Goal: Task Accomplishment & Management: Manage account settings

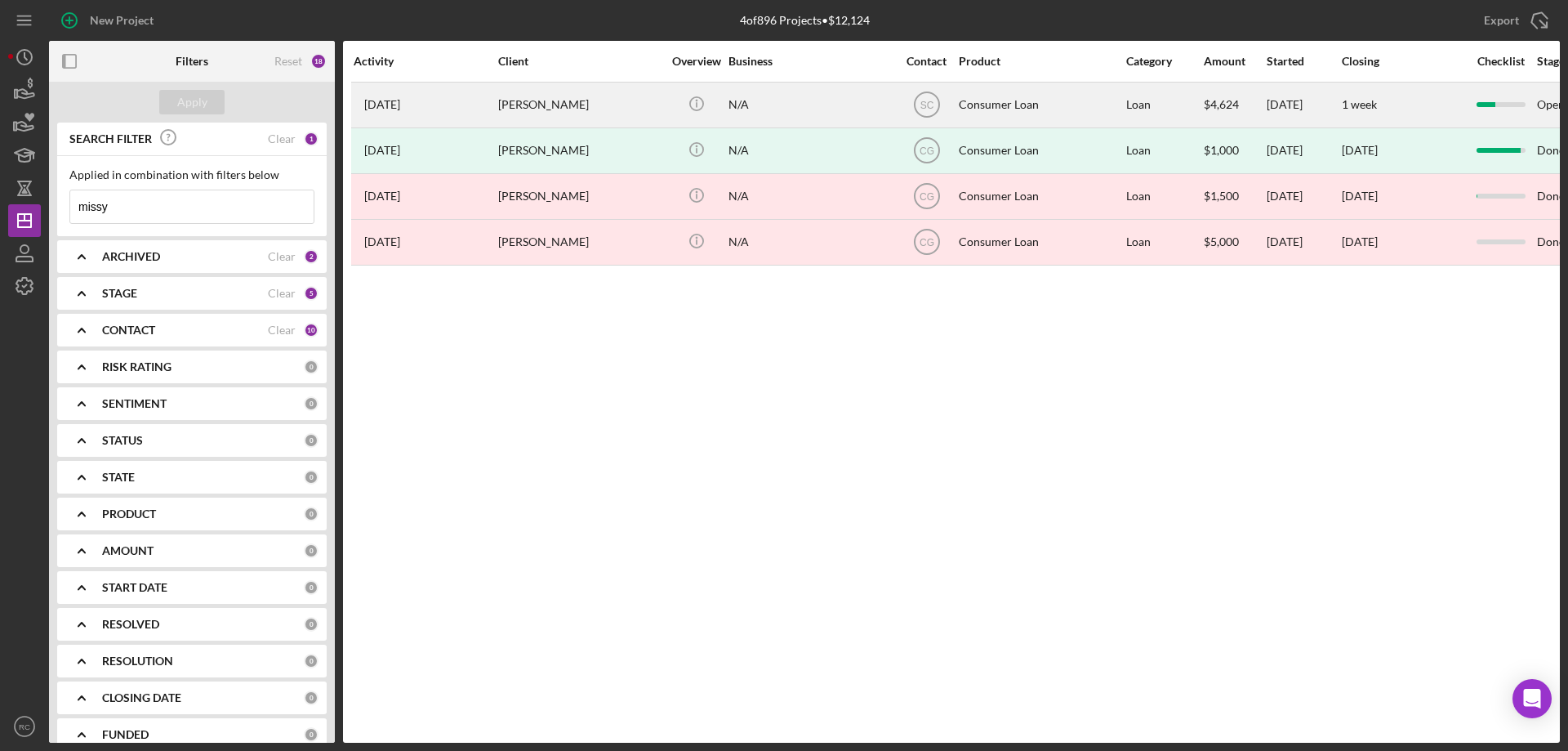
click at [400, 103] on time "[DATE]" at bounding box center [382, 104] width 36 height 13
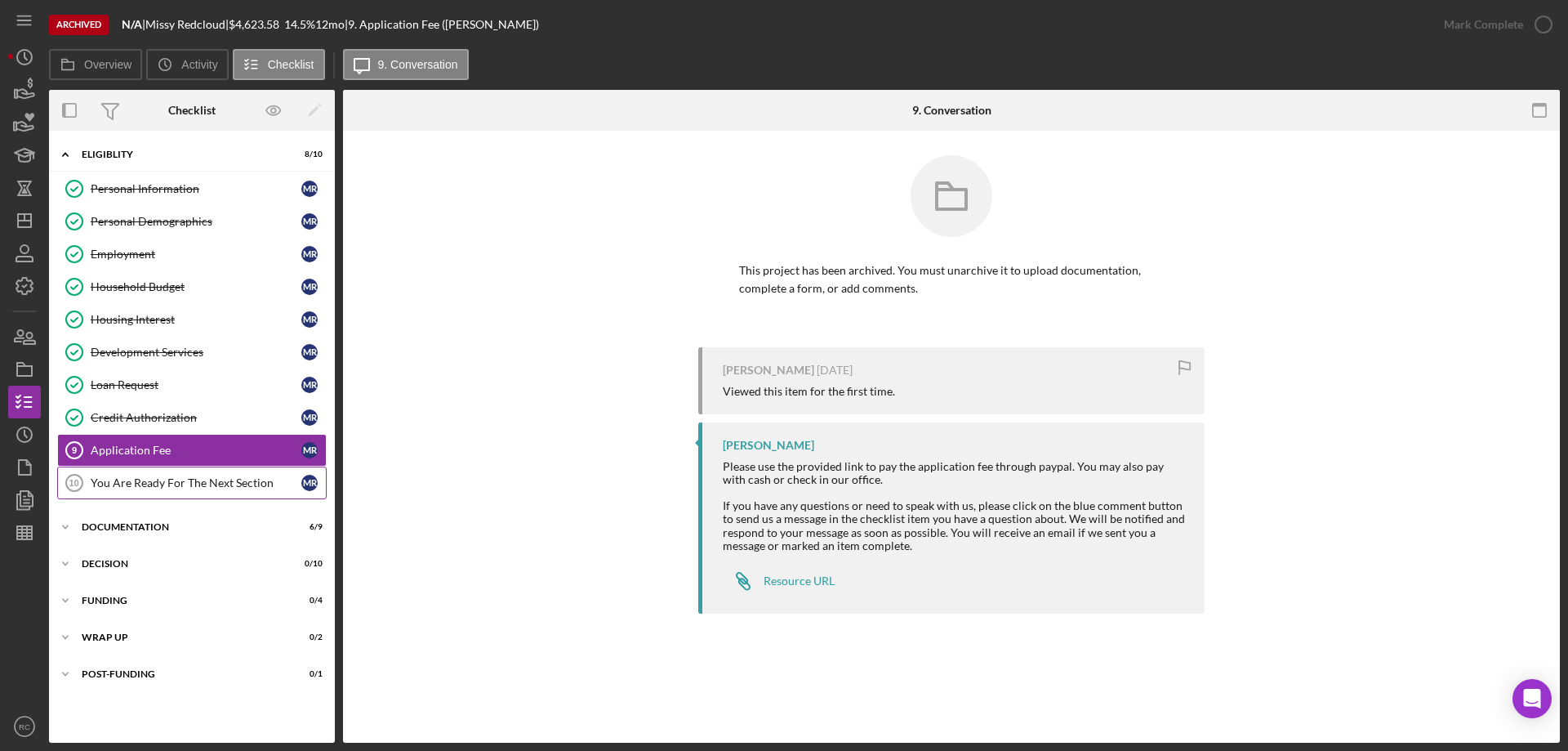
click at [174, 479] on div "You Are Ready For The Next Section" at bounding box center [196, 482] width 211 height 13
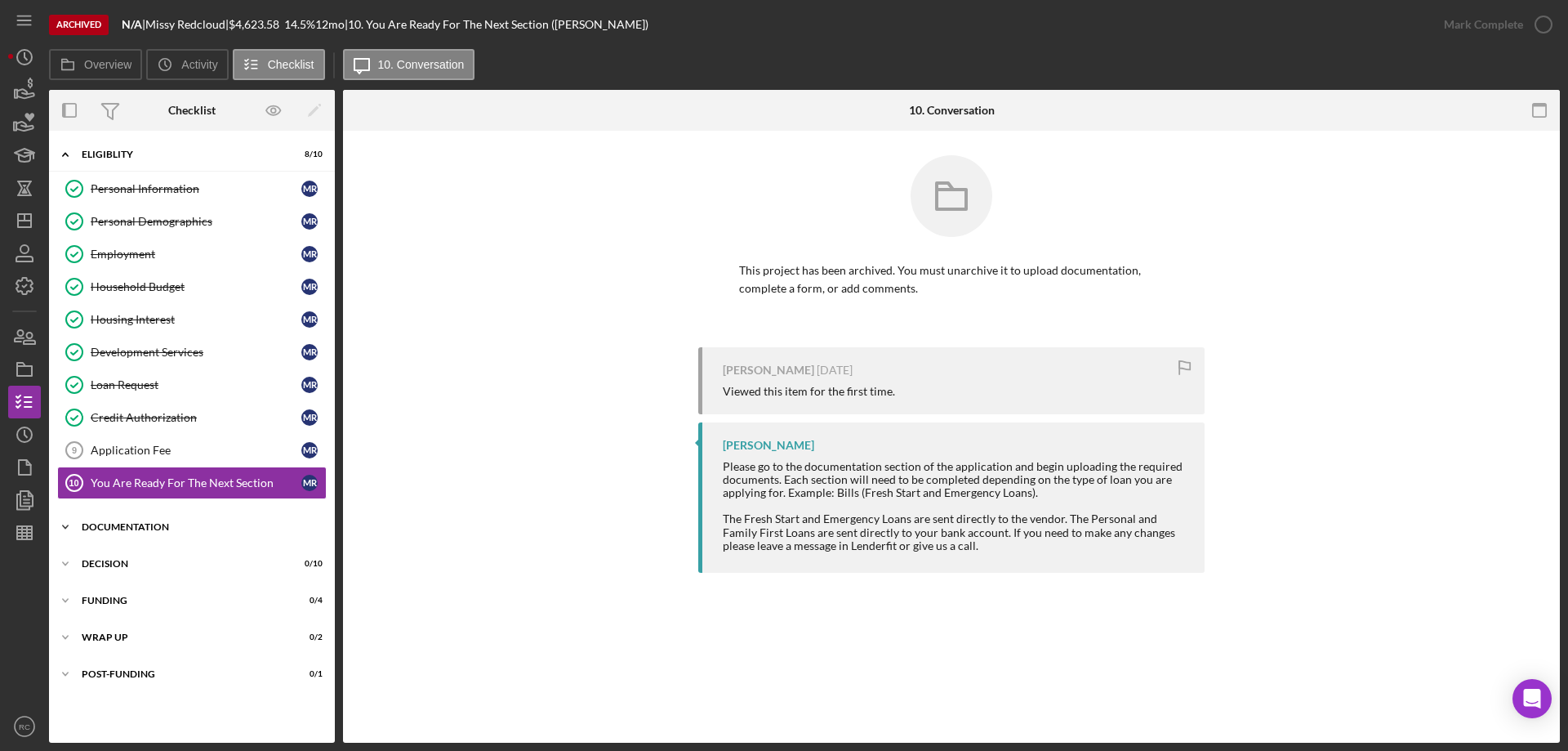
click at [150, 525] on div "Documentation" at bounding box center [198, 526] width 233 height 10
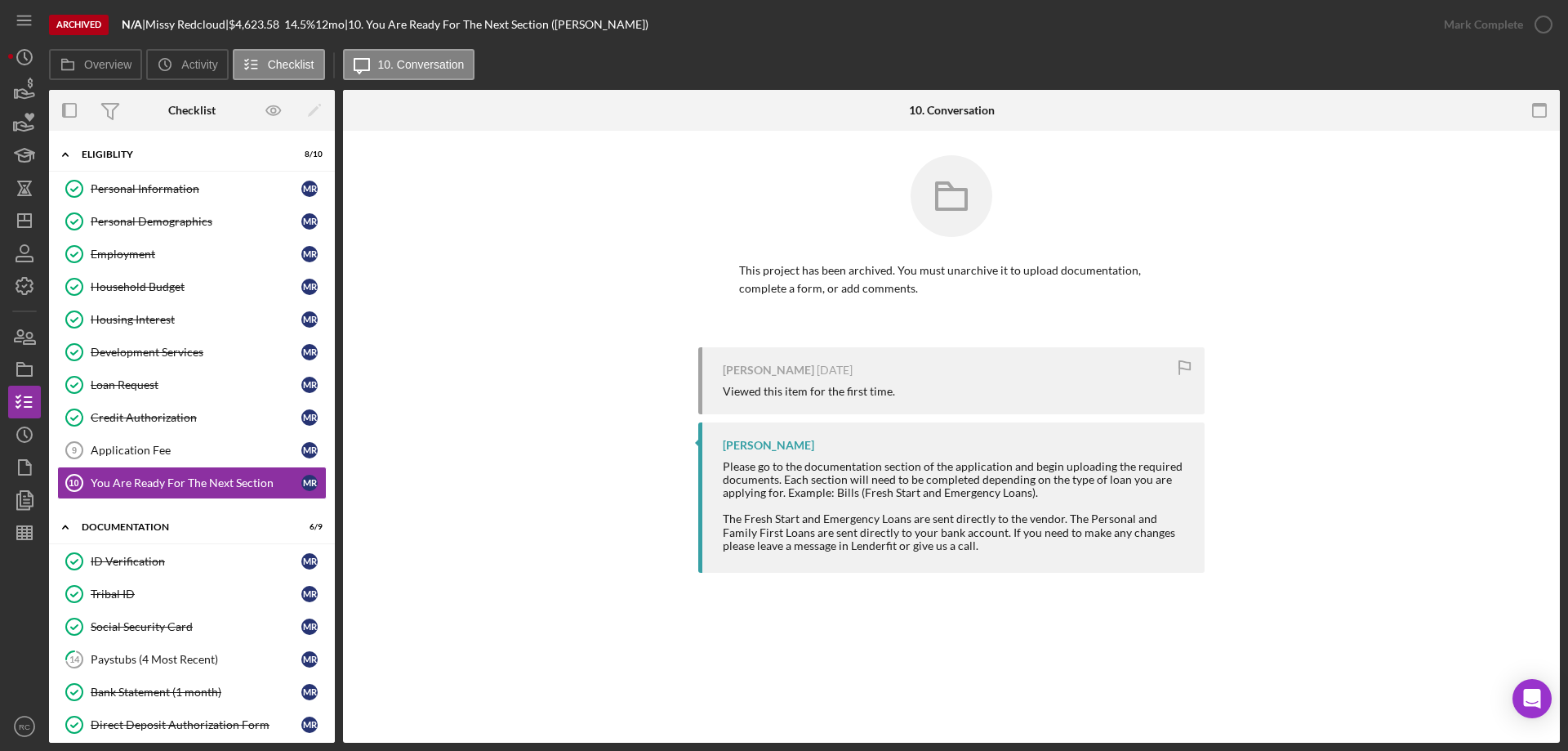
scroll to position [260, 0]
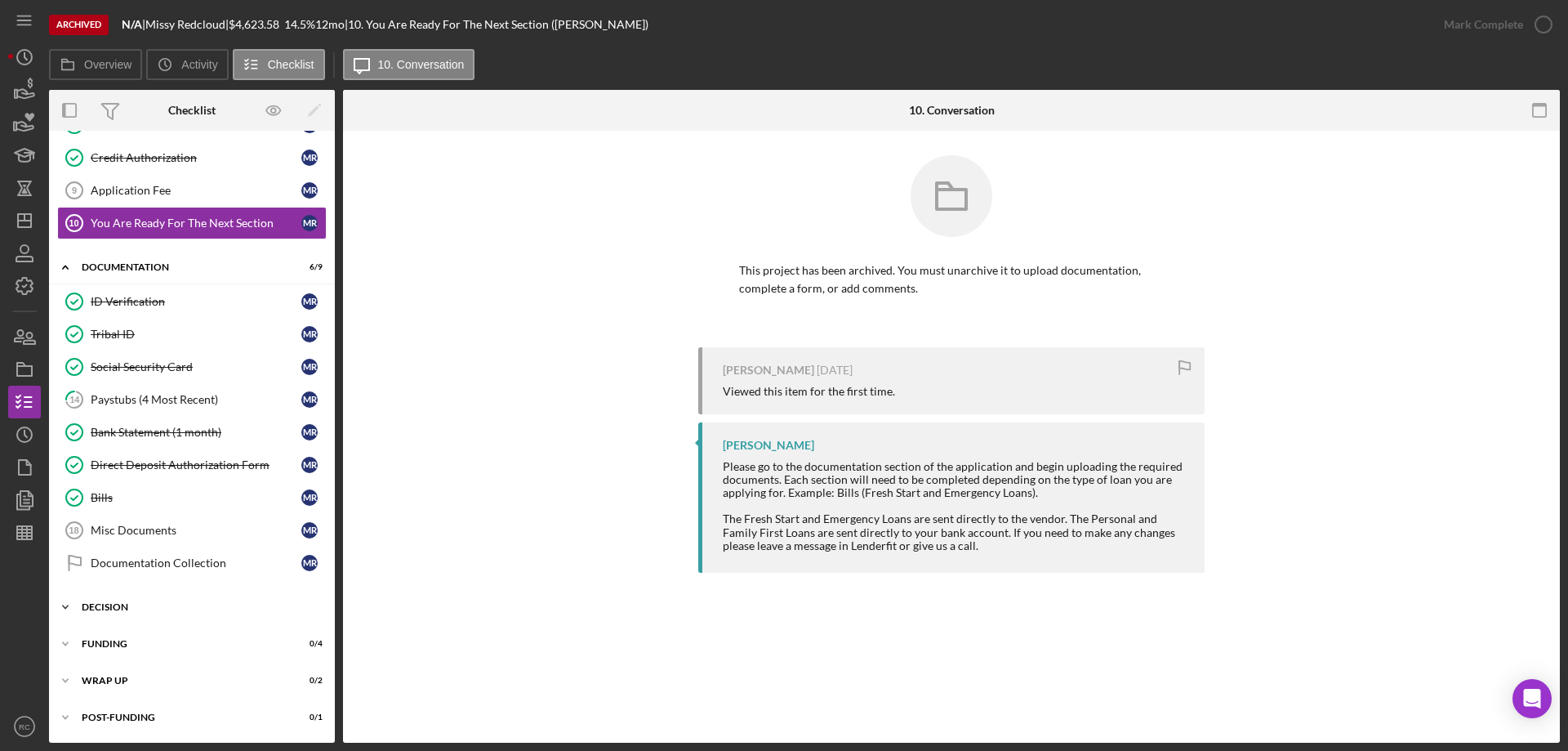
click at [115, 605] on div "Decision" at bounding box center [198, 607] width 233 height 10
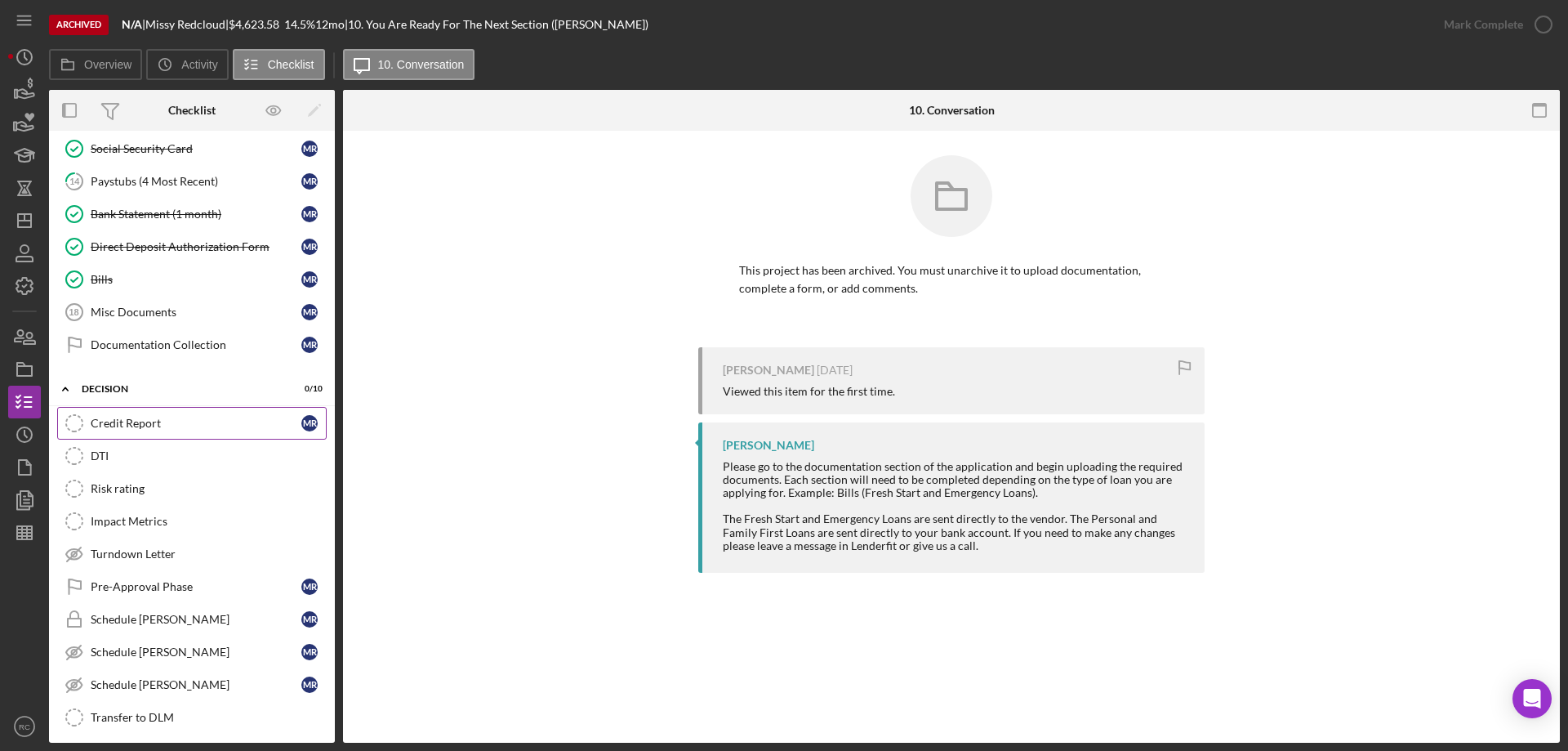
click at [137, 421] on div "Credit Report" at bounding box center [196, 423] width 211 height 13
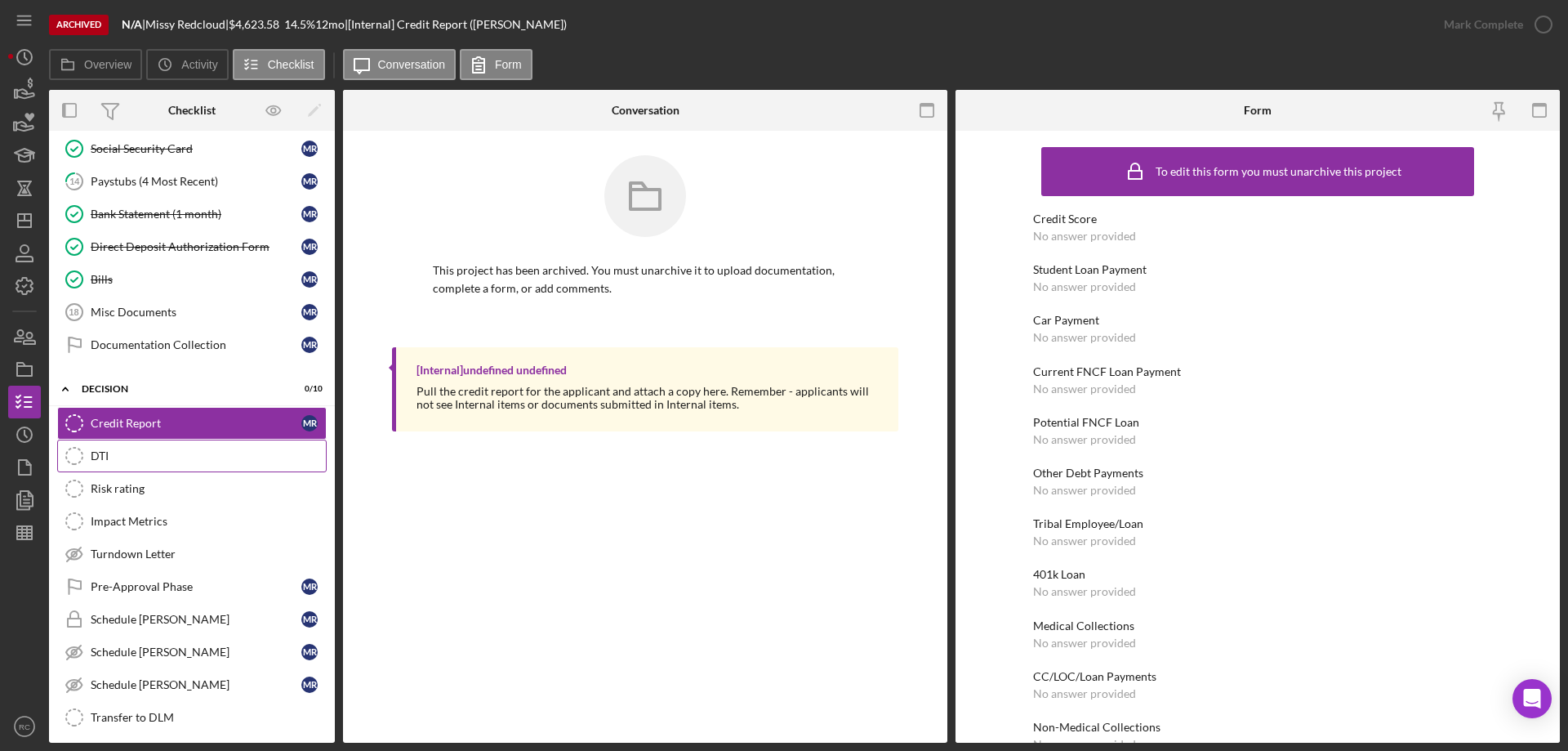
click at [108, 459] on div "DTI" at bounding box center [208, 455] width 235 height 13
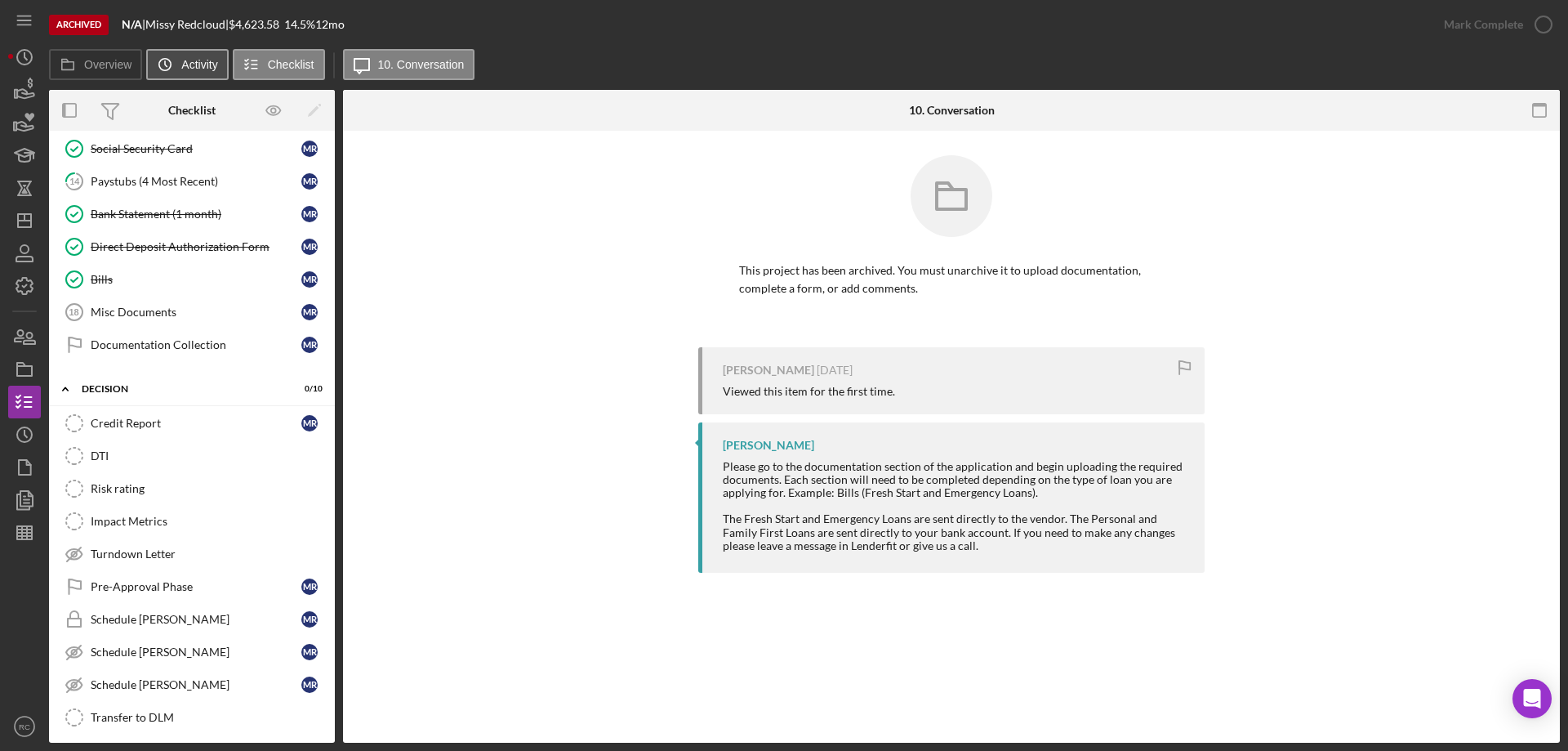
scroll to position [46, 0]
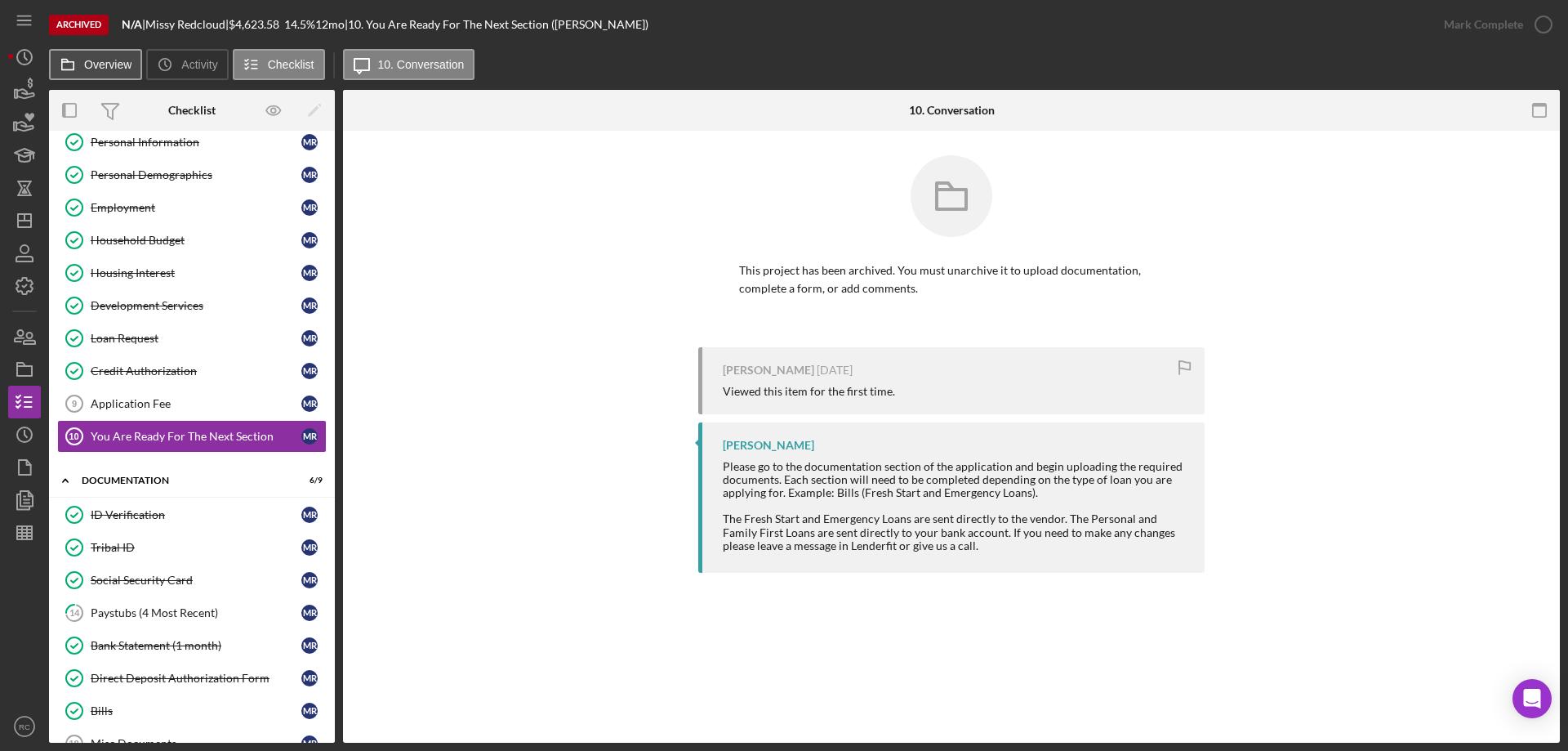
click at [92, 58] on label "Overview" at bounding box center [108, 64] width 47 height 13
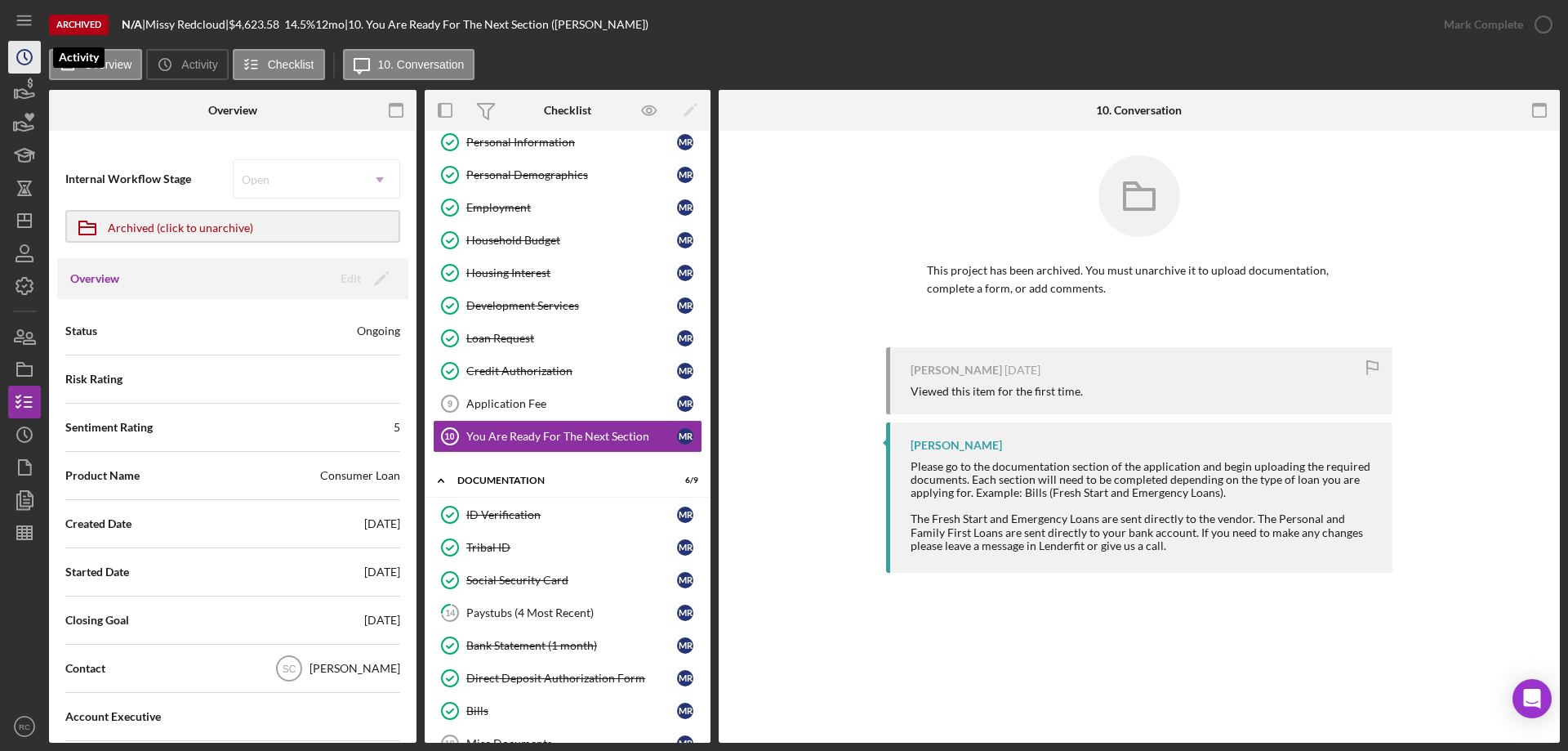
click at [18, 55] on icon "Icon/History" at bounding box center [24, 57] width 41 height 41
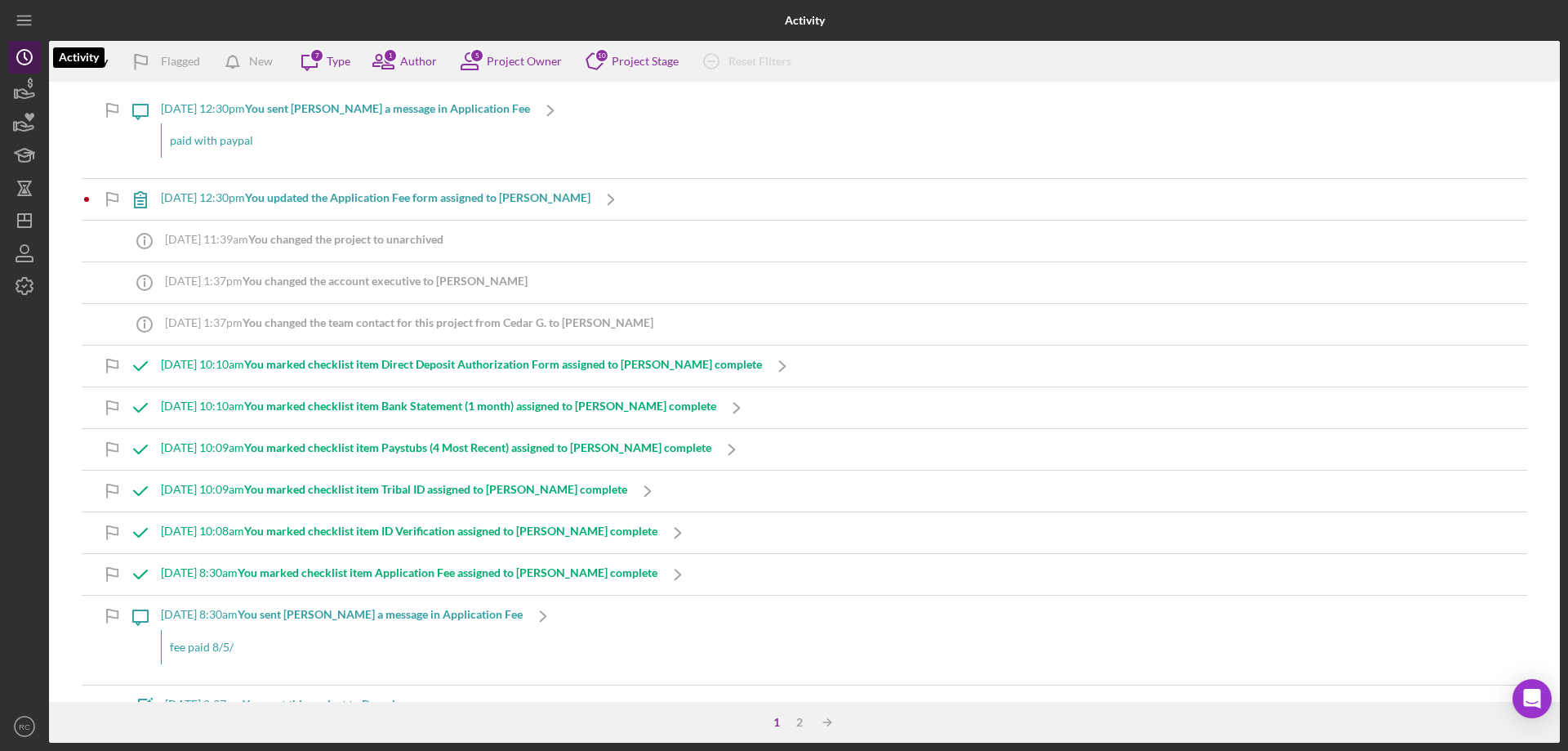
click at [19, 58] on icon "Icon/History" at bounding box center [24, 57] width 41 height 41
click at [326, 59] on icon "Icon/Message" at bounding box center [309, 61] width 41 height 41
click at [26, 22] on icon "Icon/Menu" at bounding box center [24, 21] width 37 height 37
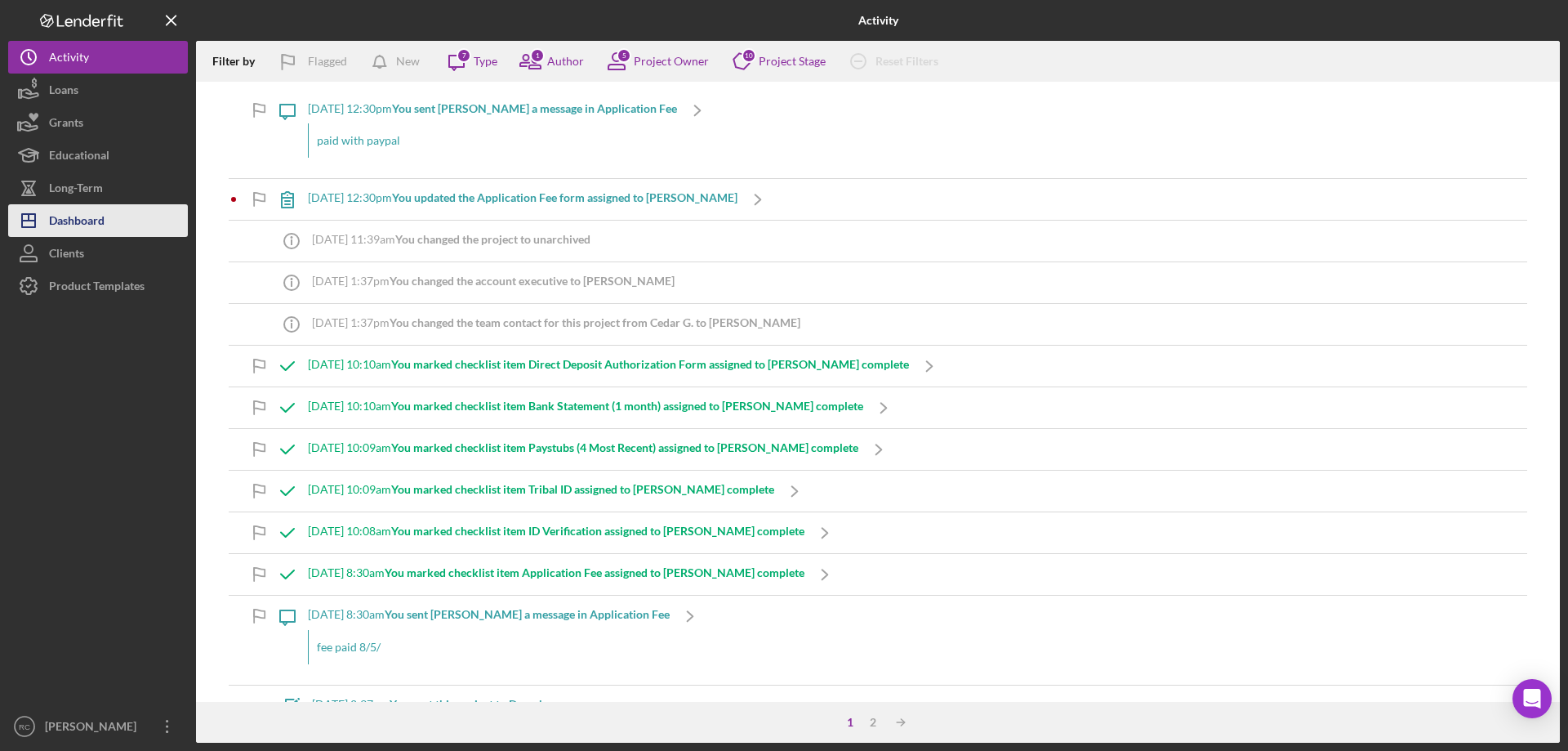
click at [85, 211] on div "Dashboard" at bounding box center [76, 222] width 55 height 37
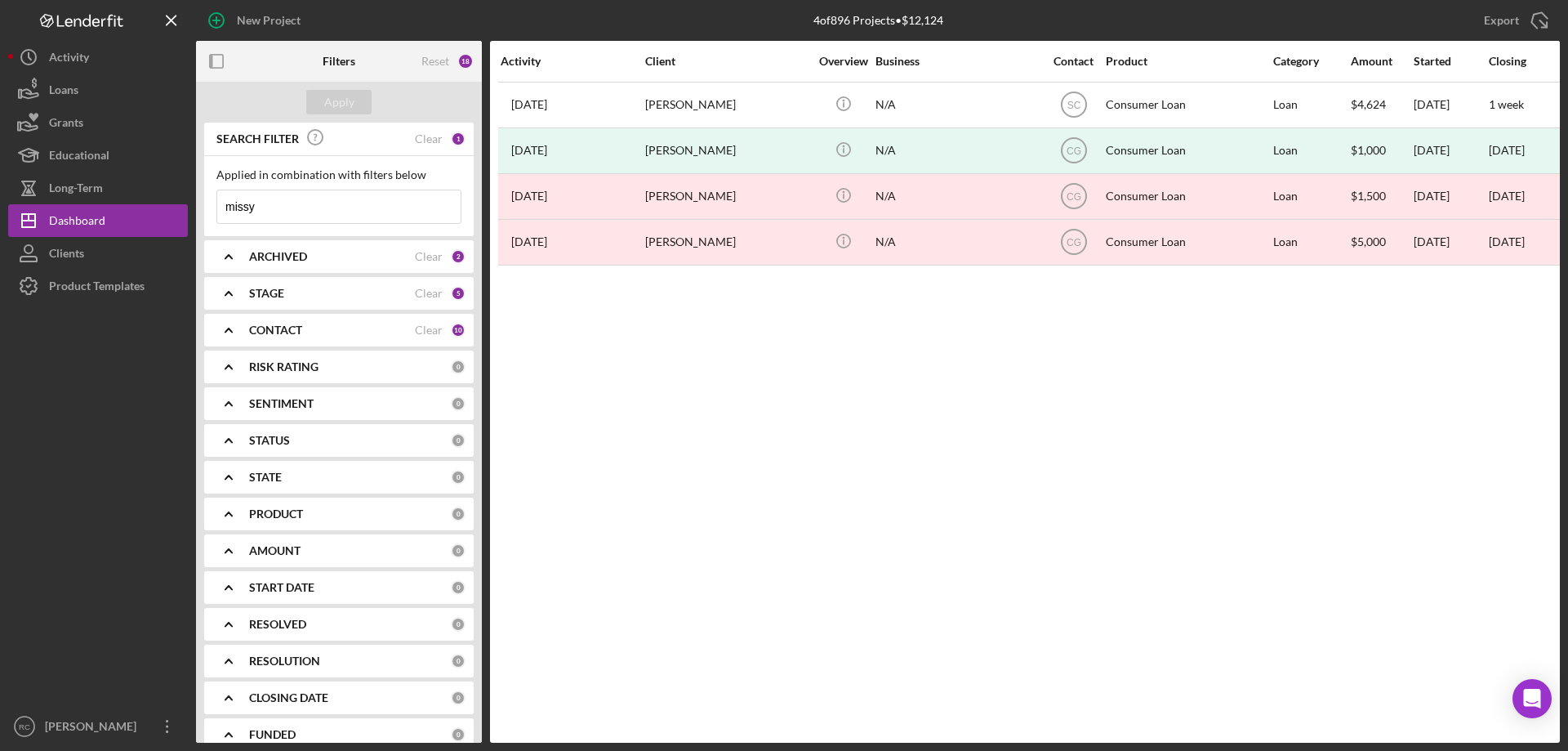
click at [272, 200] on input "missy" at bounding box center [339, 206] width 243 height 32
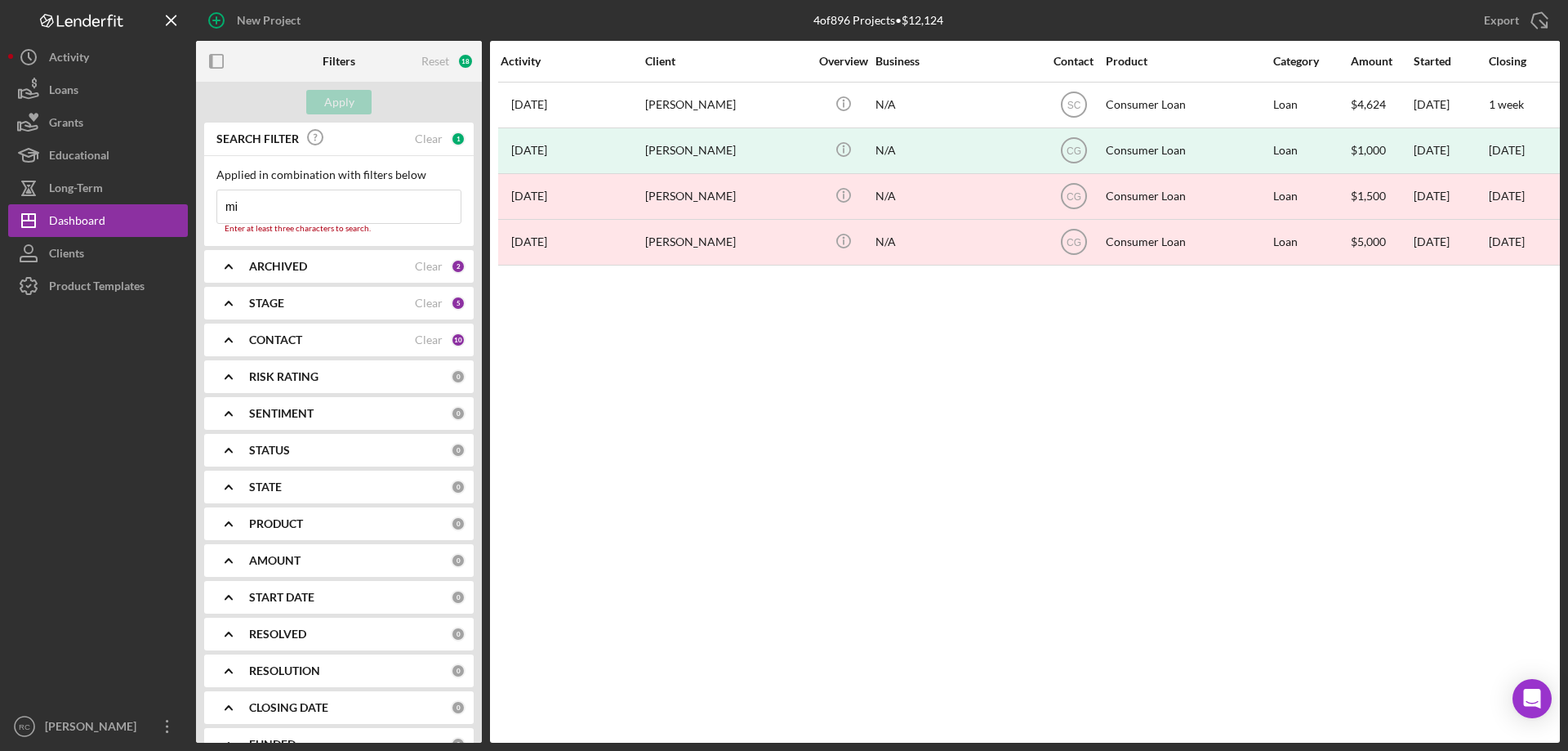
type input "m"
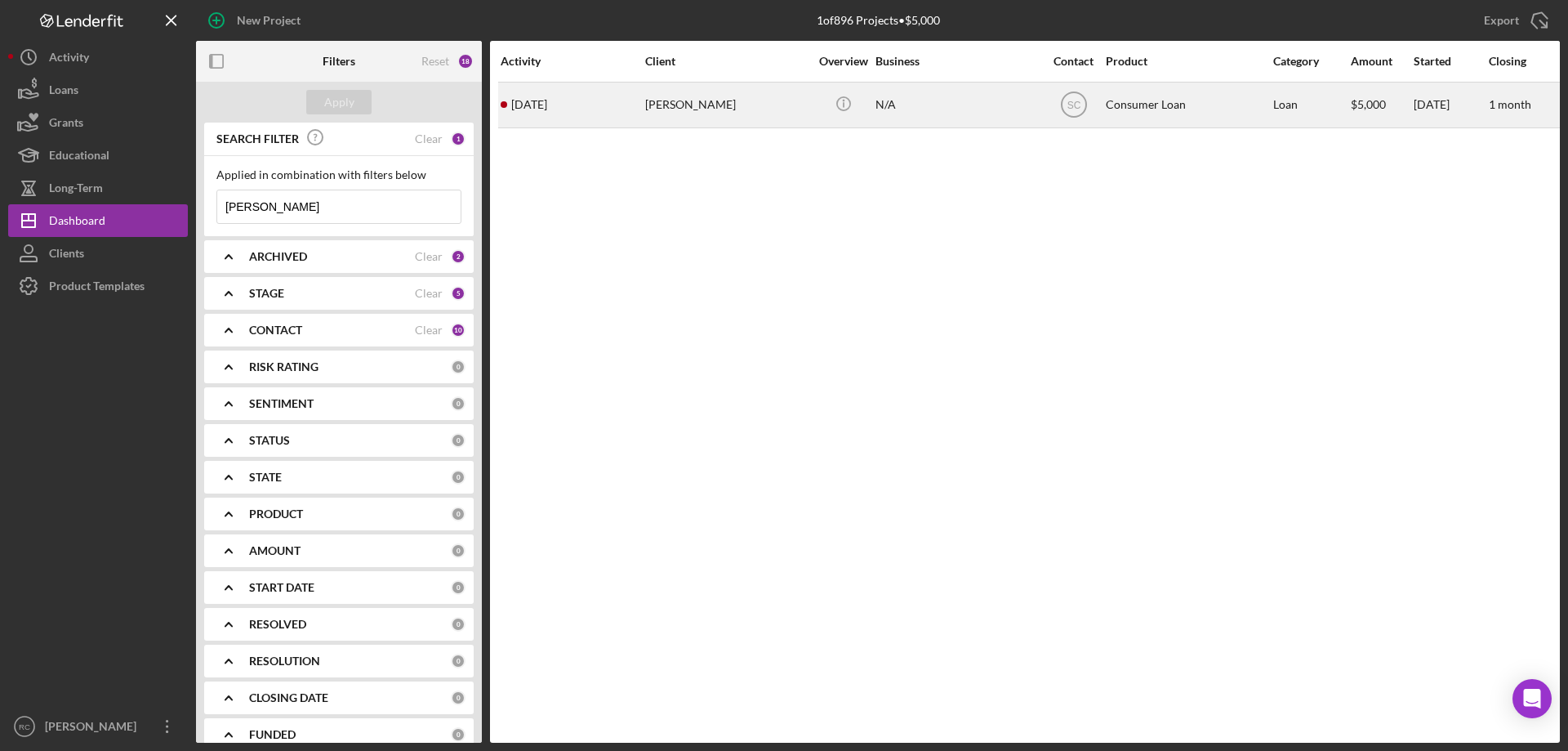
type input "carmen"
click at [688, 106] on div "Carmen Redcloud" at bounding box center [726, 104] width 164 height 43
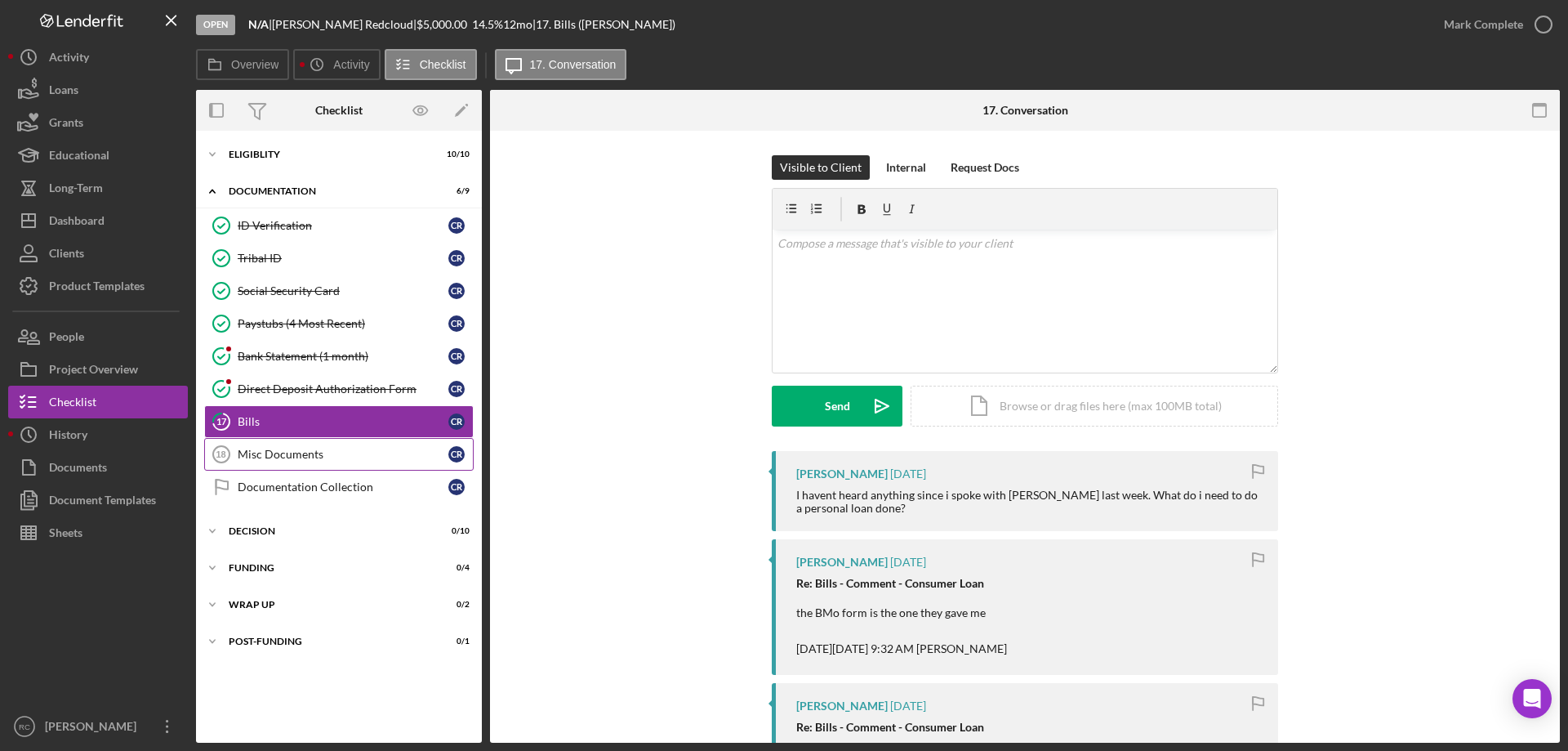
click at [312, 453] on div "Misc Documents" at bounding box center [343, 453] width 211 height 13
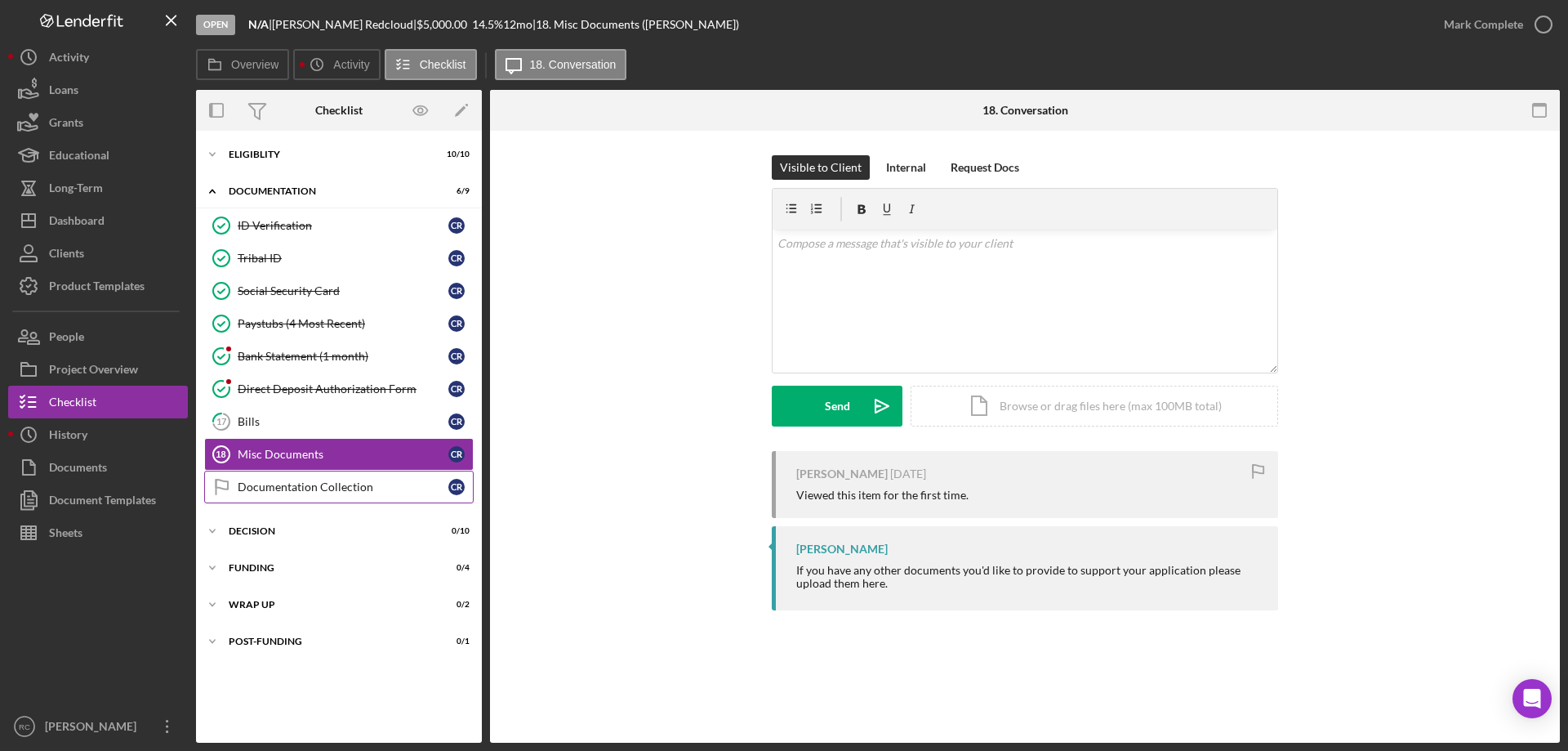
click at [309, 483] on div "Documentation Collection" at bounding box center [343, 487] width 211 height 13
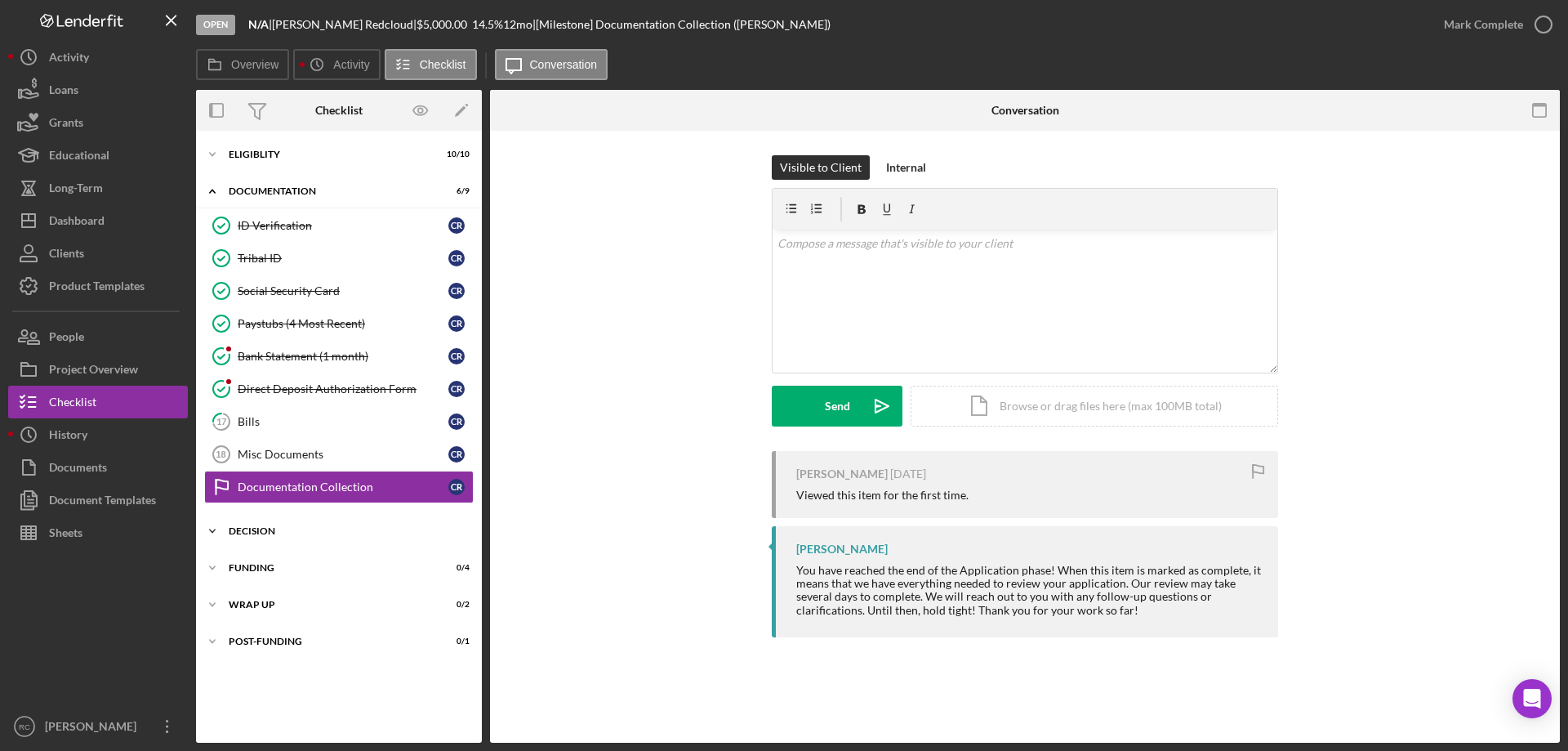
click at [256, 526] on div "Decision" at bounding box center [345, 530] width 233 height 10
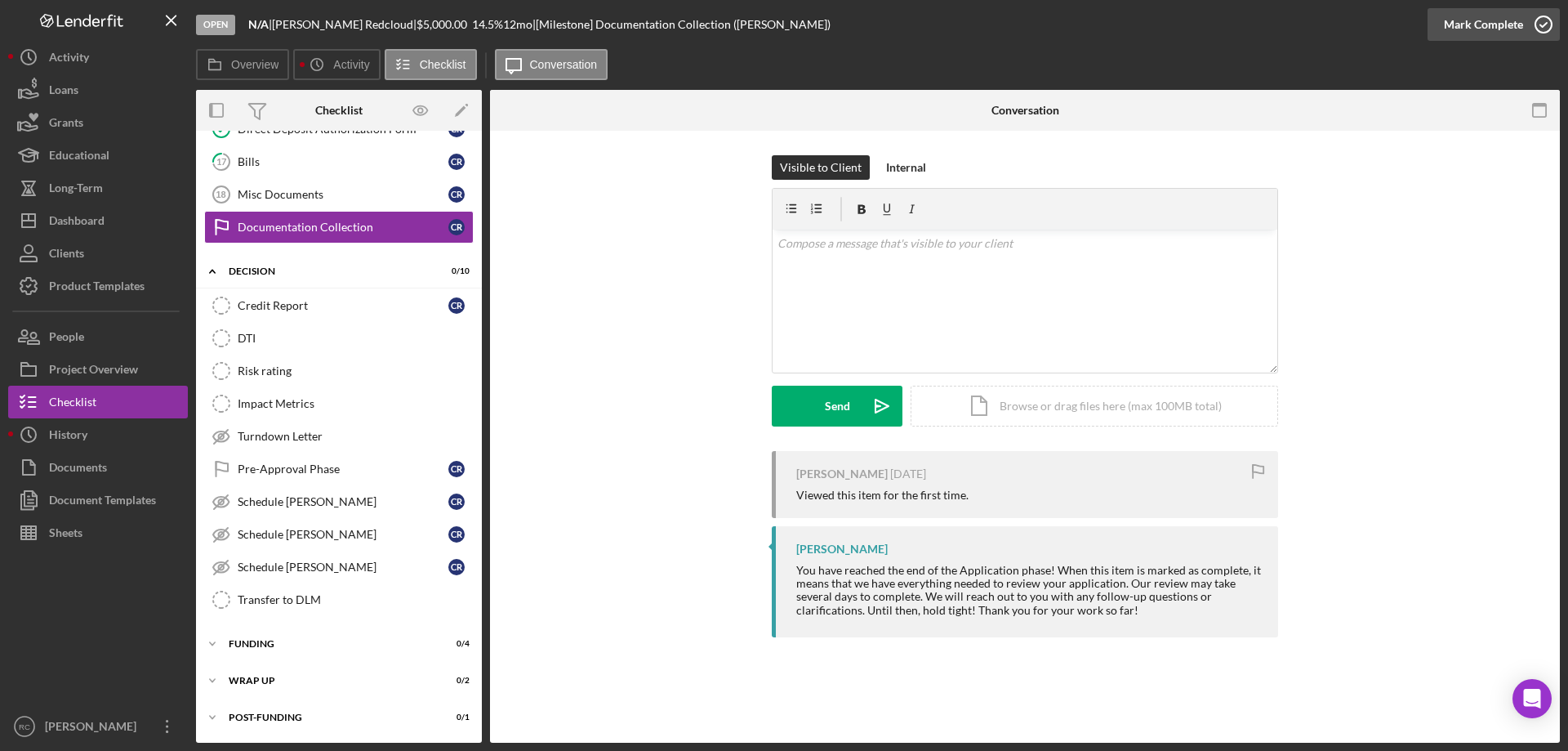
click at [1544, 23] on icon "button" at bounding box center [1543, 25] width 41 height 41
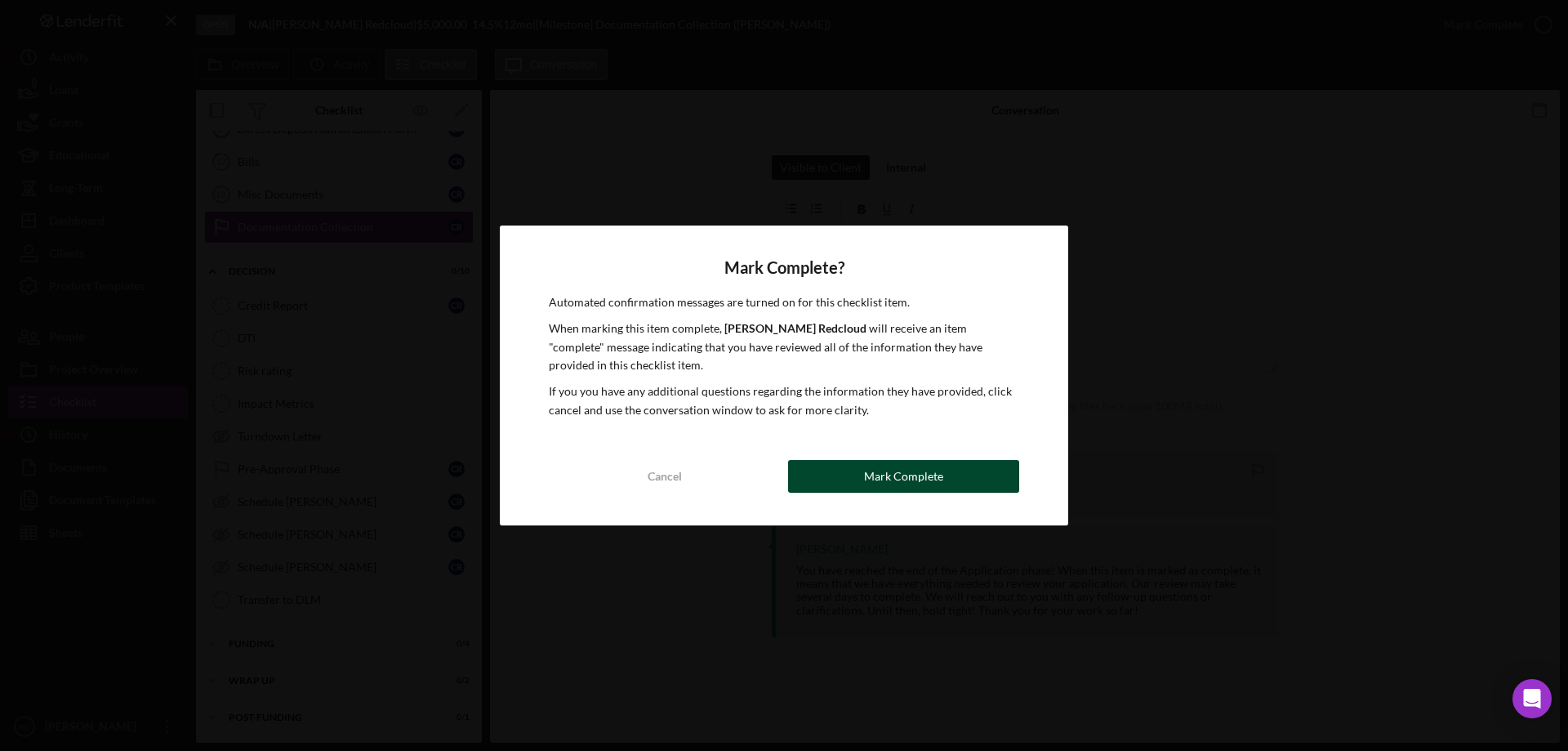
click at [930, 478] on div "Mark Complete" at bounding box center [903, 475] width 80 height 32
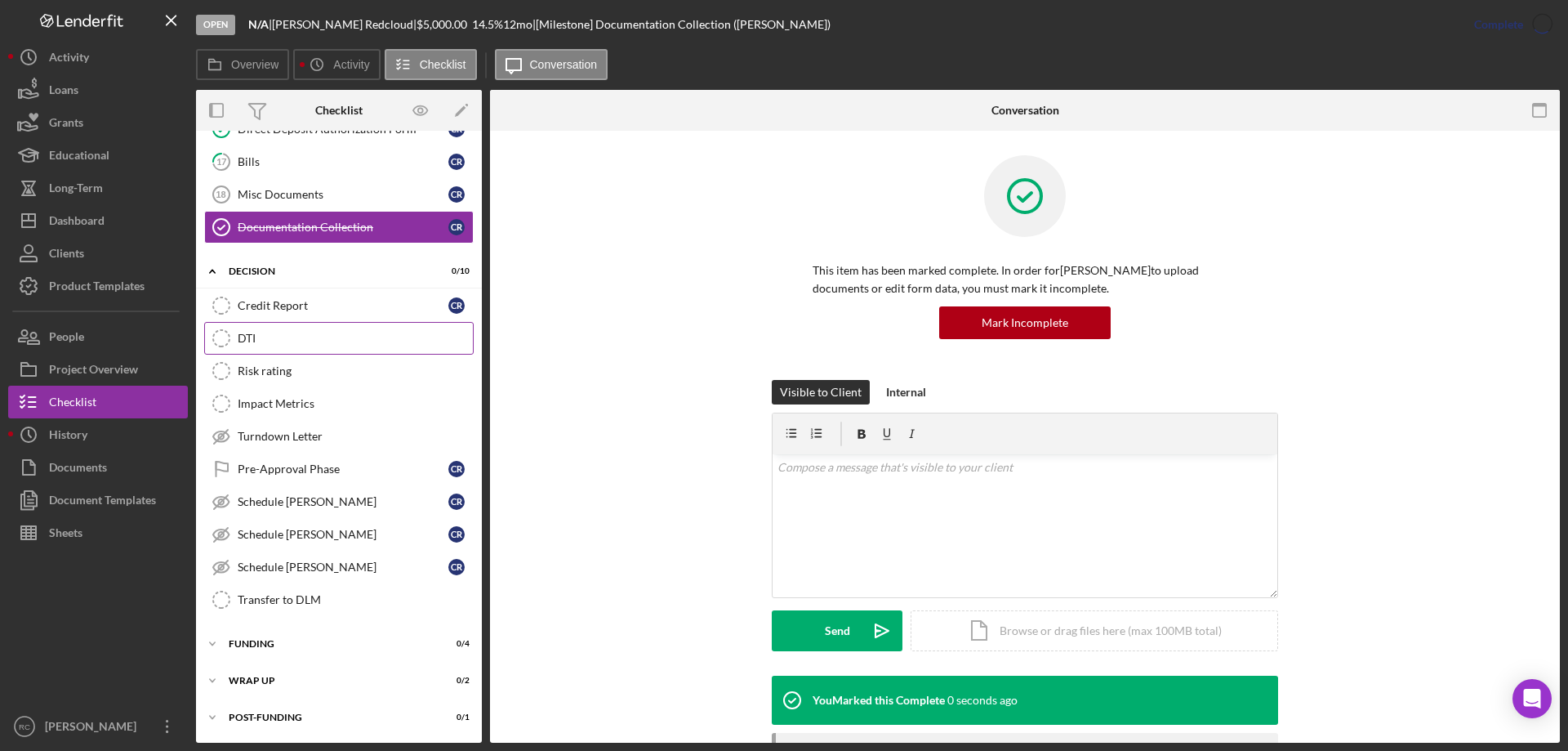
click at [252, 338] on div "DTI" at bounding box center [355, 338] width 235 height 13
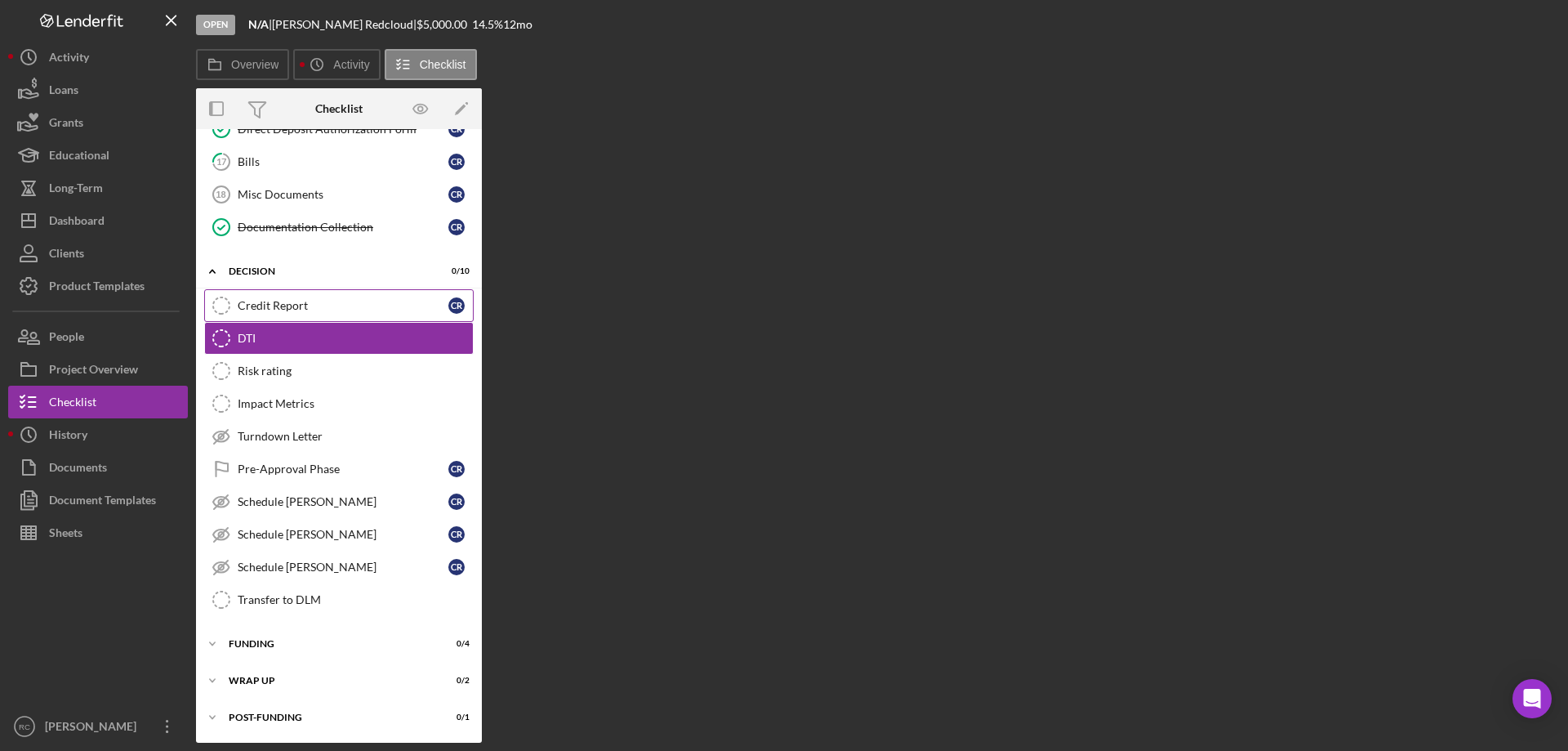
scroll to position [260, 0]
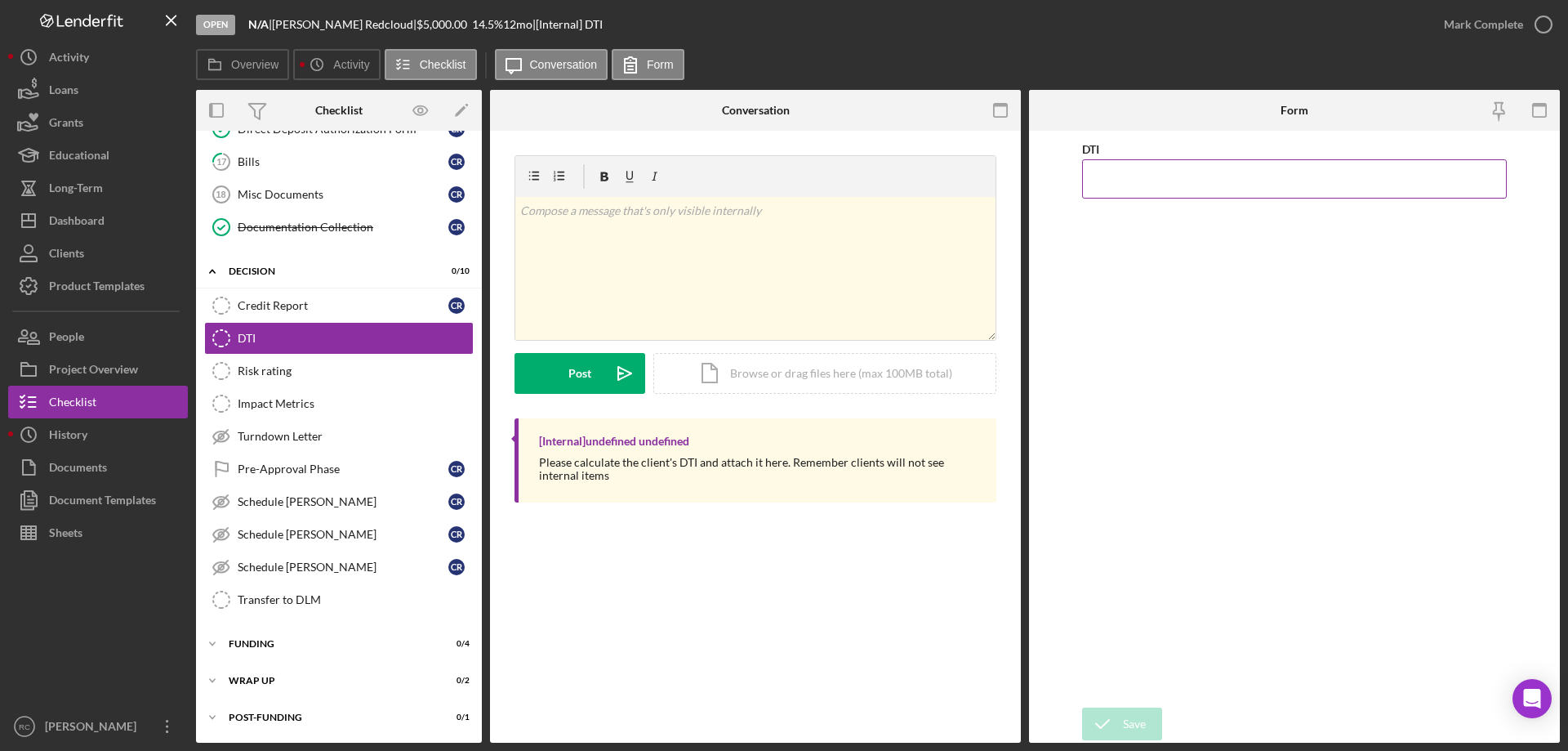
click at [1231, 186] on input "DTI" at bounding box center [1294, 179] width 424 height 39
type input "20.00000%"
click at [1122, 726] on button "Save" at bounding box center [1122, 723] width 80 height 32
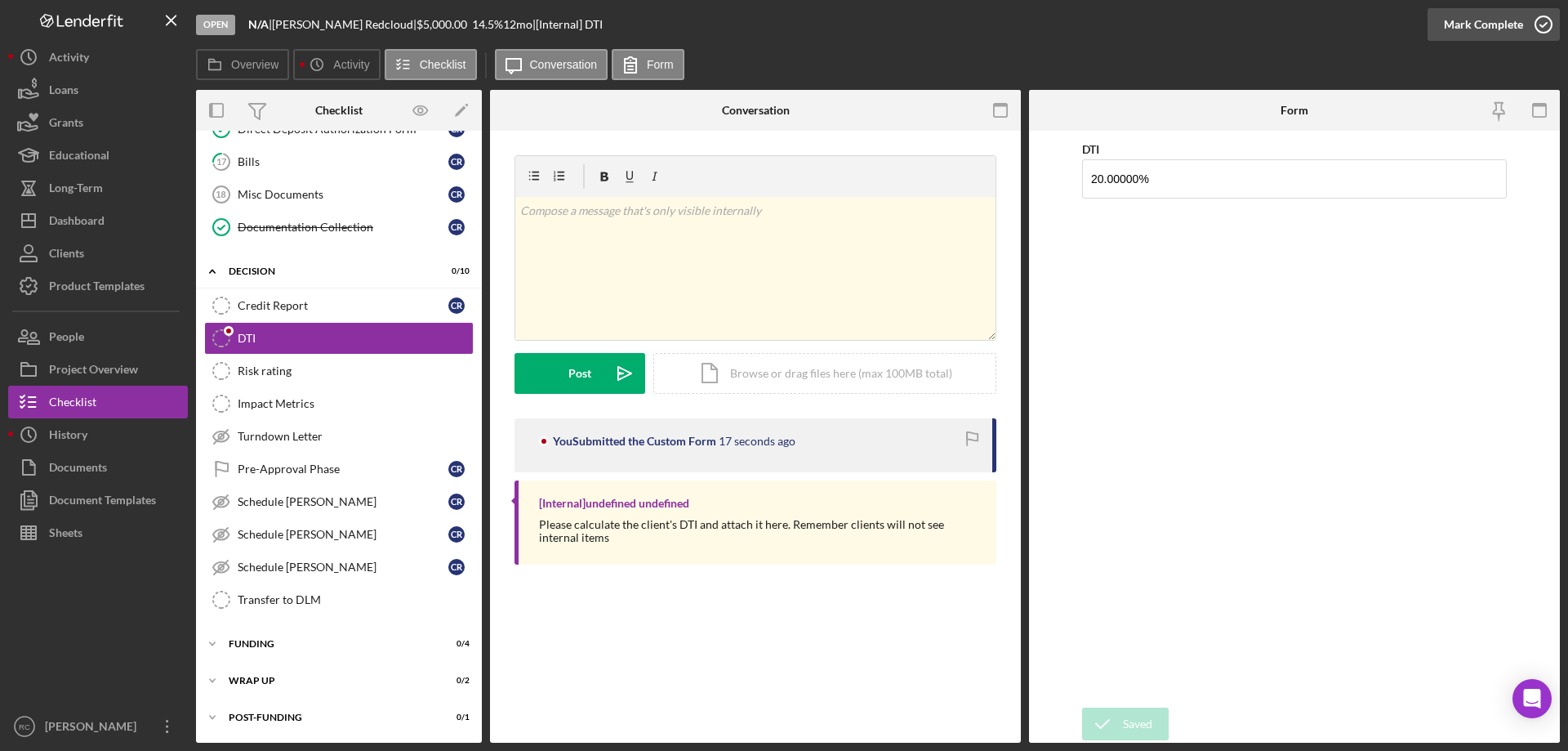
click at [1546, 23] on icon "button" at bounding box center [1543, 25] width 41 height 41
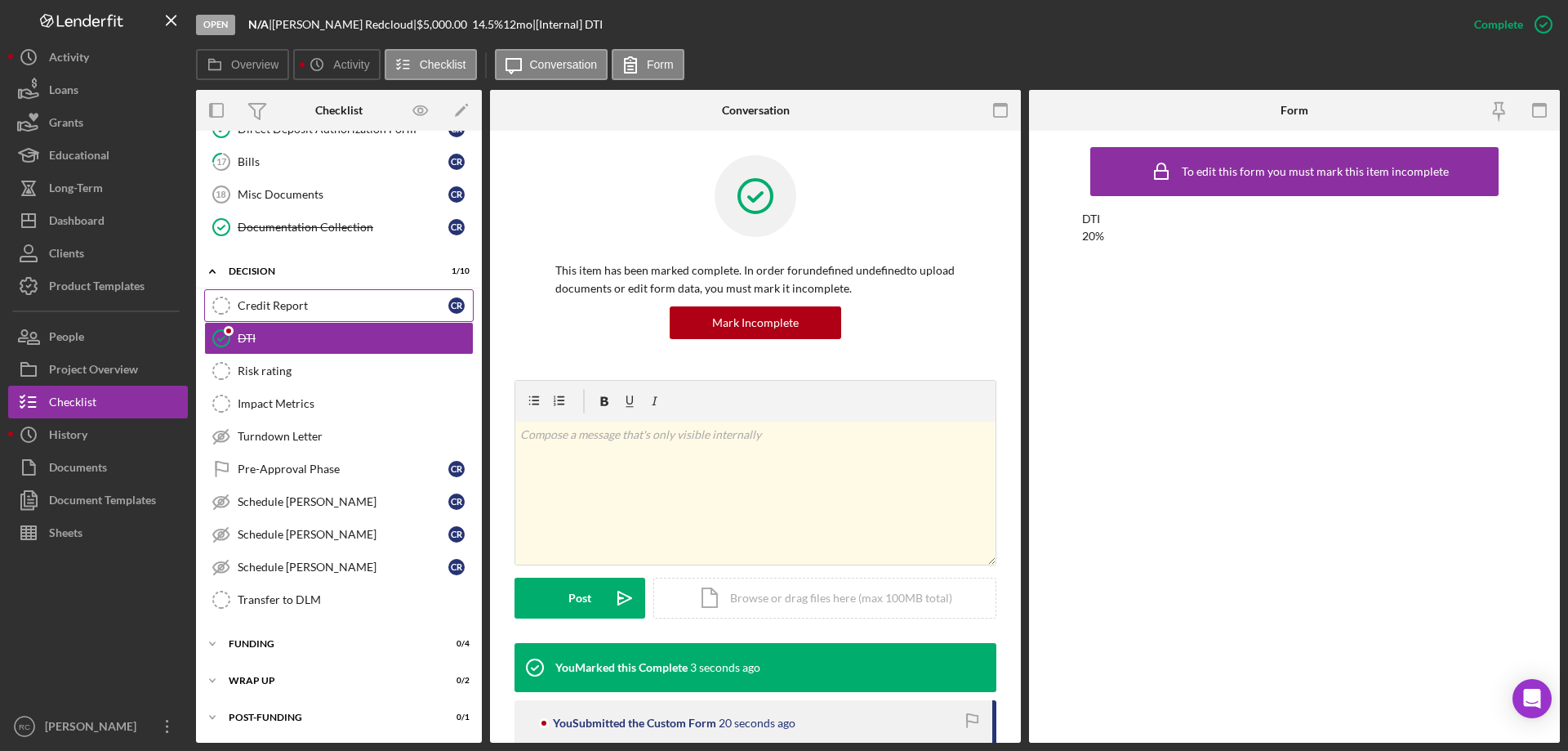
click at [284, 303] on div "Credit Report" at bounding box center [343, 305] width 211 height 13
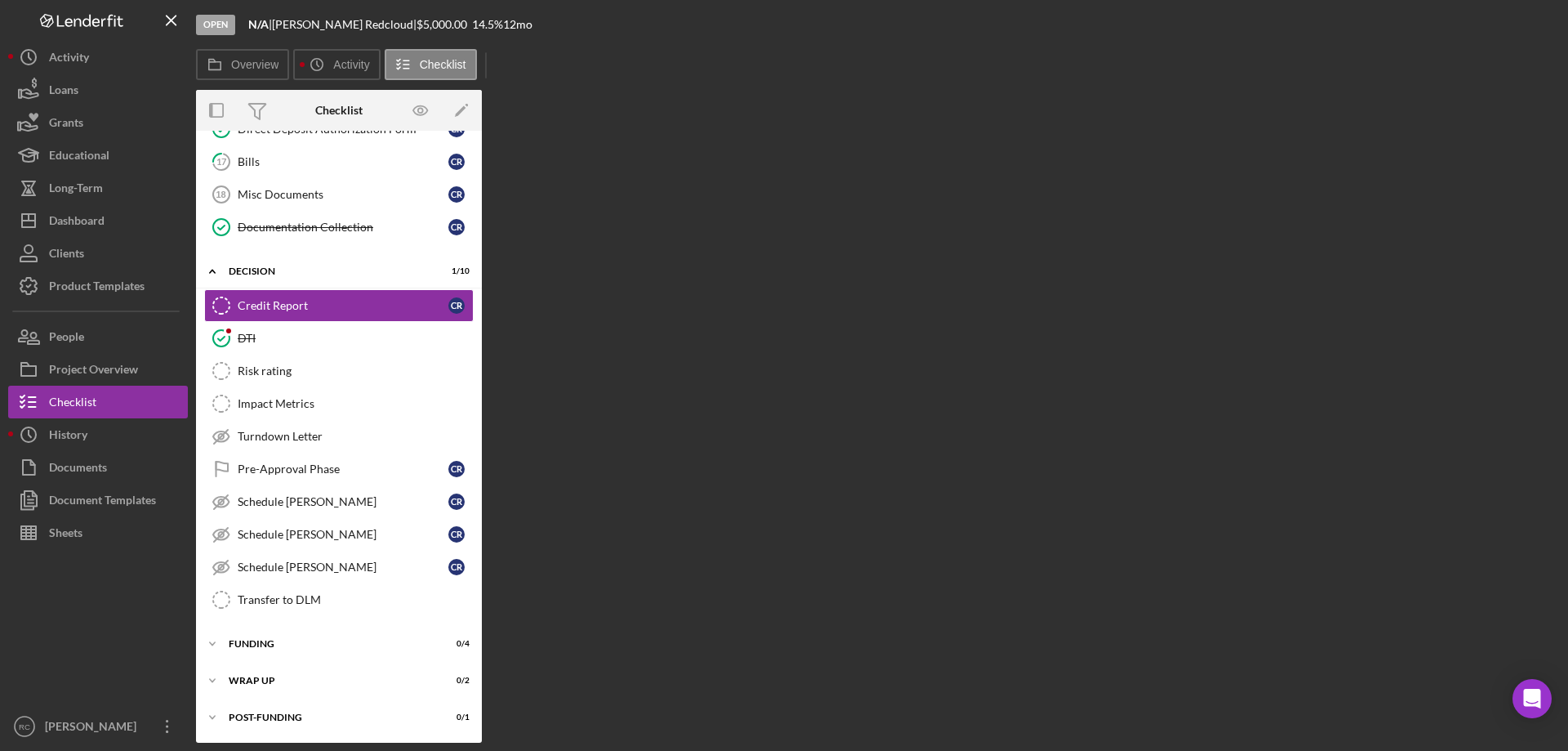
scroll to position [260, 0]
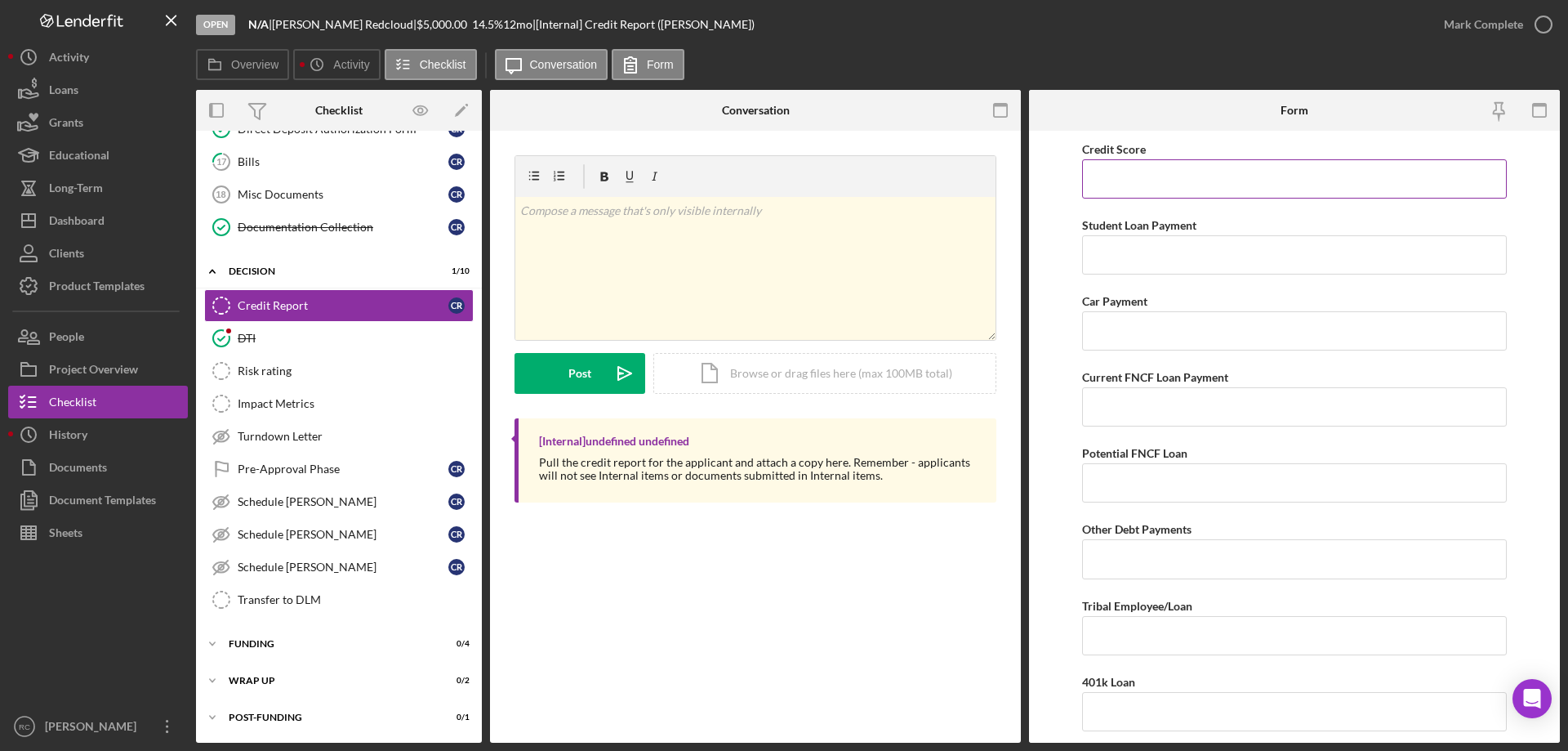
click at [1196, 178] on input "Credit Score" at bounding box center [1294, 179] width 424 height 39
type input "529"
click at [1541, 28] on icon "button" at bounding box center [1543, 25] width 41 height 41
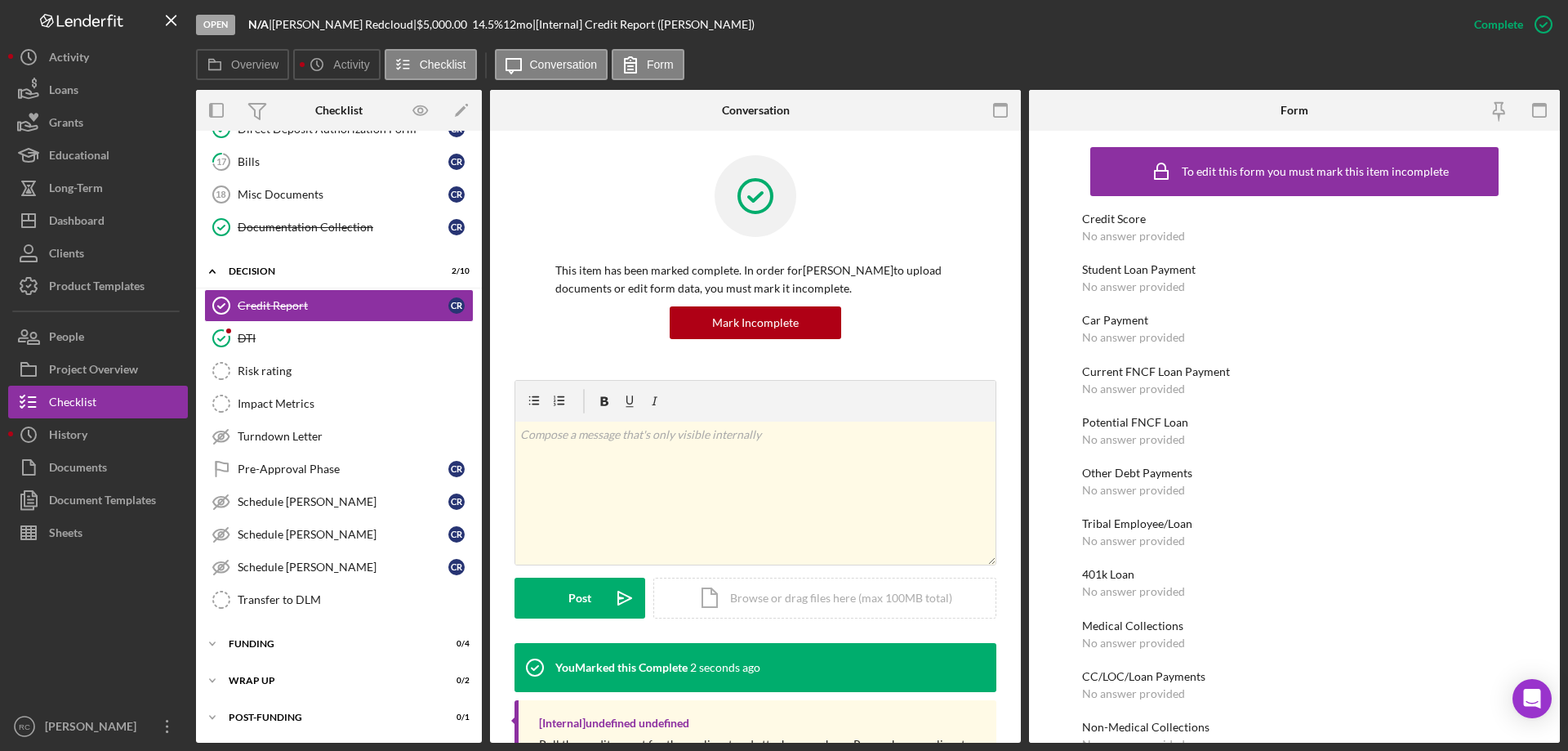
scroll to position [326, 0]
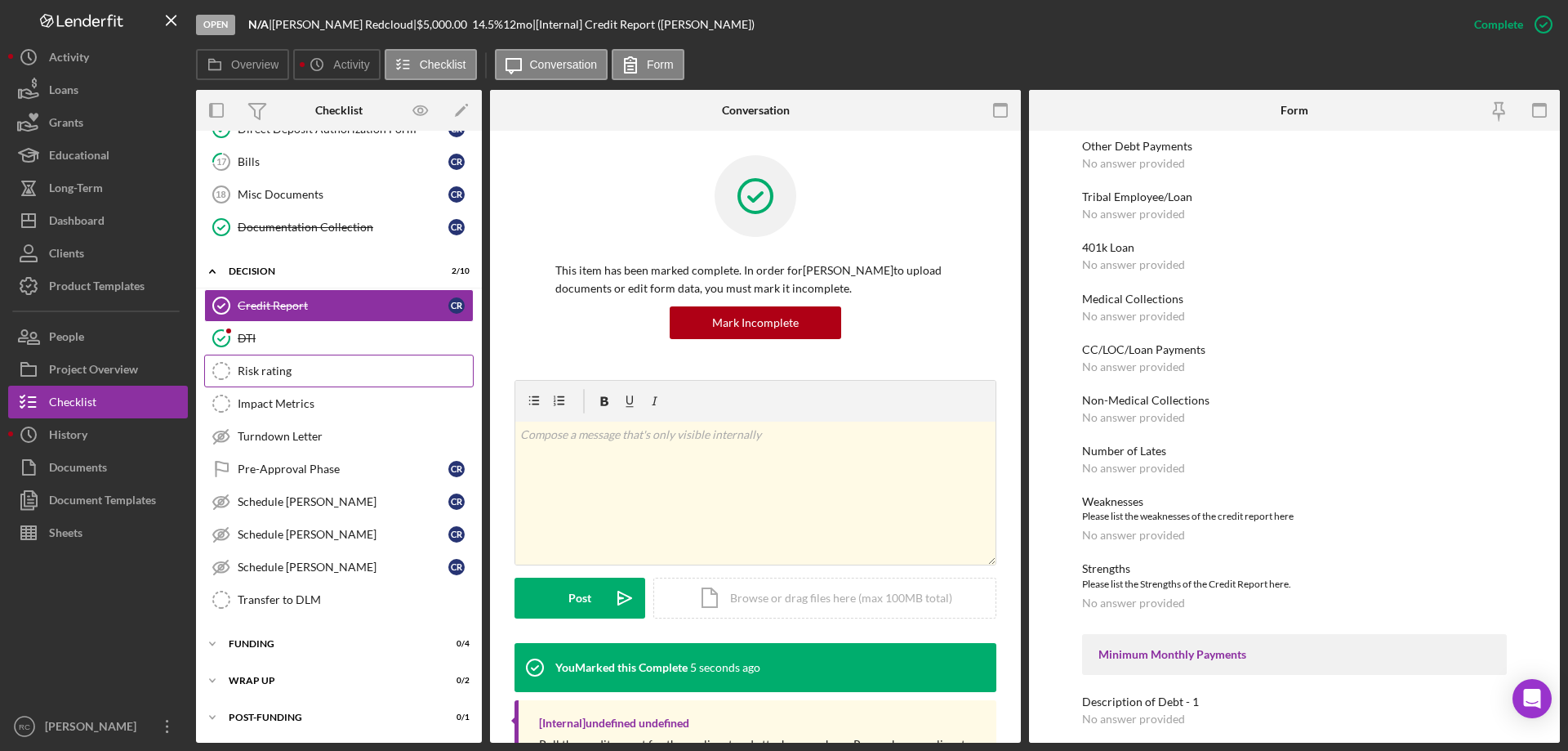
click at [256, 376] on div "Risk rating" at bounding box center [355, 370] width 235 height 13
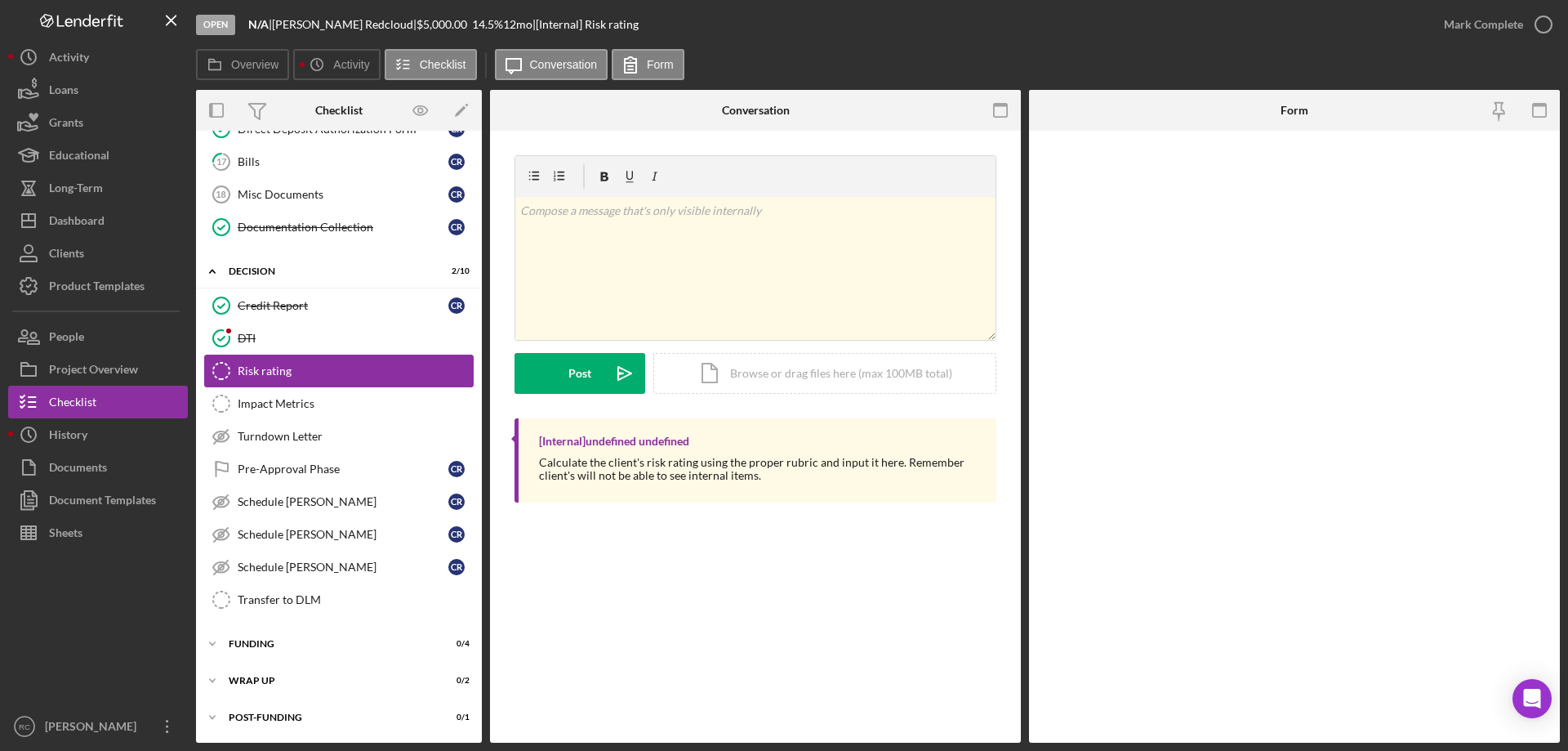
scroll to position [260, 0]
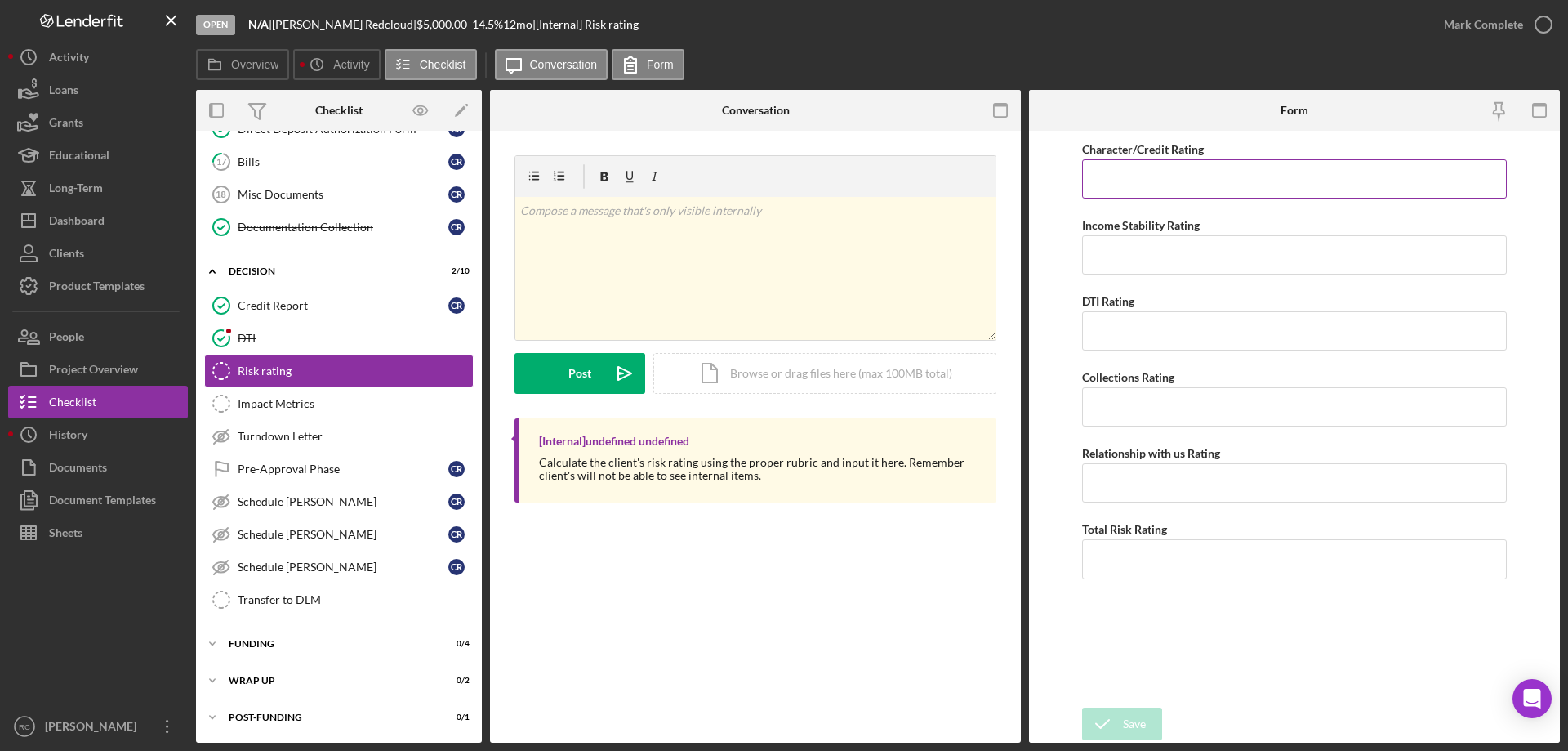
click at [1157, 186] on input "Character/Credit Rating" at bounding box center [1294, 179] width 424 height 39
type input "5"
type input "1"
type input "5"
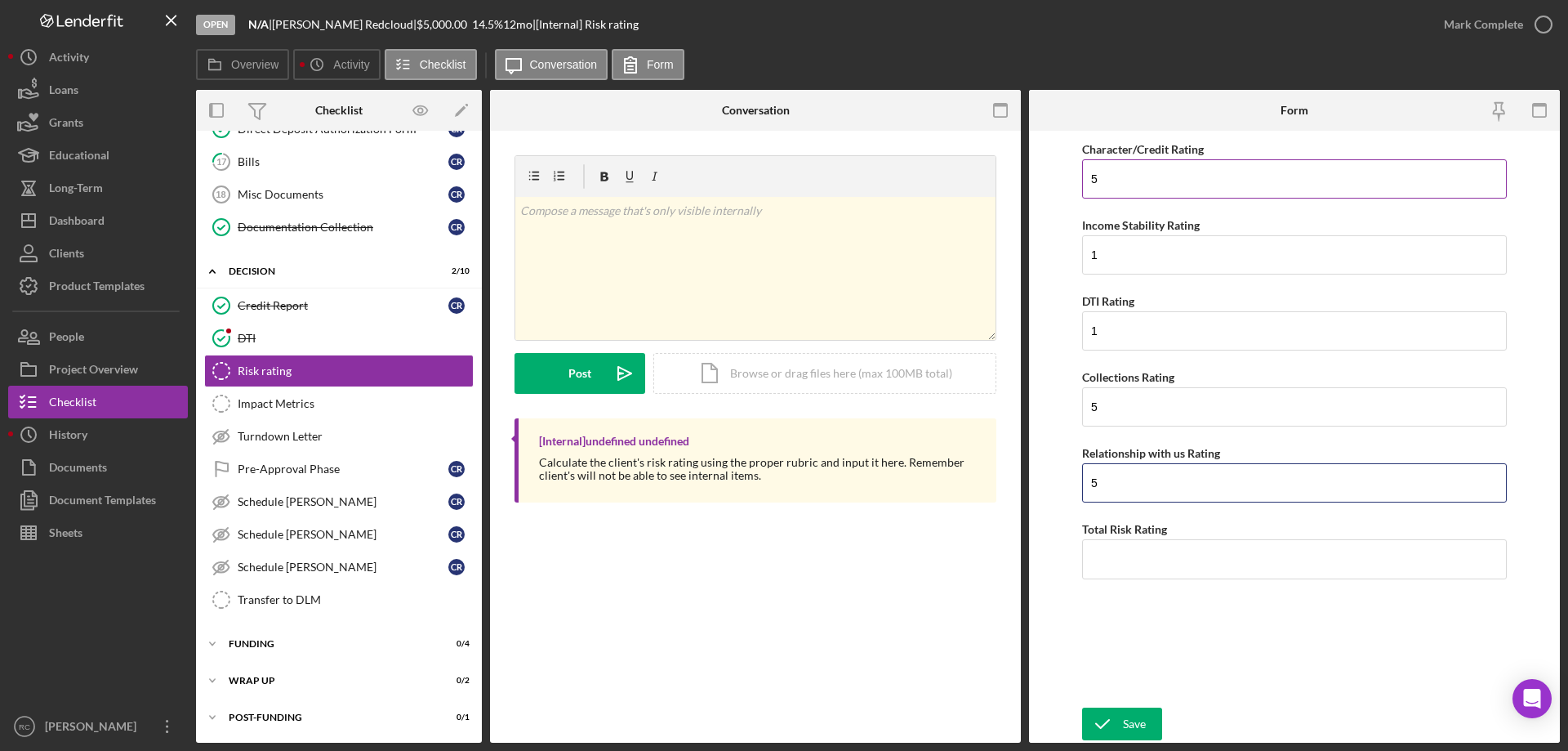
type input "5"
type input "4"
click at [1127, 725] on div "Save" at bounding box center [1134, 723] width 23 height 32
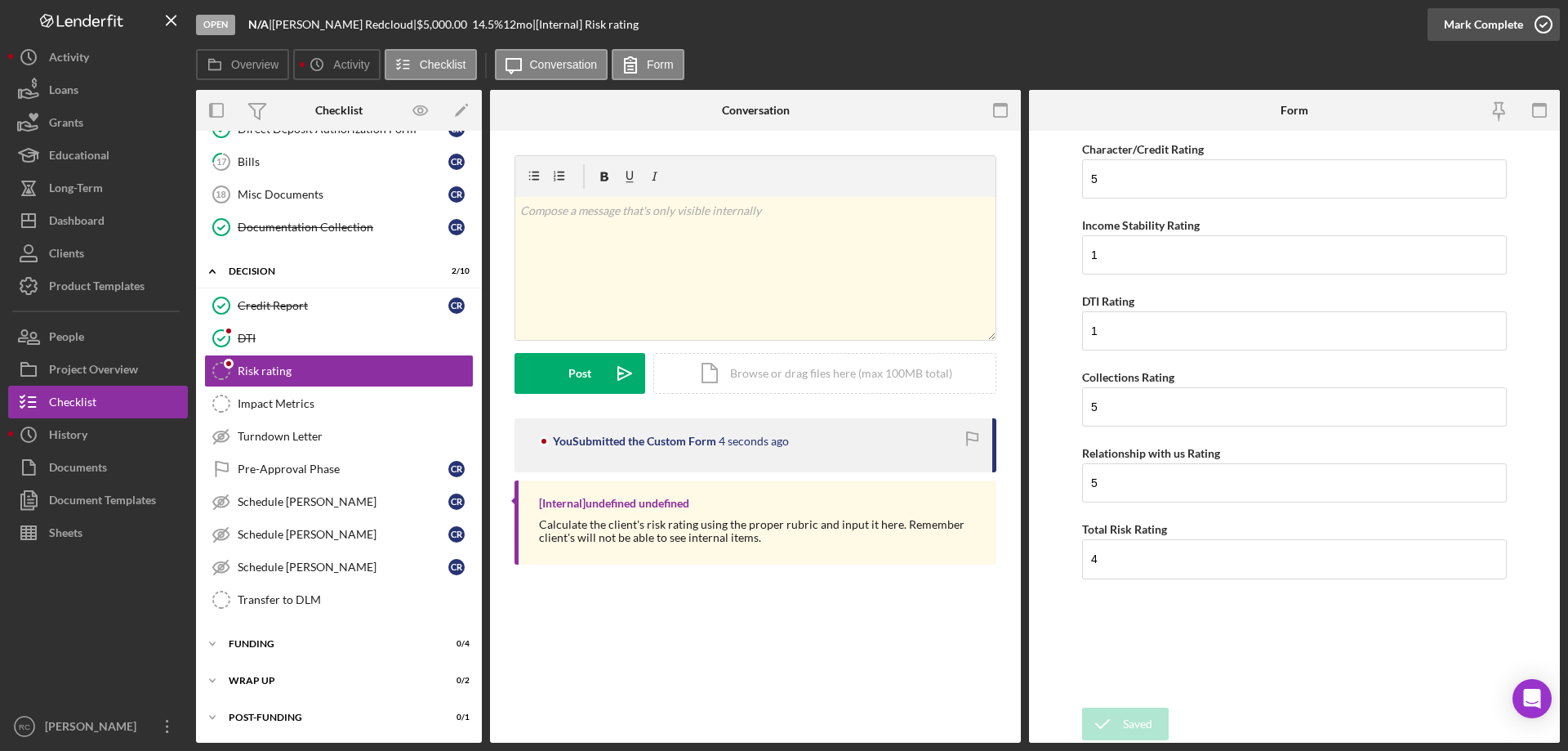
click at [1544, 18] on circle "button" at bounding box center [1543, 25] width 17 height 17
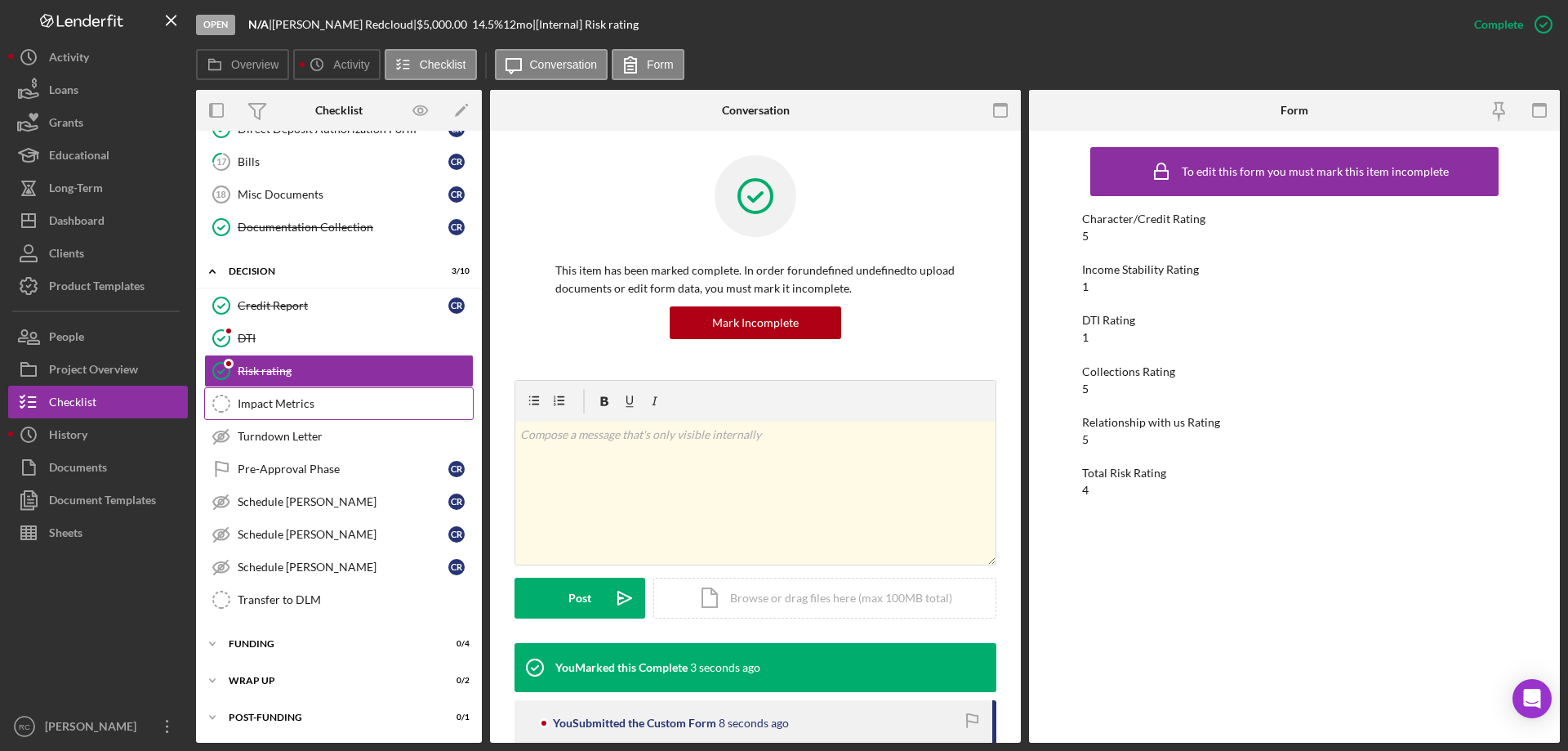
click at [289, 402] on div "Impact Metrics" at bounding box center [355, 404] width 235 height 13
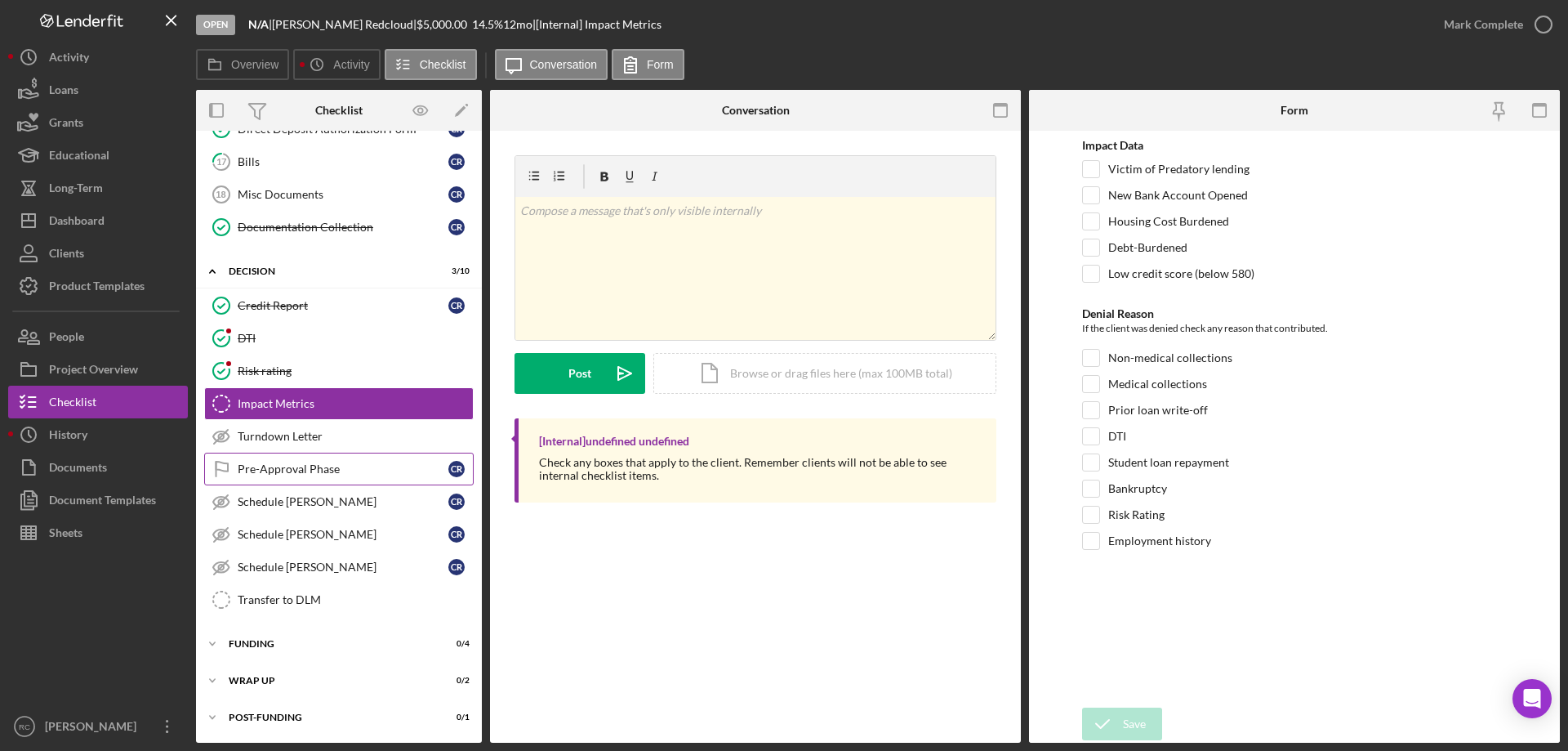
click at [308, 463] on div "Pre-Approval Phase" at bounding box center [343, 468] width 211 height 13
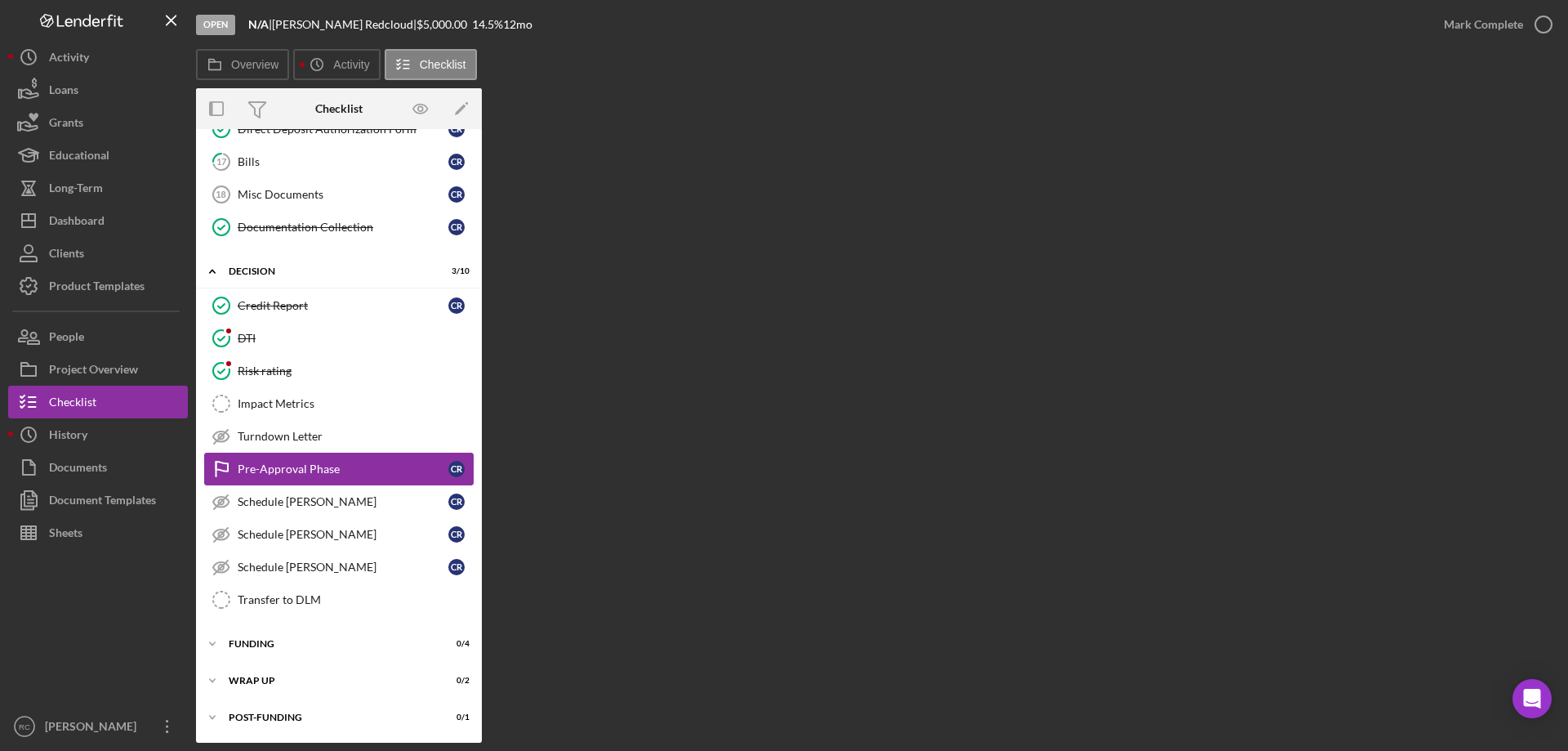
scroll to position [260, 0]
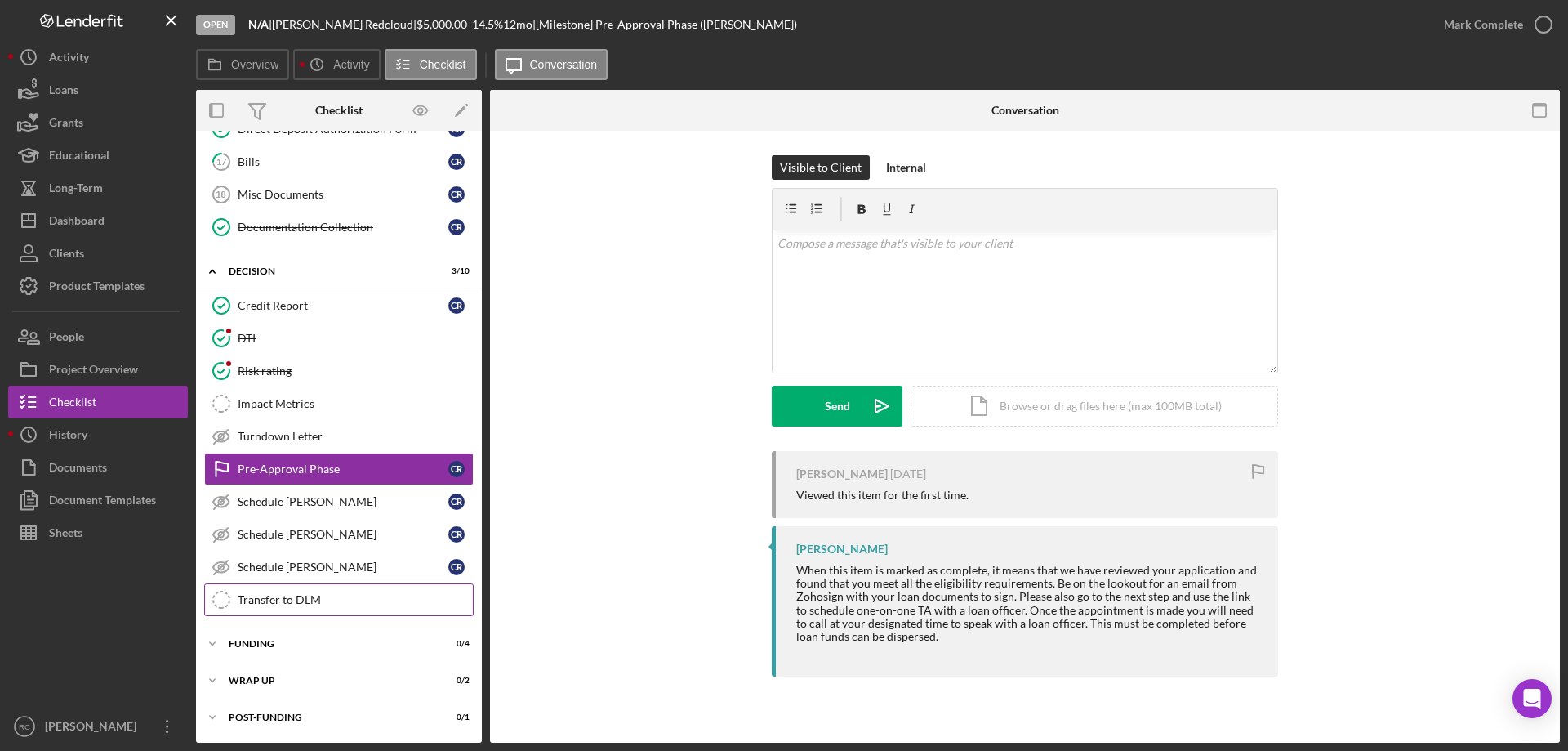
click at [298, 598] on div "Transfer to DLM" at bounding box center [355, 600] width 235 height 13
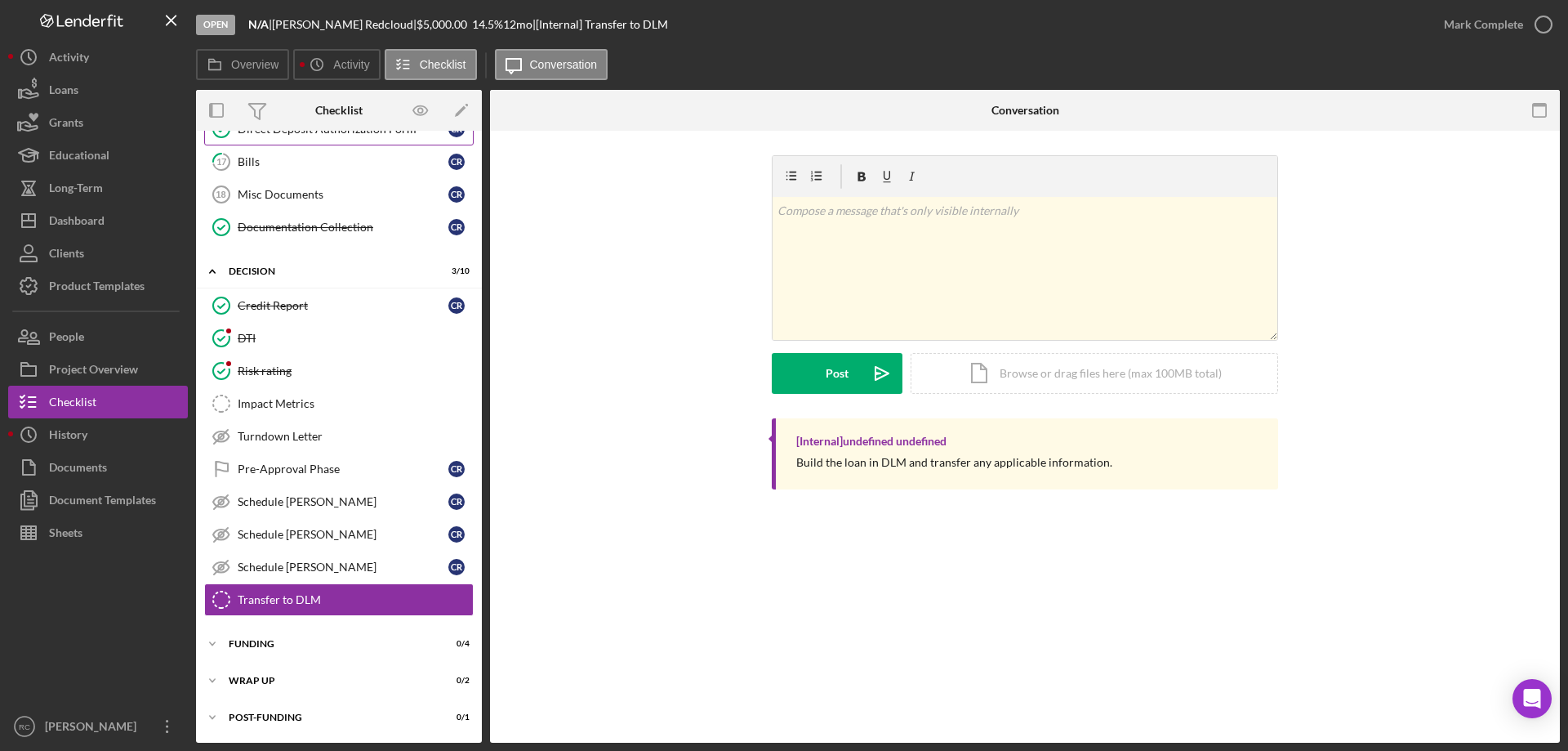
scroll to position [260, 0]
click at [461, 113] on icon "Icon/Edit" at bounding box center [462, 110] width 37 height 37
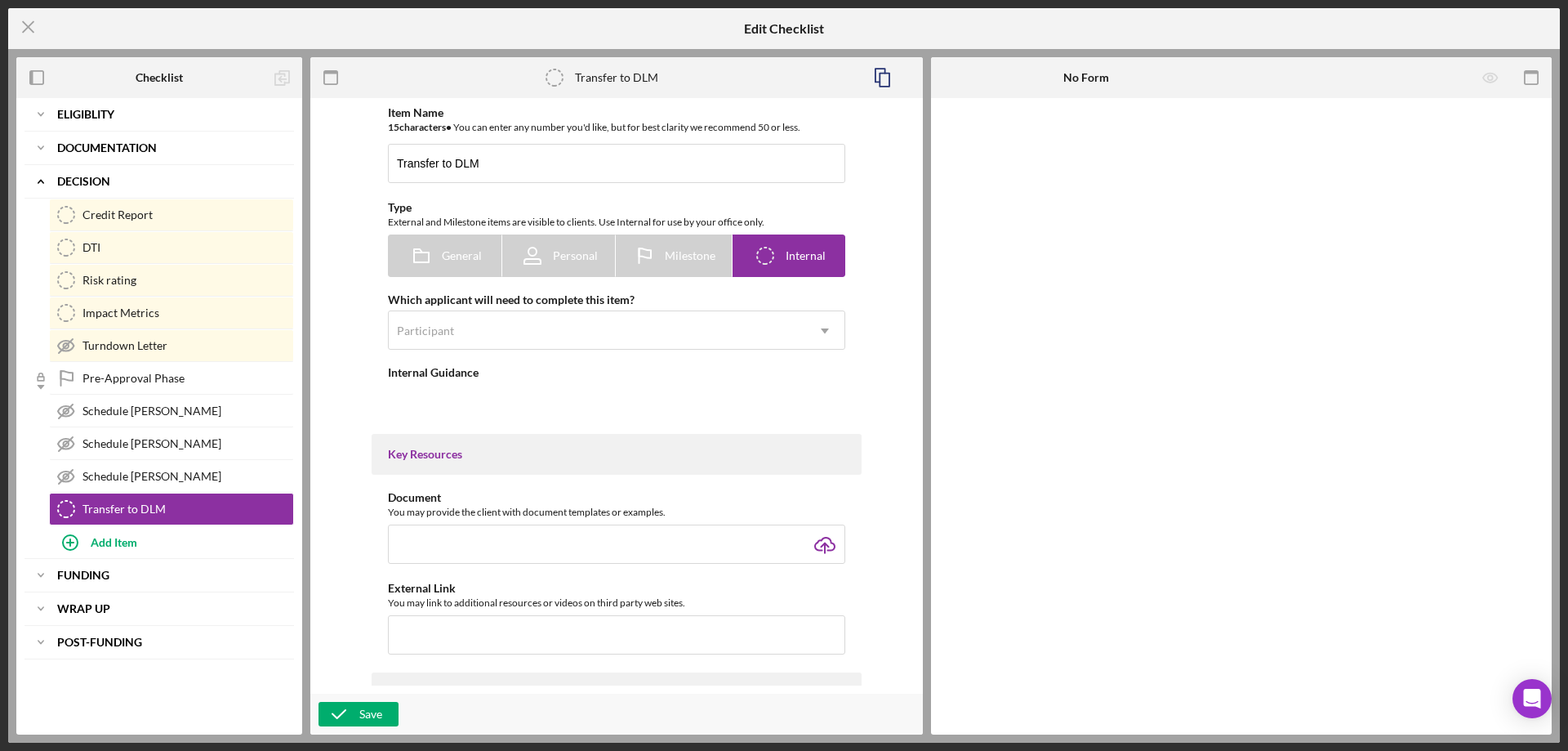
type textarea "<div>Build the loan in DLM and transfer any applicable information.&nbsp;</div>"
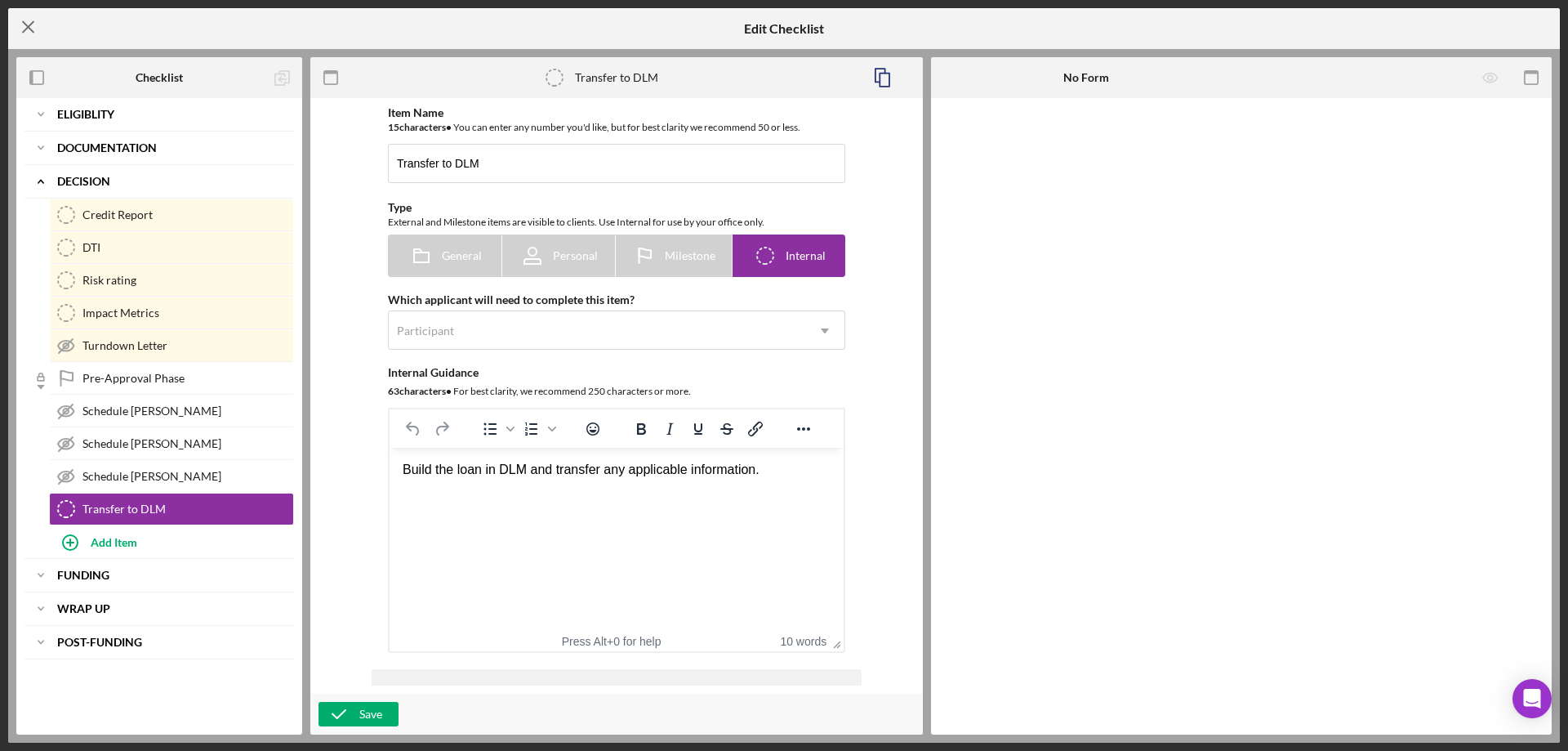
click at [26, 24] on icon "Icon/Menu Close" at bounding box center [28, 26] width 41 height 41
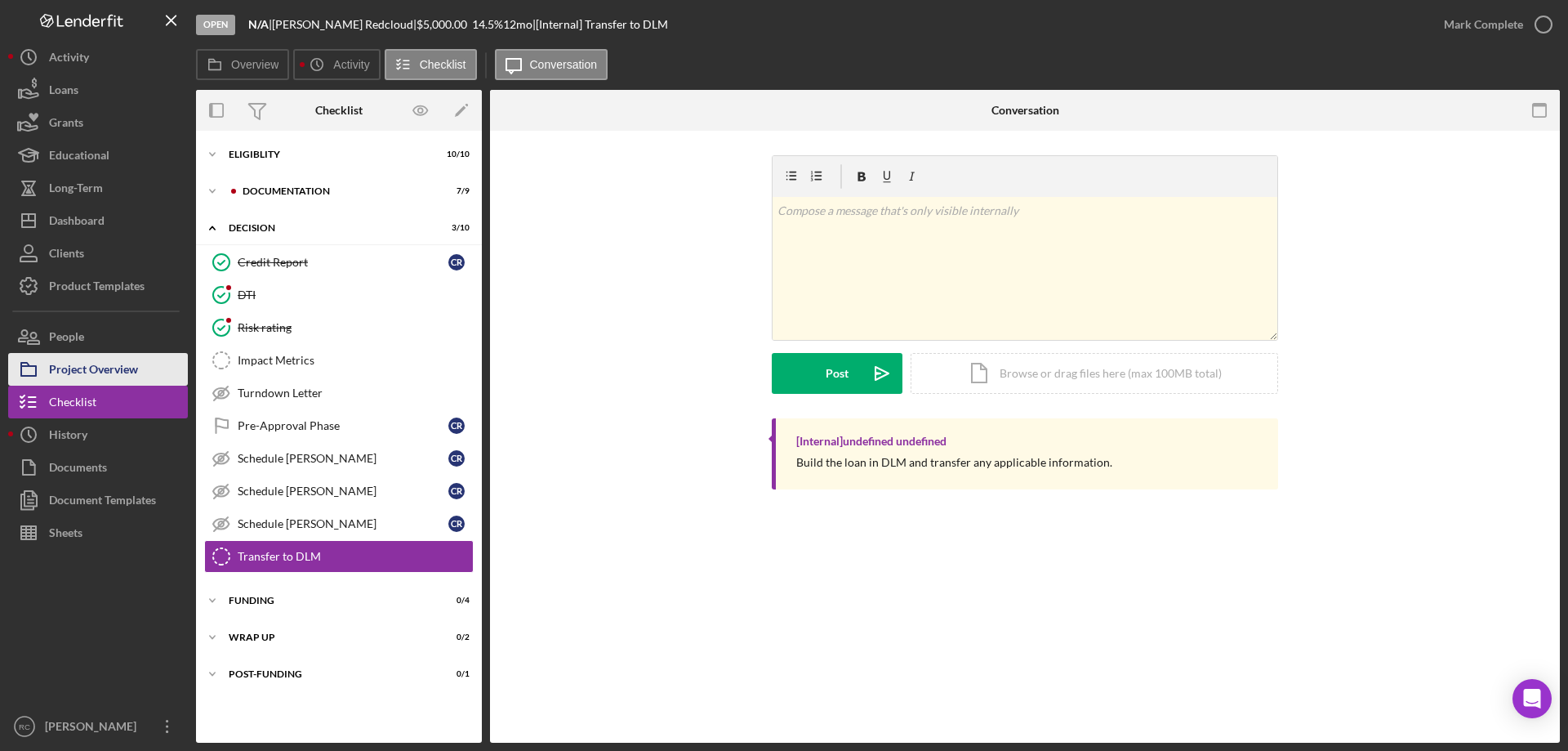
click at [103, 371] on div "Project Overview" at bounding box center [94, 371] width 89 height 37
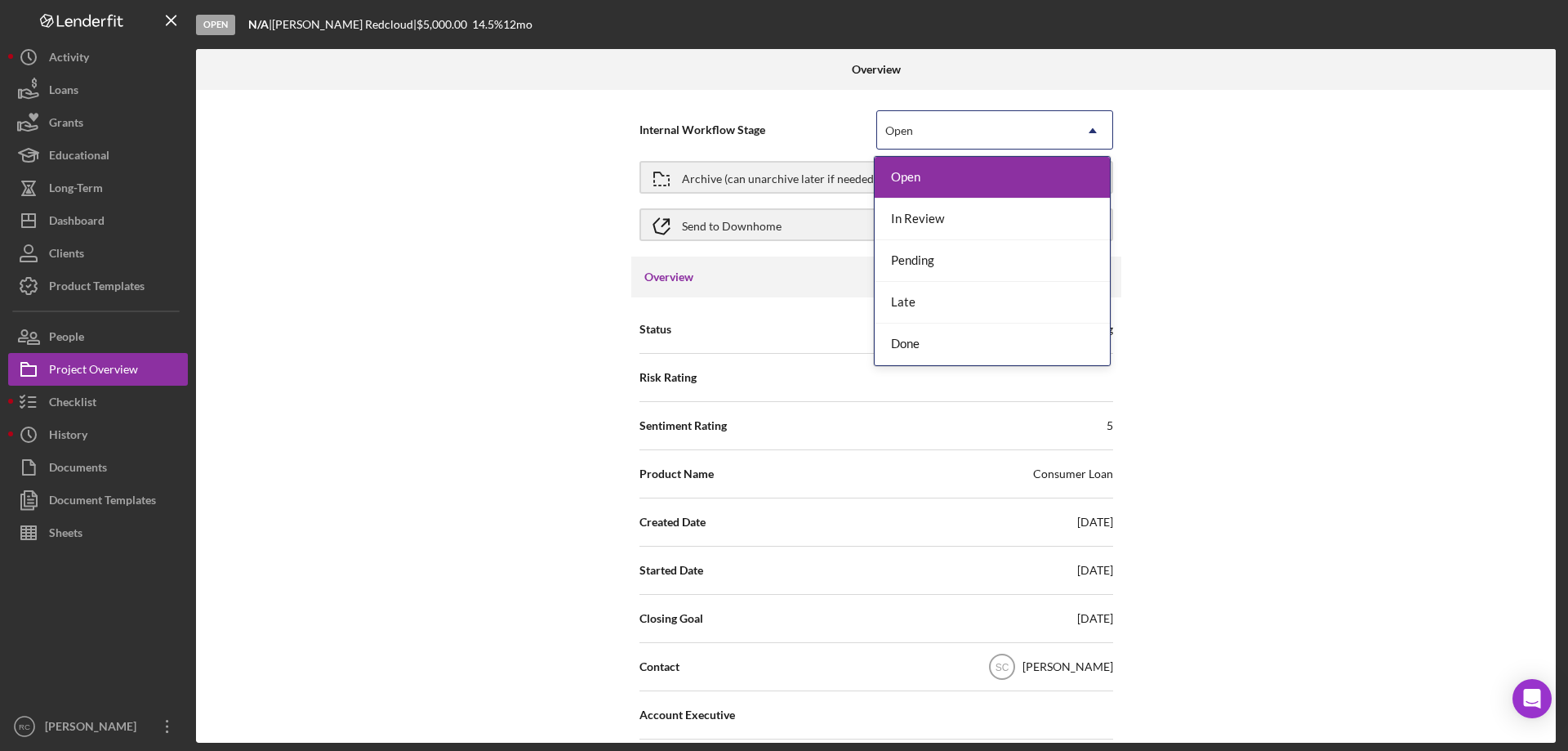
click at [929, 132] on div "Open" at bounding box center [975, 130] width 196 height 38
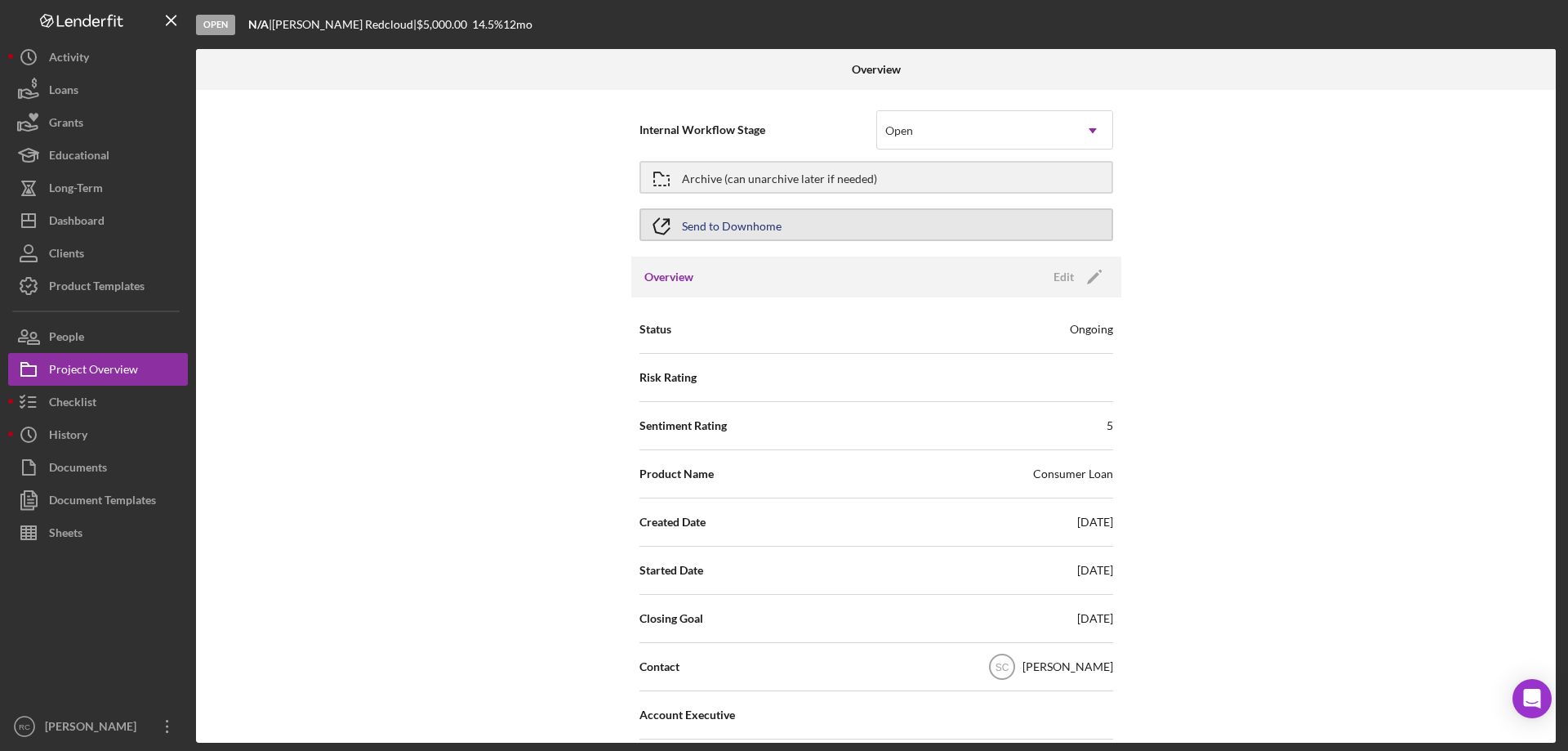
click at [716, 225] on div "Send to Downhome" at bounding box center [732, 225] width 100 height 30
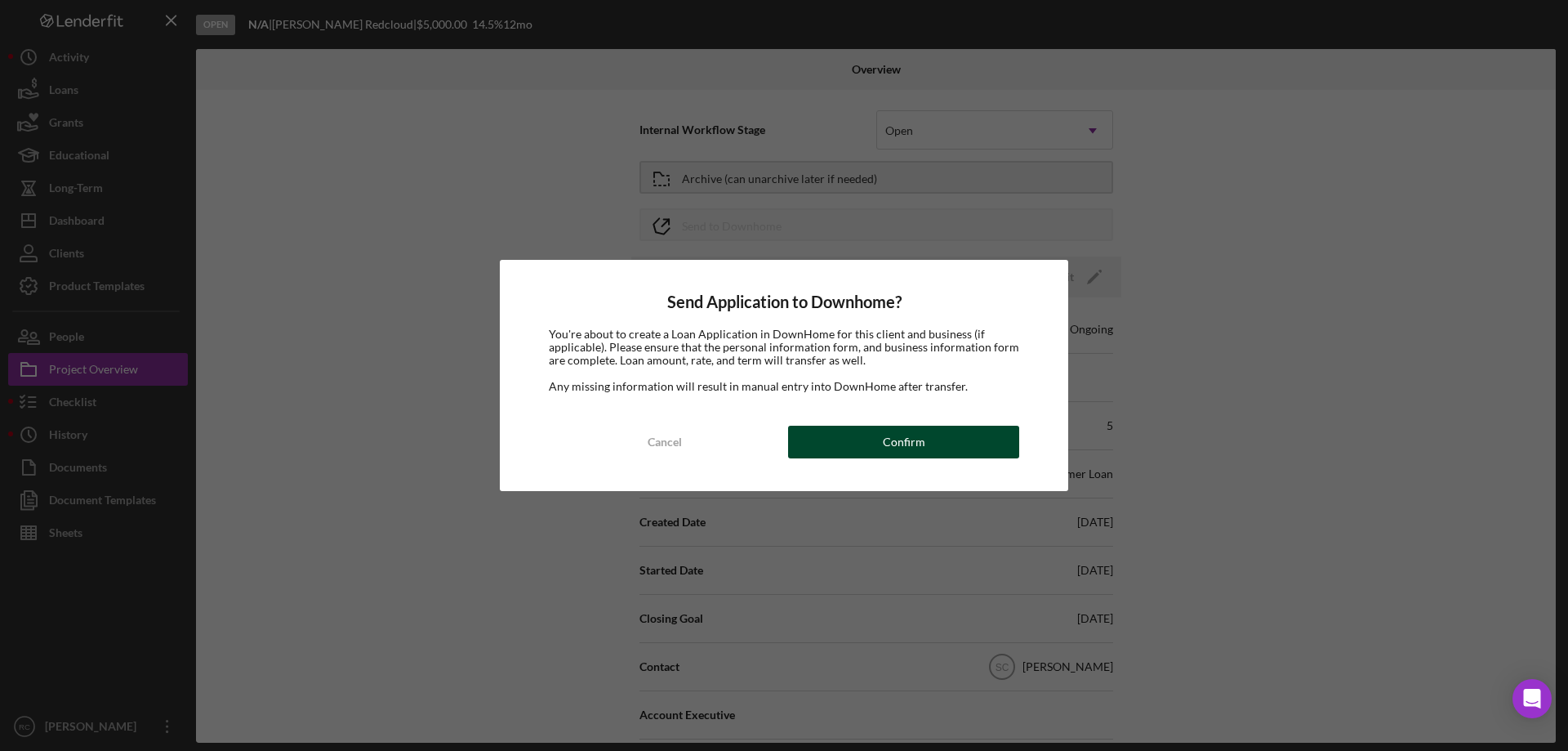
click at [885, 446] on div "Confirm" at bounding box center [904, 441] width 43 height 32
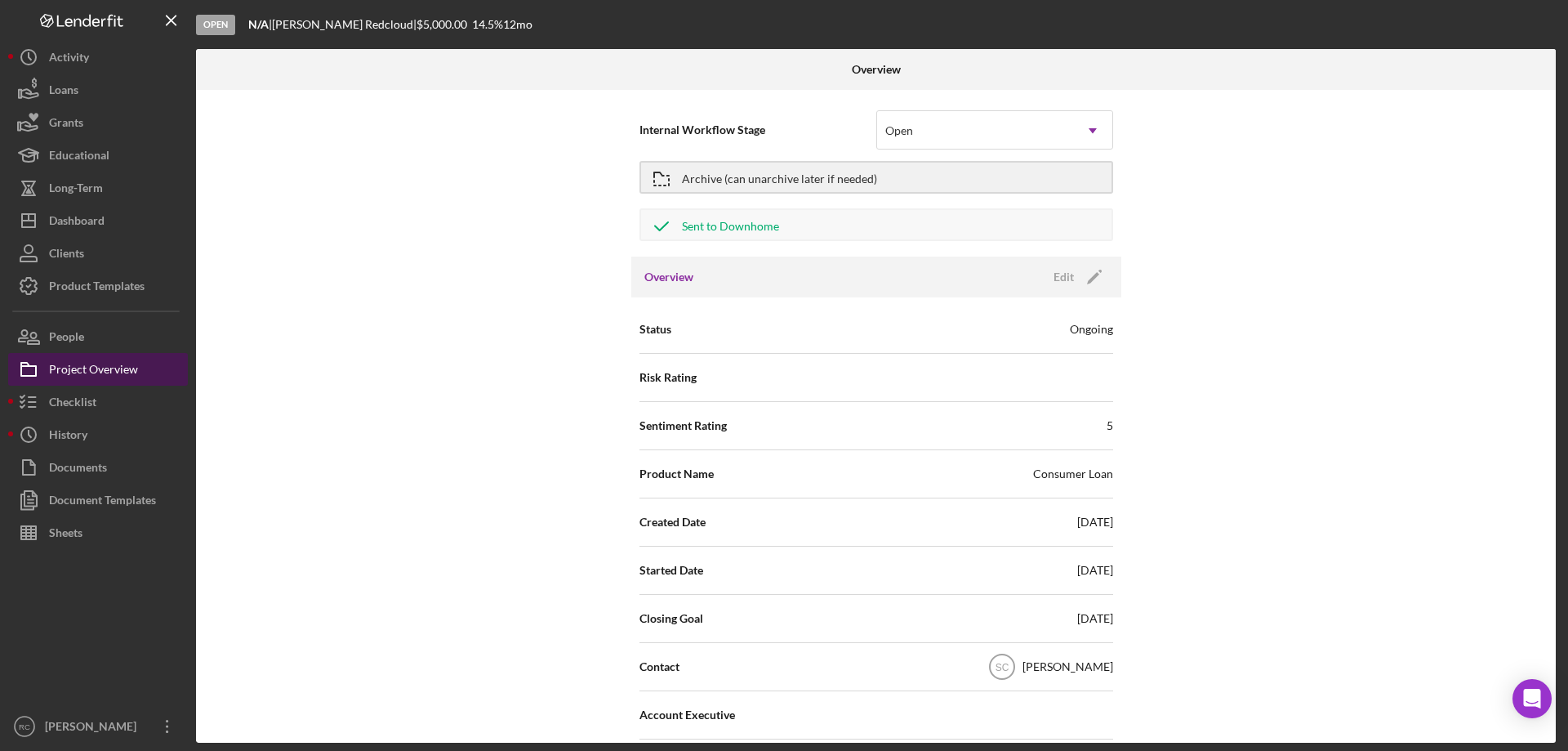
click at [132, 373] on div "Project Overview" at bounding box center [94, 371] width 89 height 37
click at [76, 340] on div "People" at bounding box center [66, 339] width 35 height 37
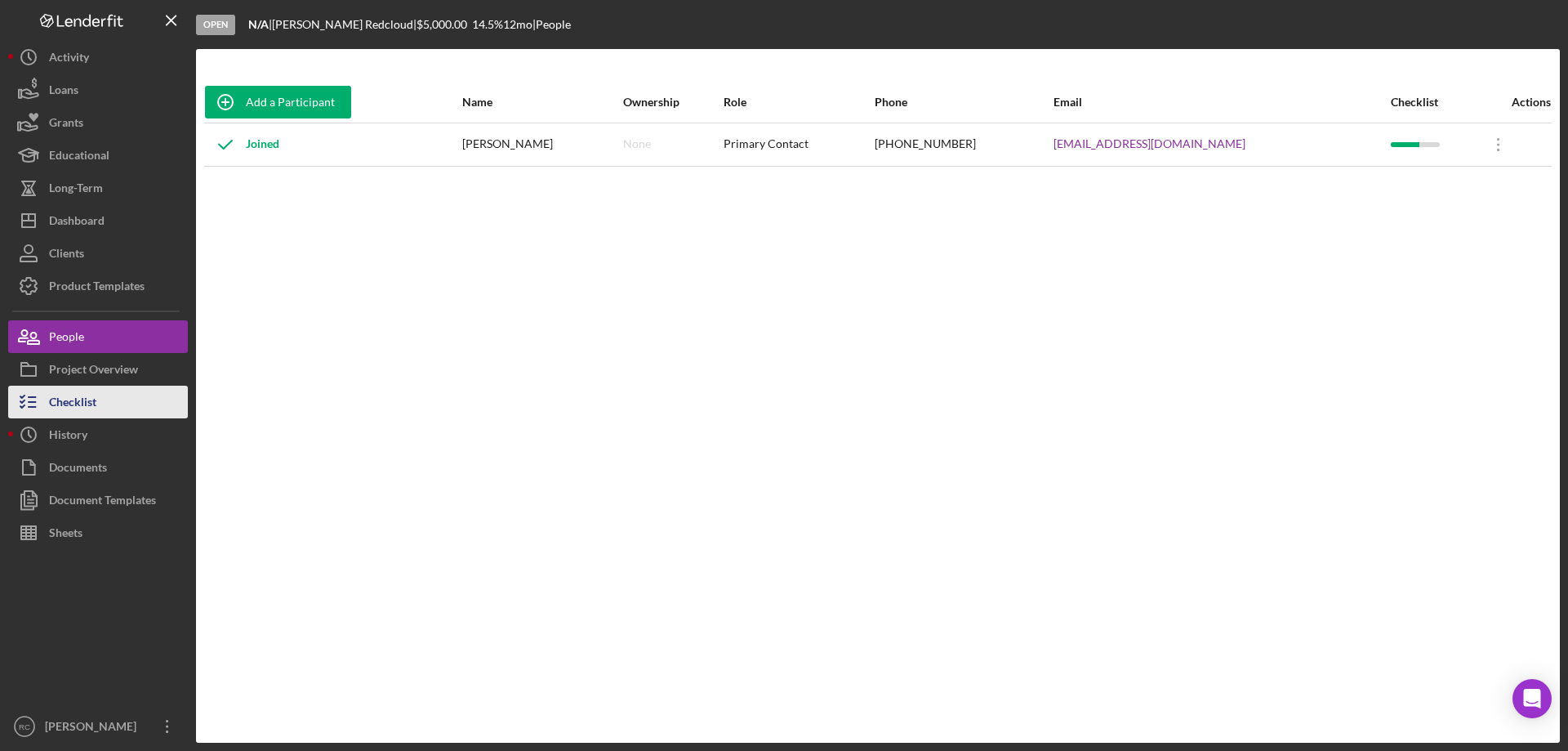
click at [67, 401] on div "Checklist" at bounding box center [73, 404] width 47 height 37
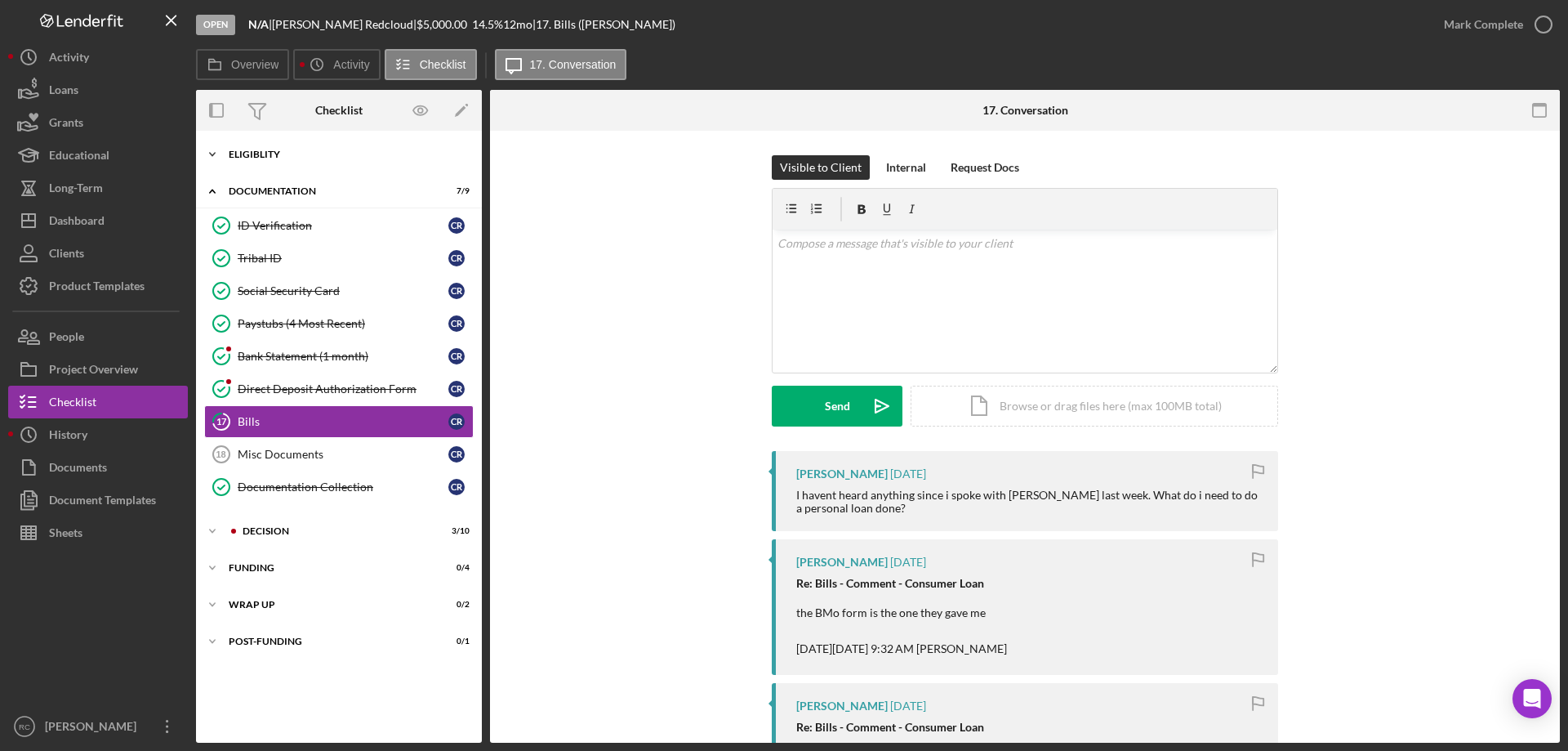
click at [270, 155] on div "Eligiblity" at bounding box center [345, 154] width 233 height 10
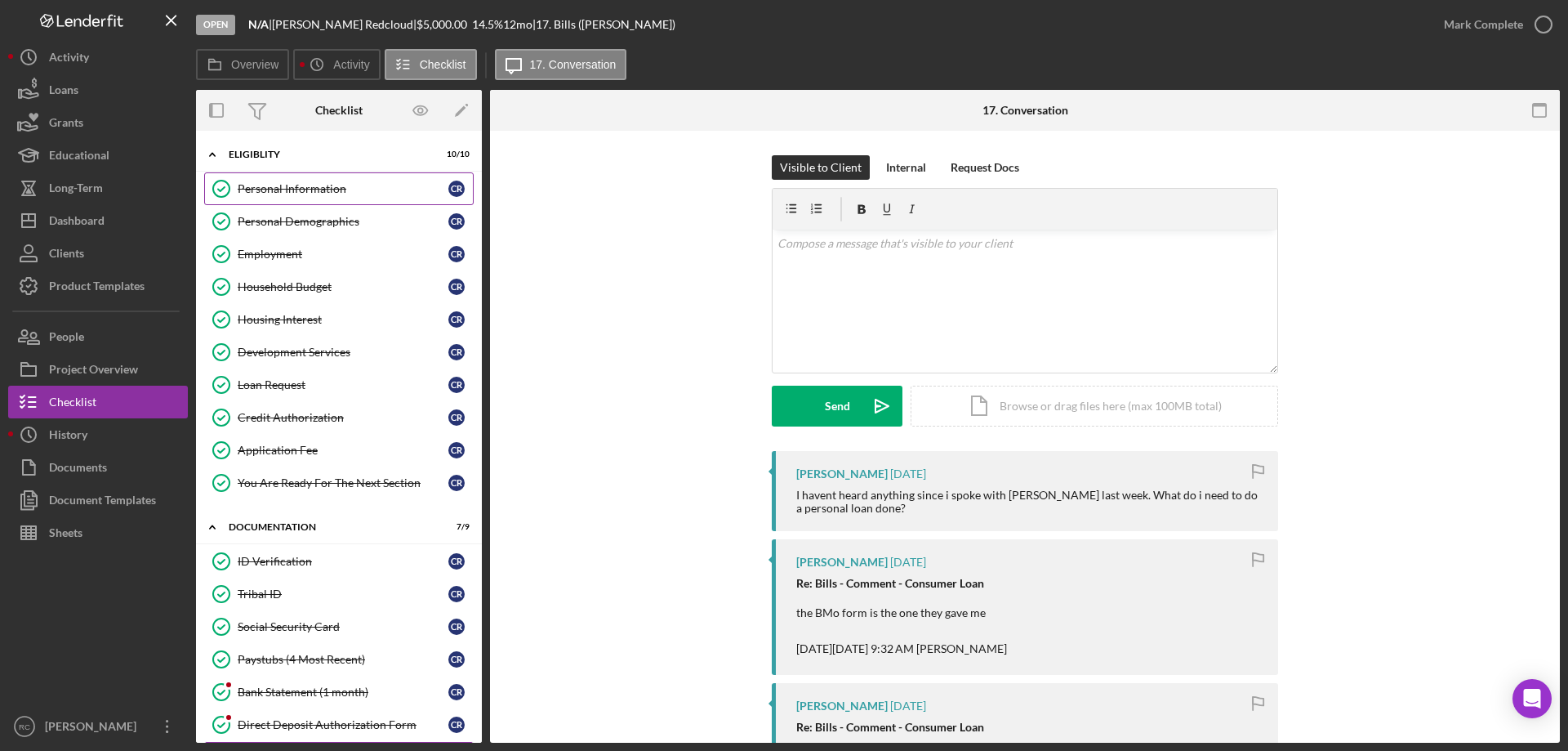
click at [284, 182] on div "Personal Information" at bounding box center [343, 188] width 211 height 13
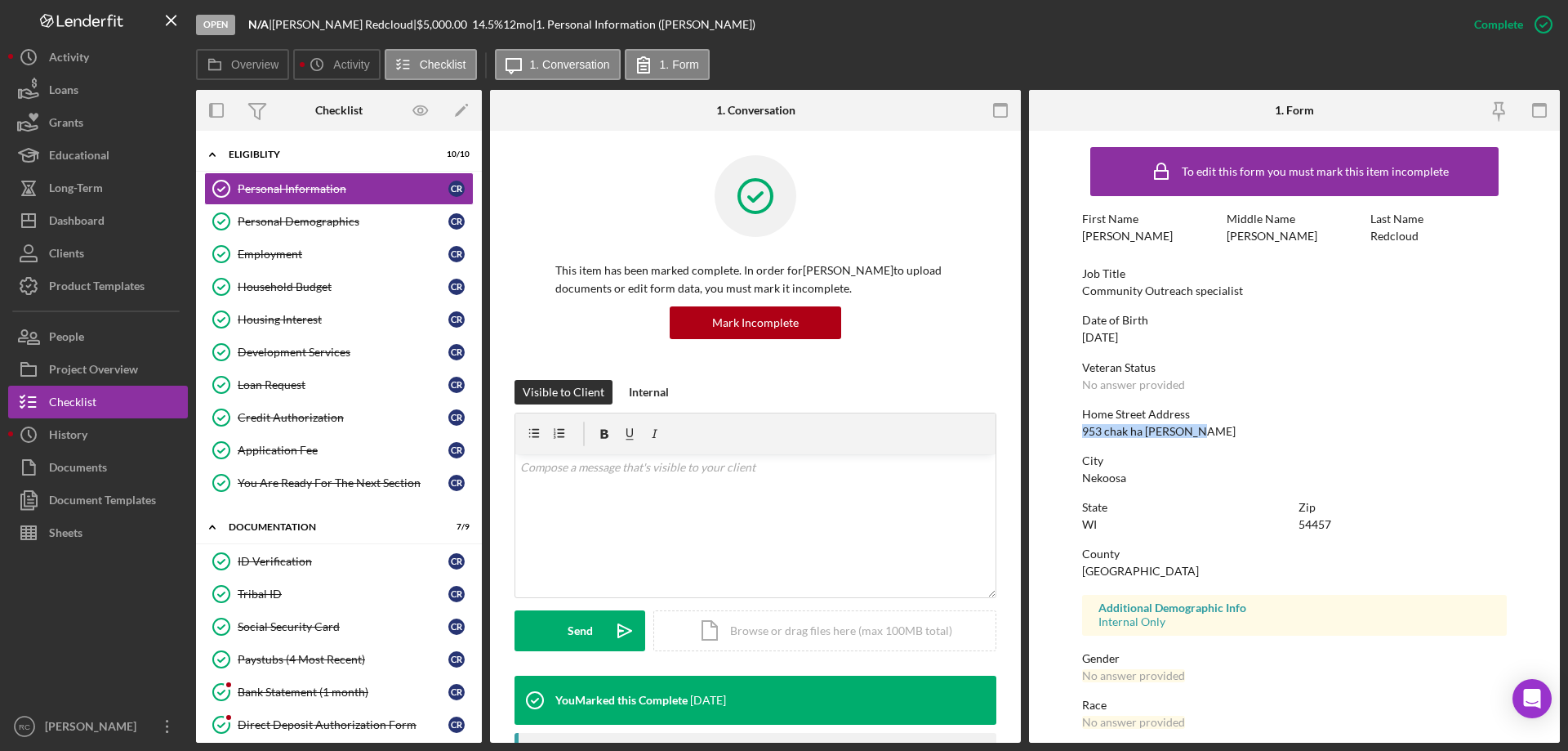
drag, startPoint x: 1082, startPoint y: 428, endPoint x: 1190, endPoint y: 429, distance: 108.0
click at [1190, 429] on div "953 chak ha chee lane" at bounding box center [1158, 431] width 153 height 13
copy div "953 chak ha chee lane"
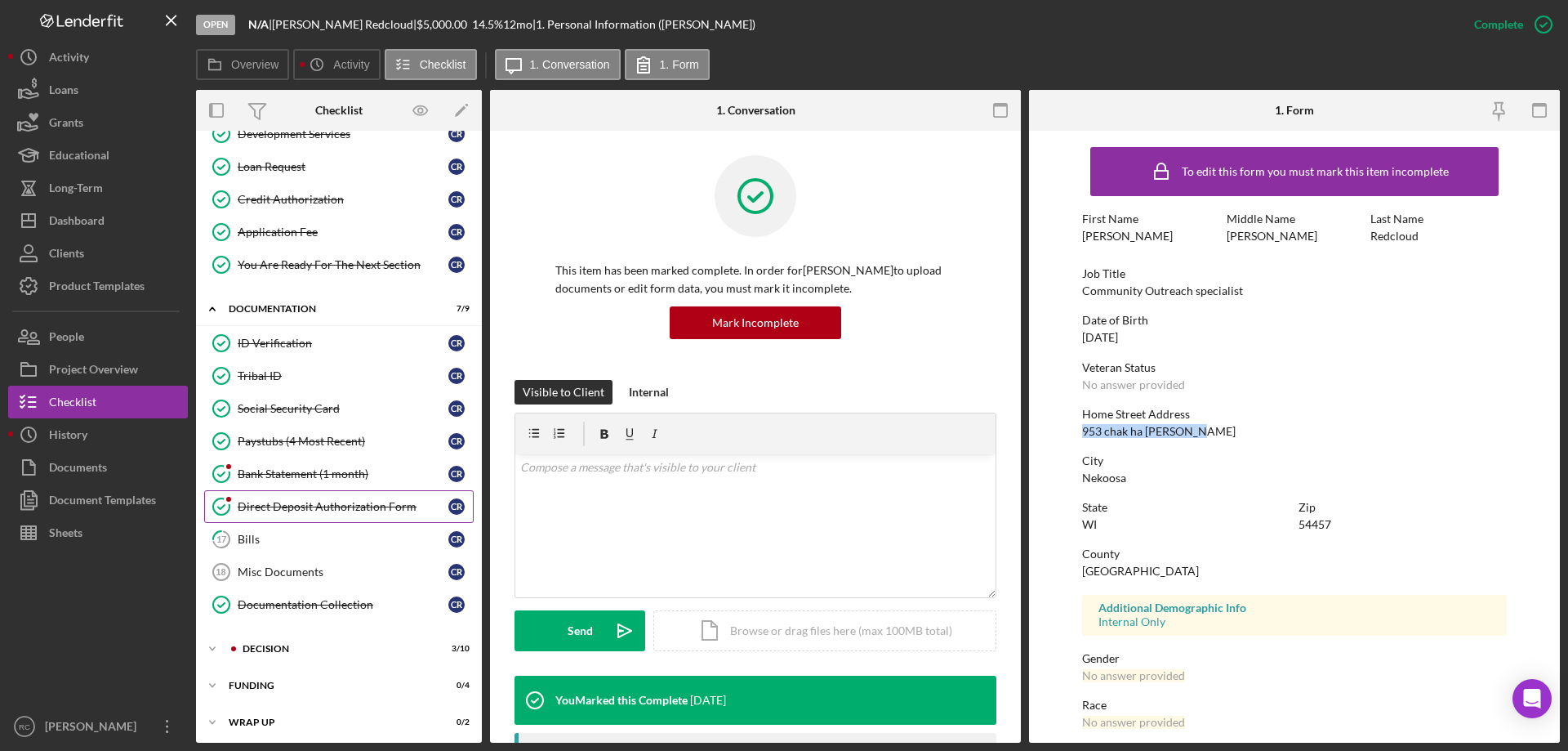
click at [350, 506] on div "Direct Deposit Authorization Form" at bounding box center [343, 506] width 211 height 13
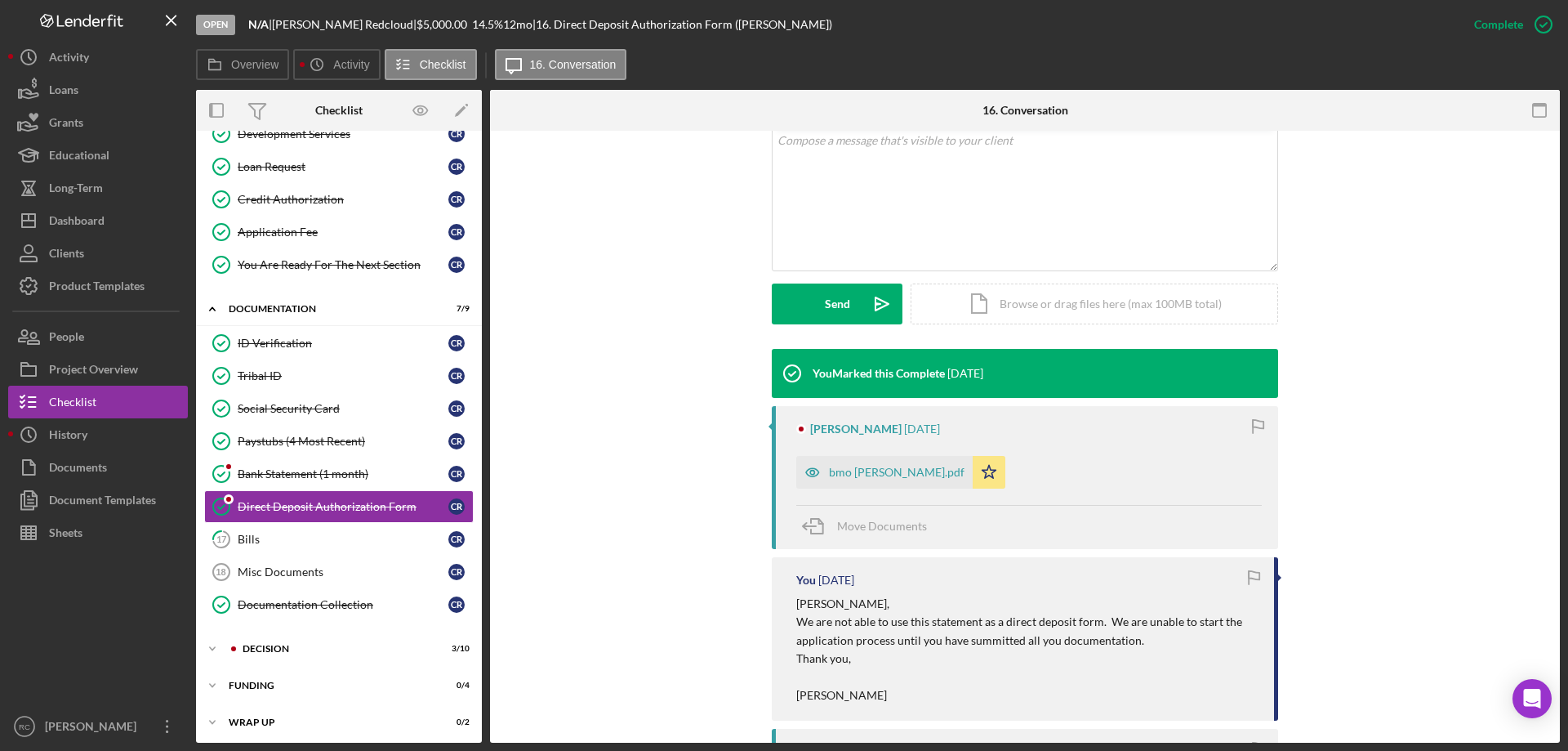
scroll to position [654, 0]
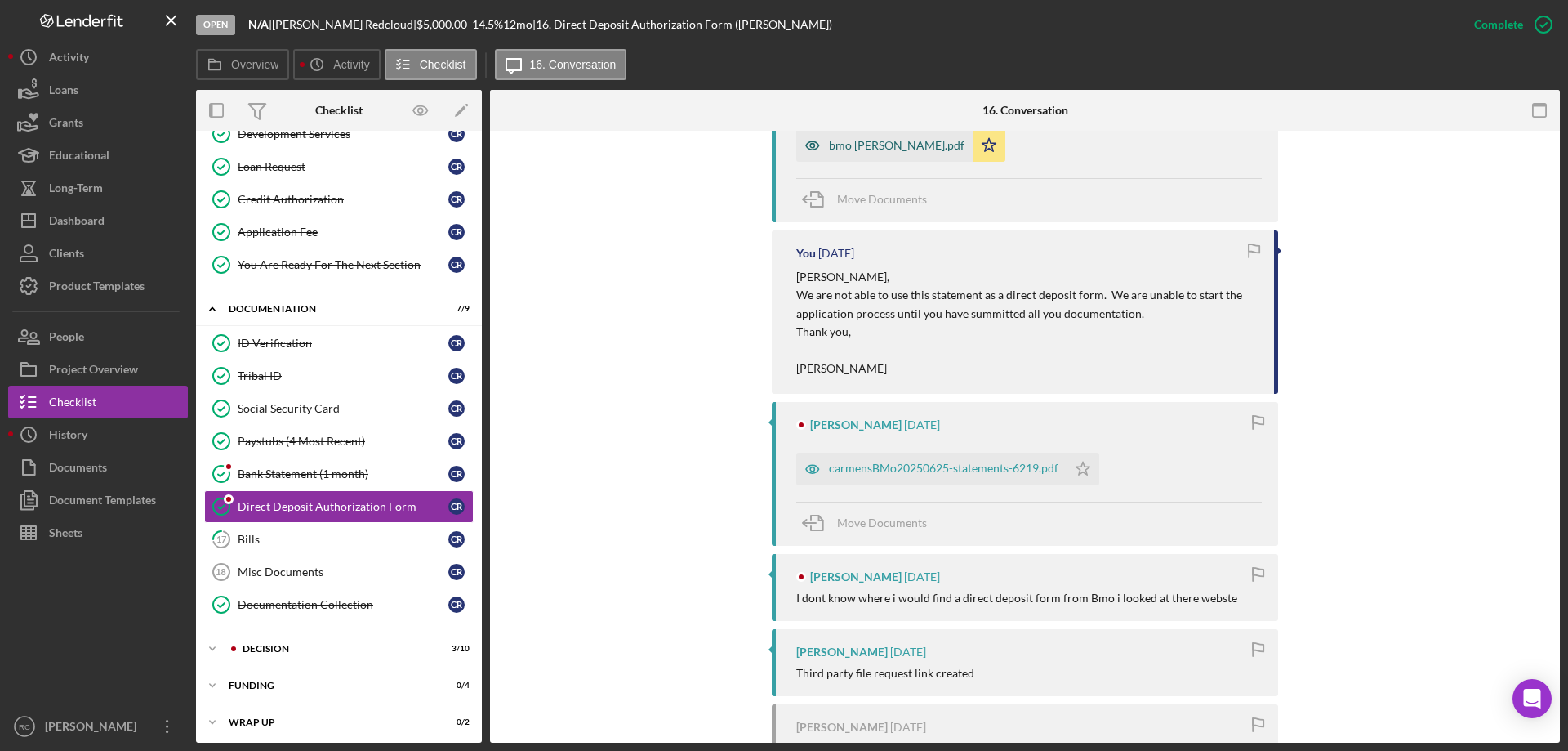
click at [893, 150] on div "bmo [PERSON_NAME].pdf" at bounding box center [896, 145] width 136 height 13
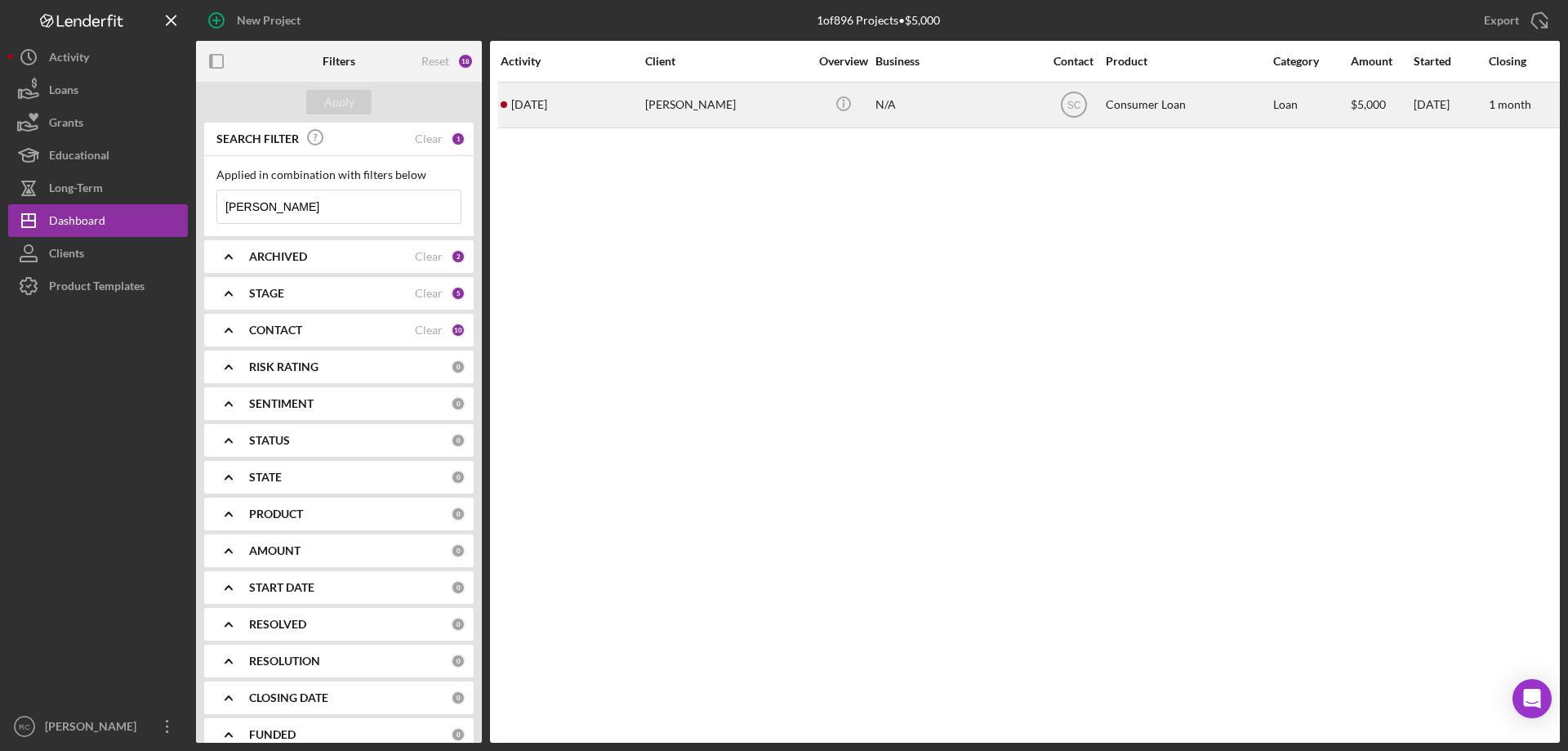
click at [714, 99] on div "[PERSON_NAME]" at bounding box center [726, 104] width 164 height 43
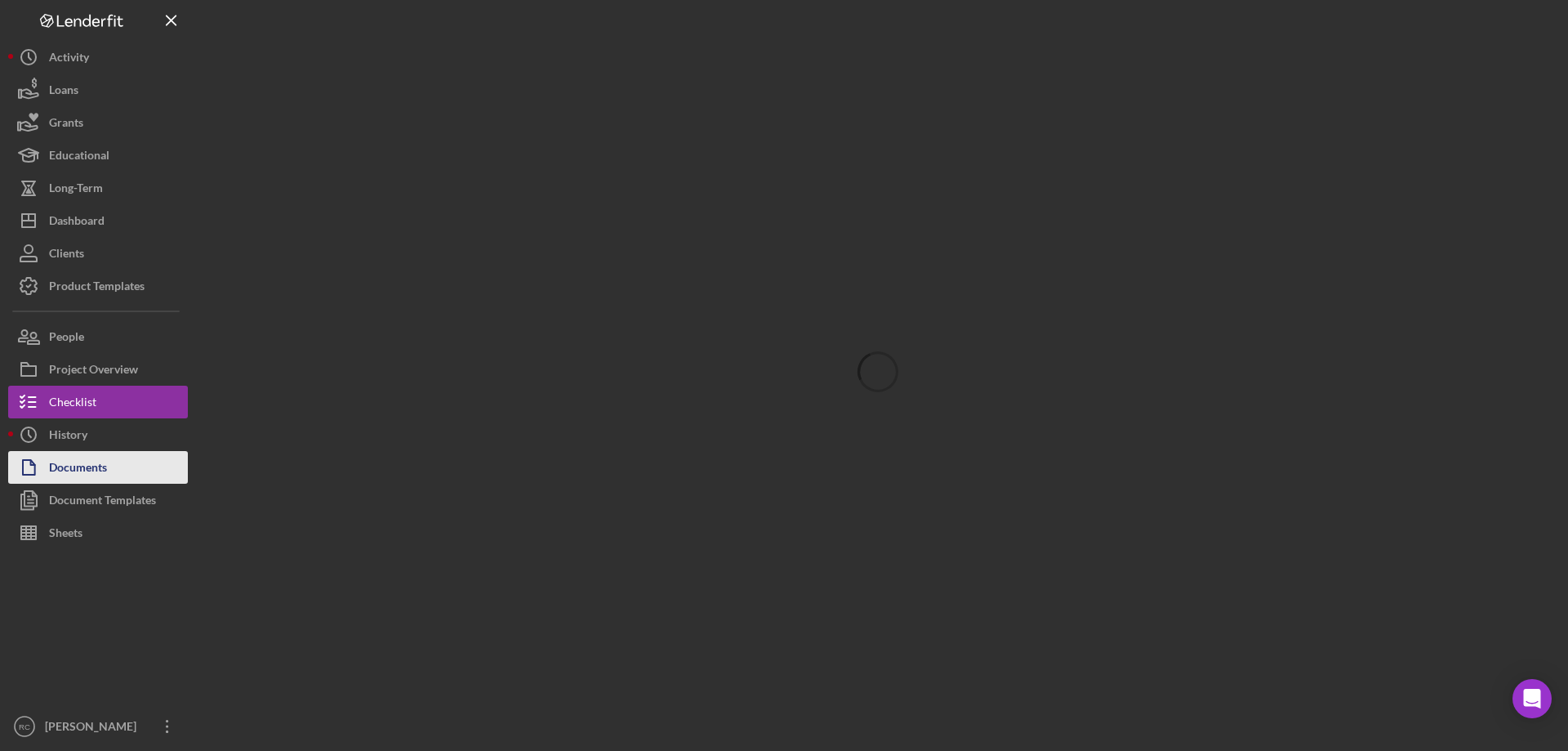
click at [67, 466] on div "Documents" at bounding box center [78, 469] width 58 height 37
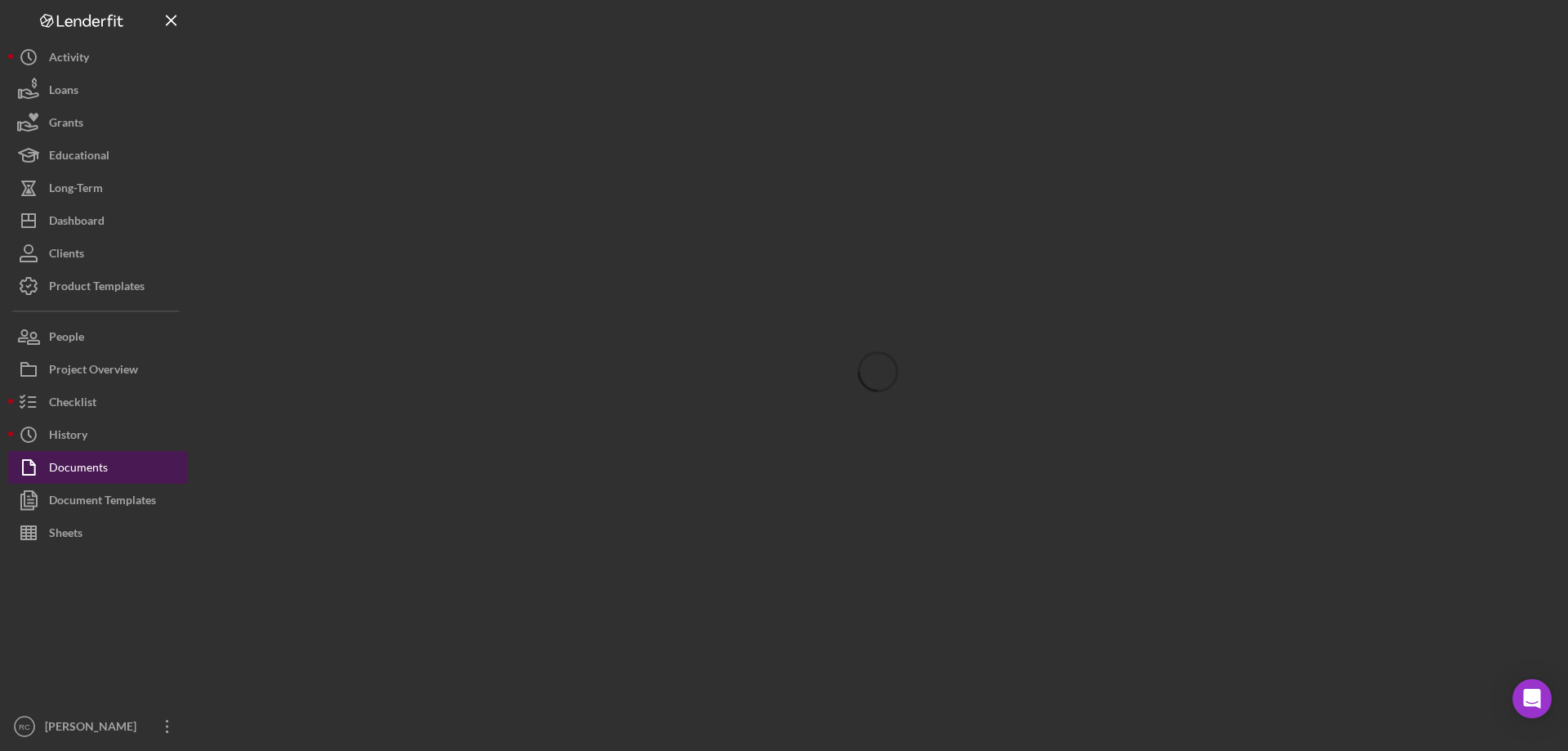
click at [71, 465] on div "Documents" at bounding box center [78, 469] width 59 height 37
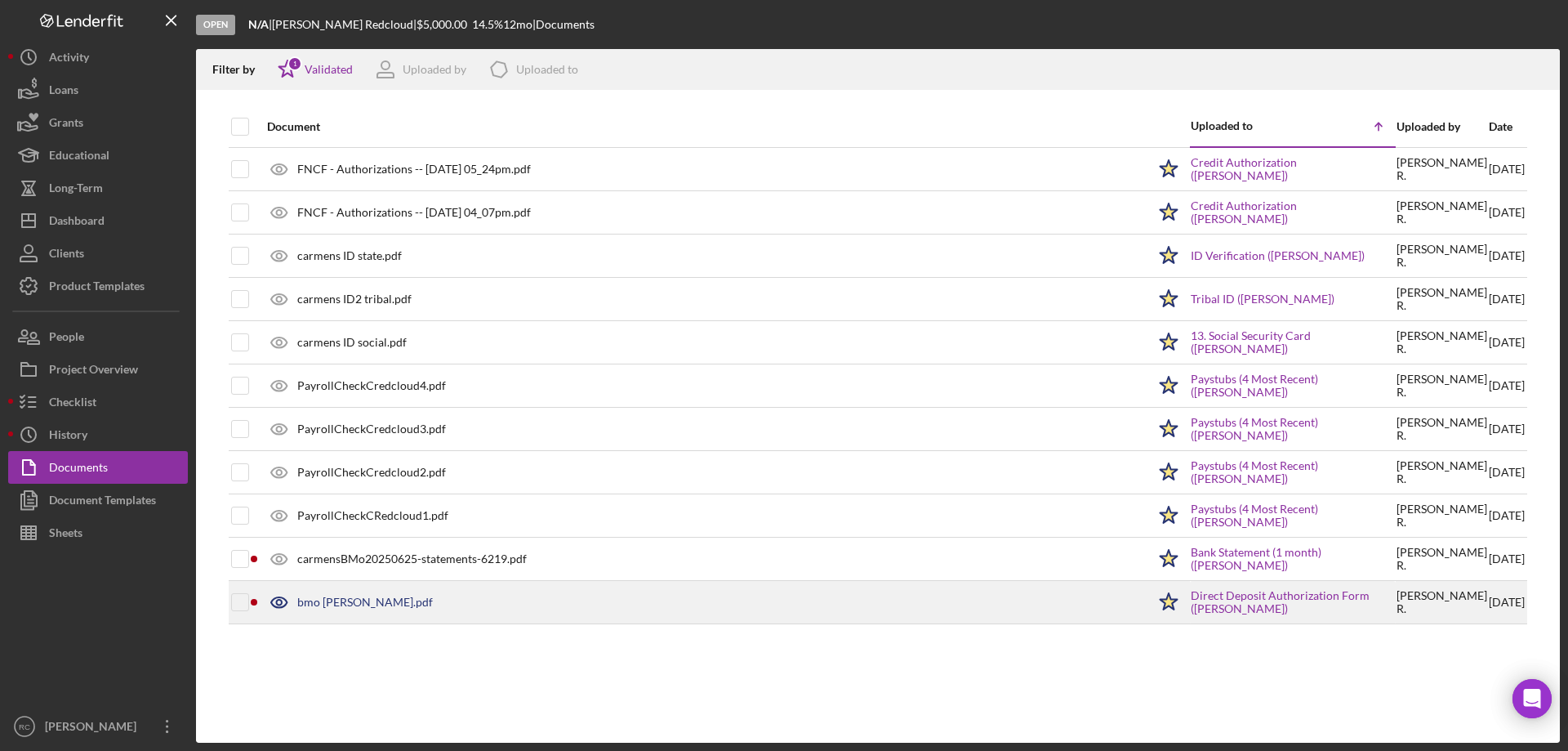
click at [356, 598] on div "bmo [PERSON_NAME].pdf" at bounding box center [365, 601] width 136 height 13
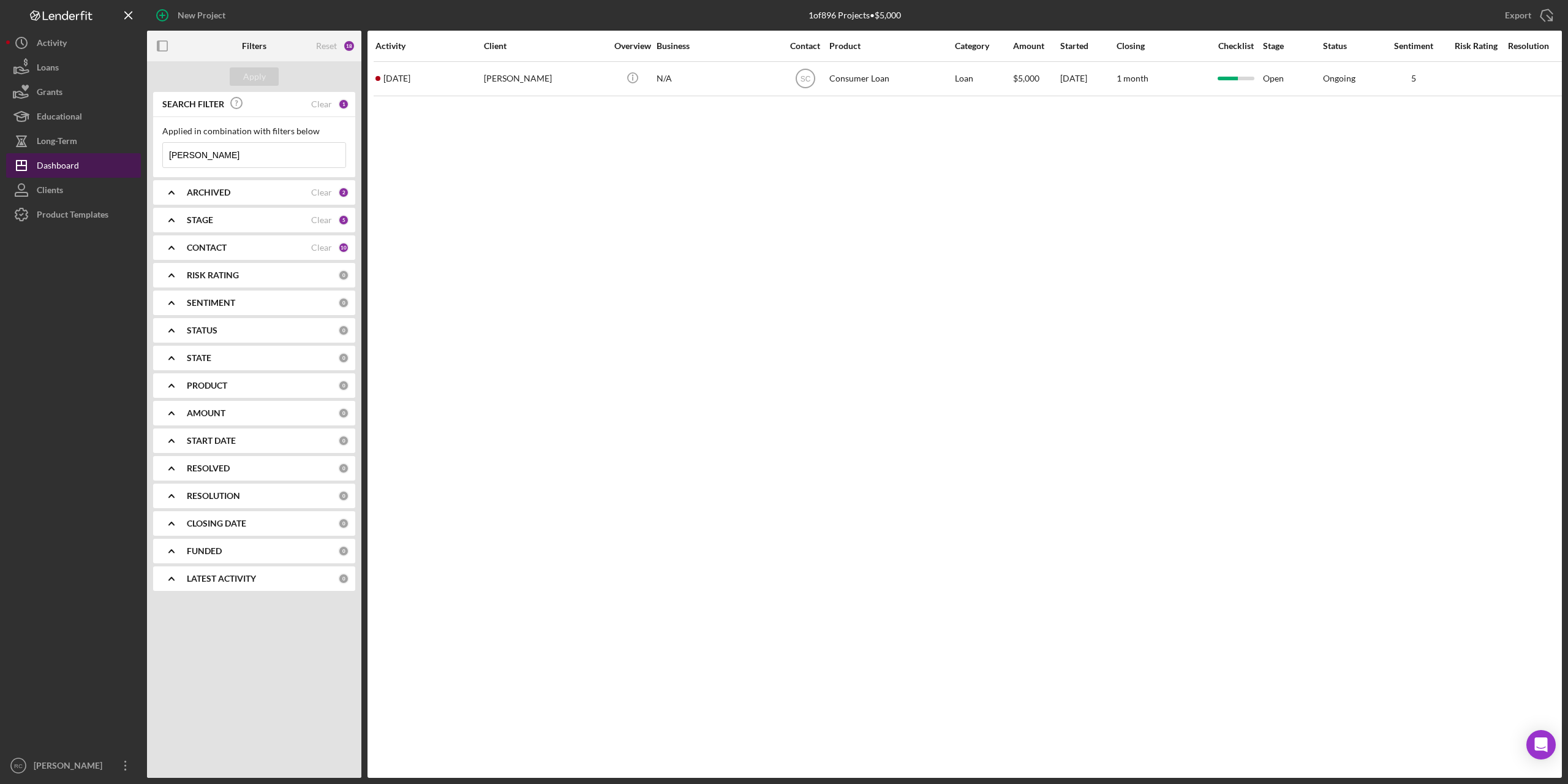
click at [66, 166] on div "Dashboard" at bounding box center [58, 167] width 42 height 28
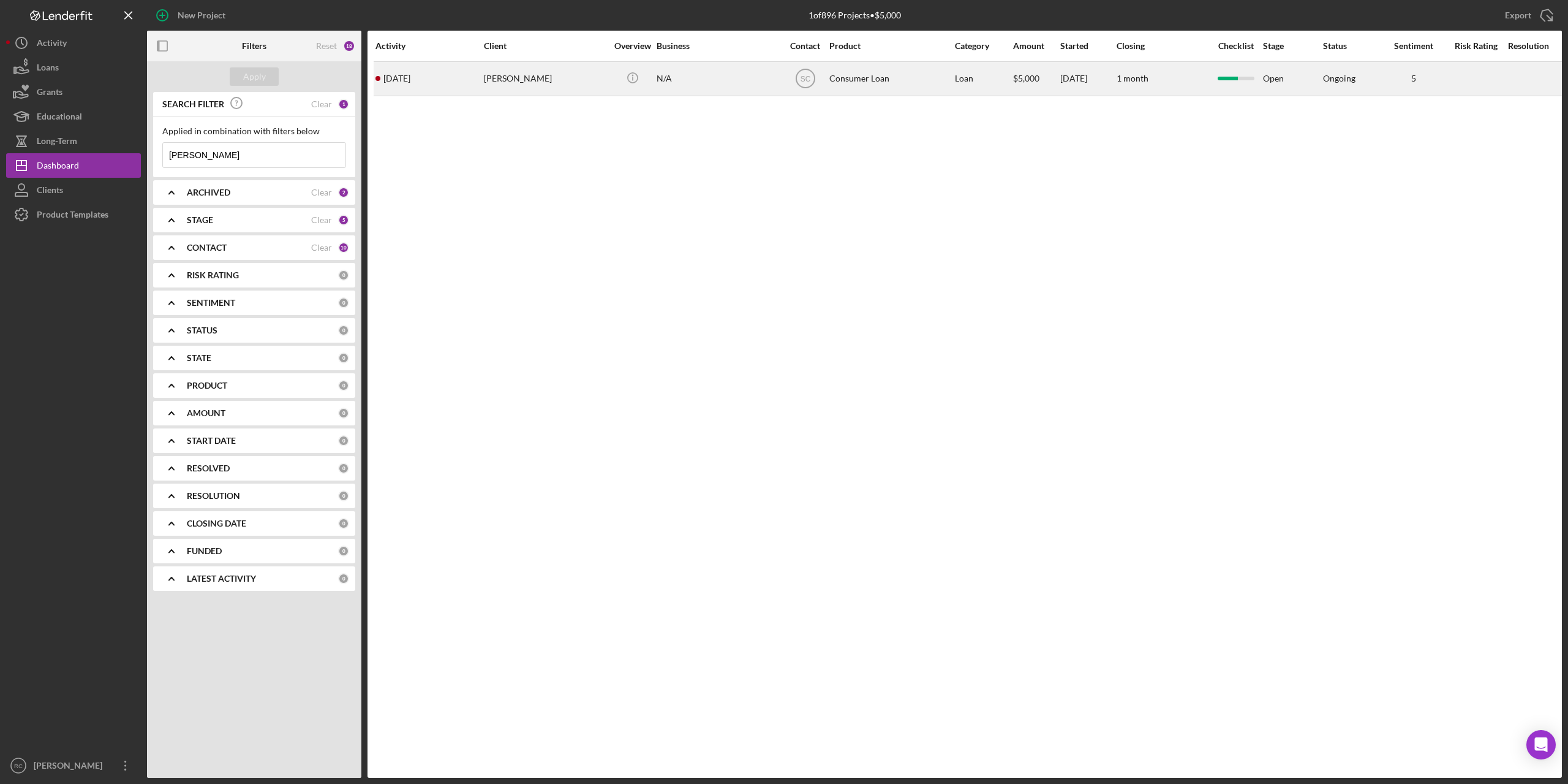
click at [517, 76] on div "[PERSON_NAME]" at bounding box center [545, 78] width 123 height 32
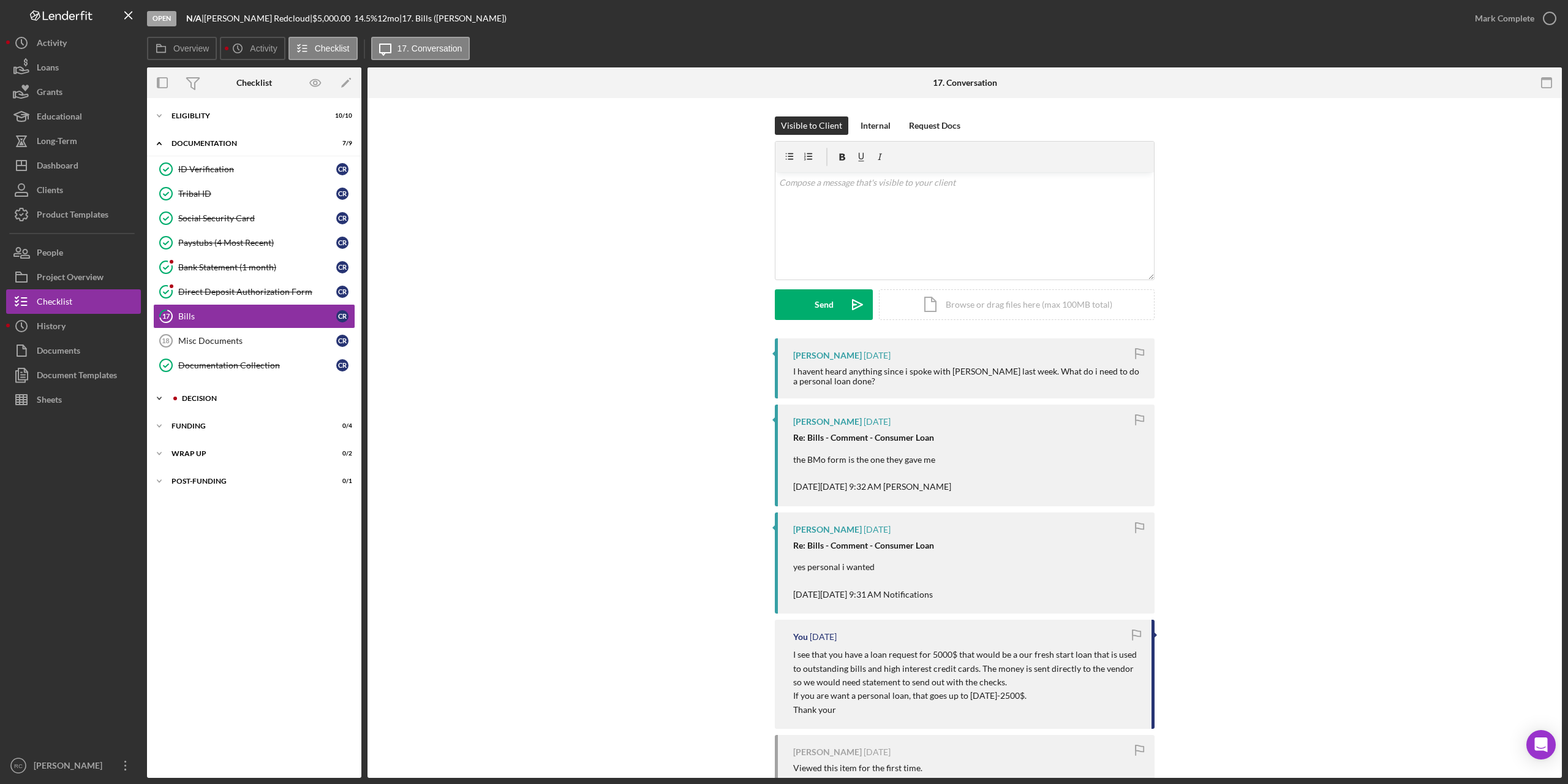
click at [235, 399] on div "Decision" at bounding box center [264, 398] width 164 height 7
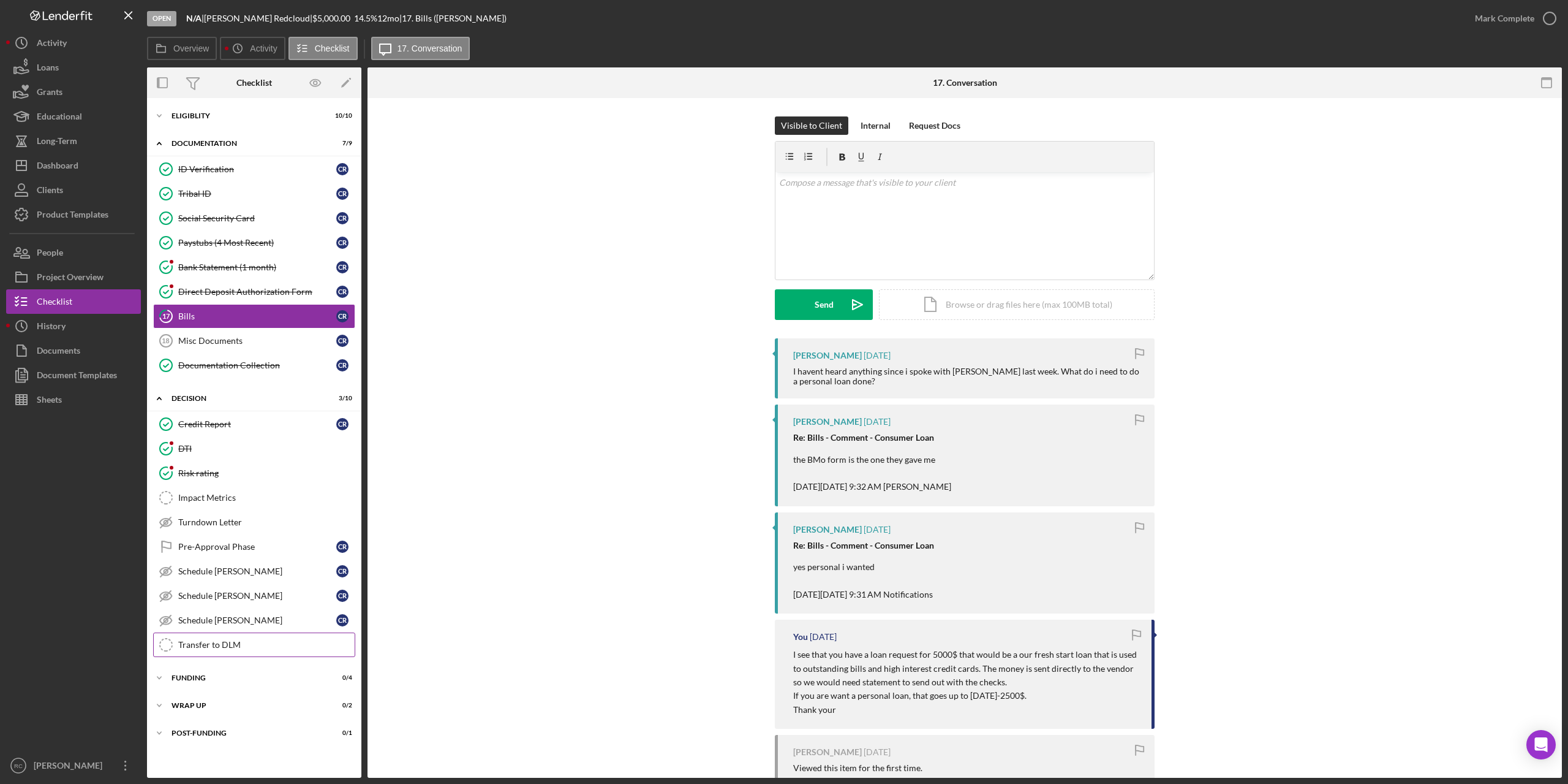
click at [224, 645] on div "Transfer to DLM" at bounding box center [266, 644] width 177 height 10
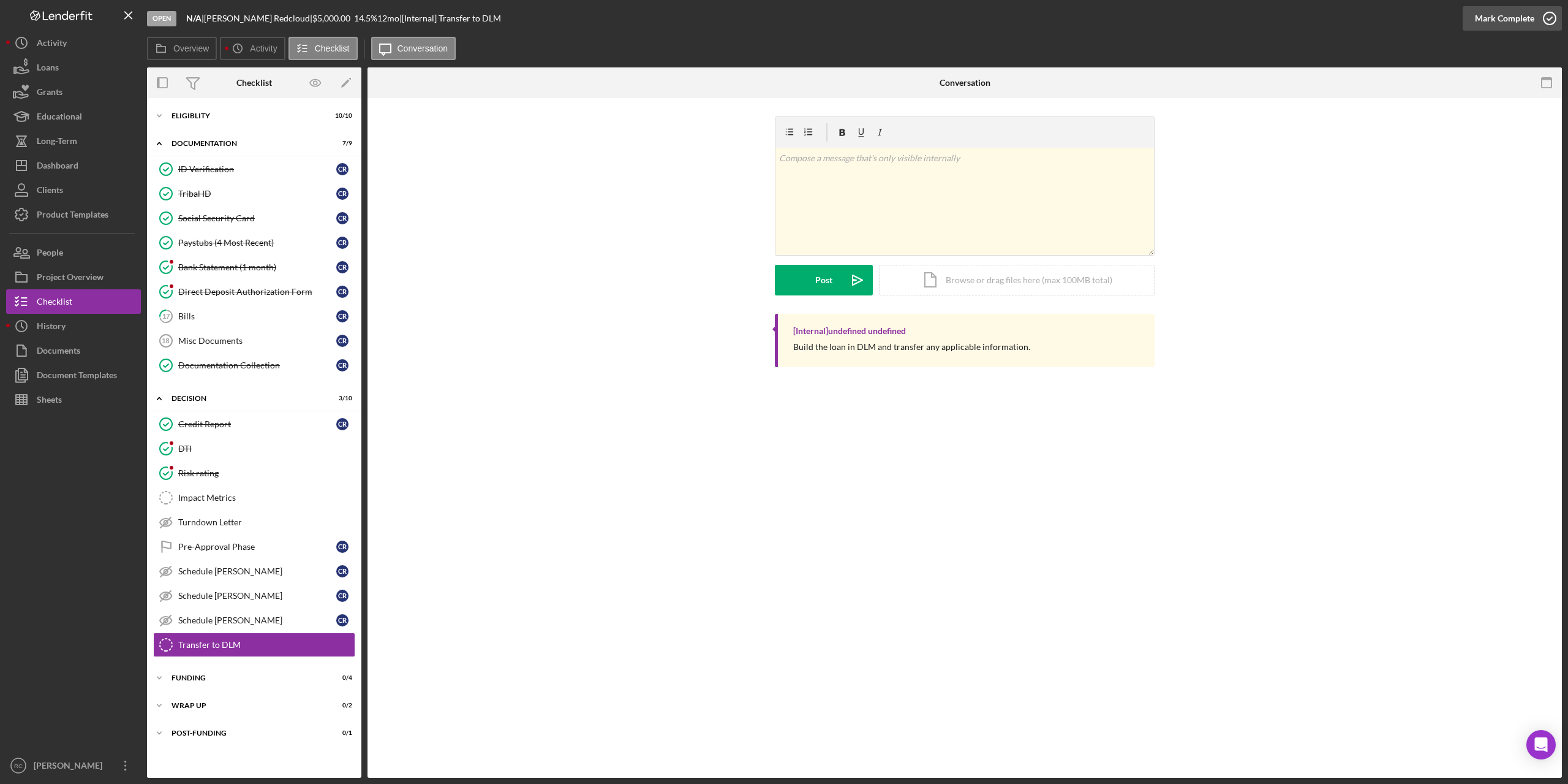
click at [1548, 14] on icon "button" at bounding box center [1550, 18] width 31 height 31
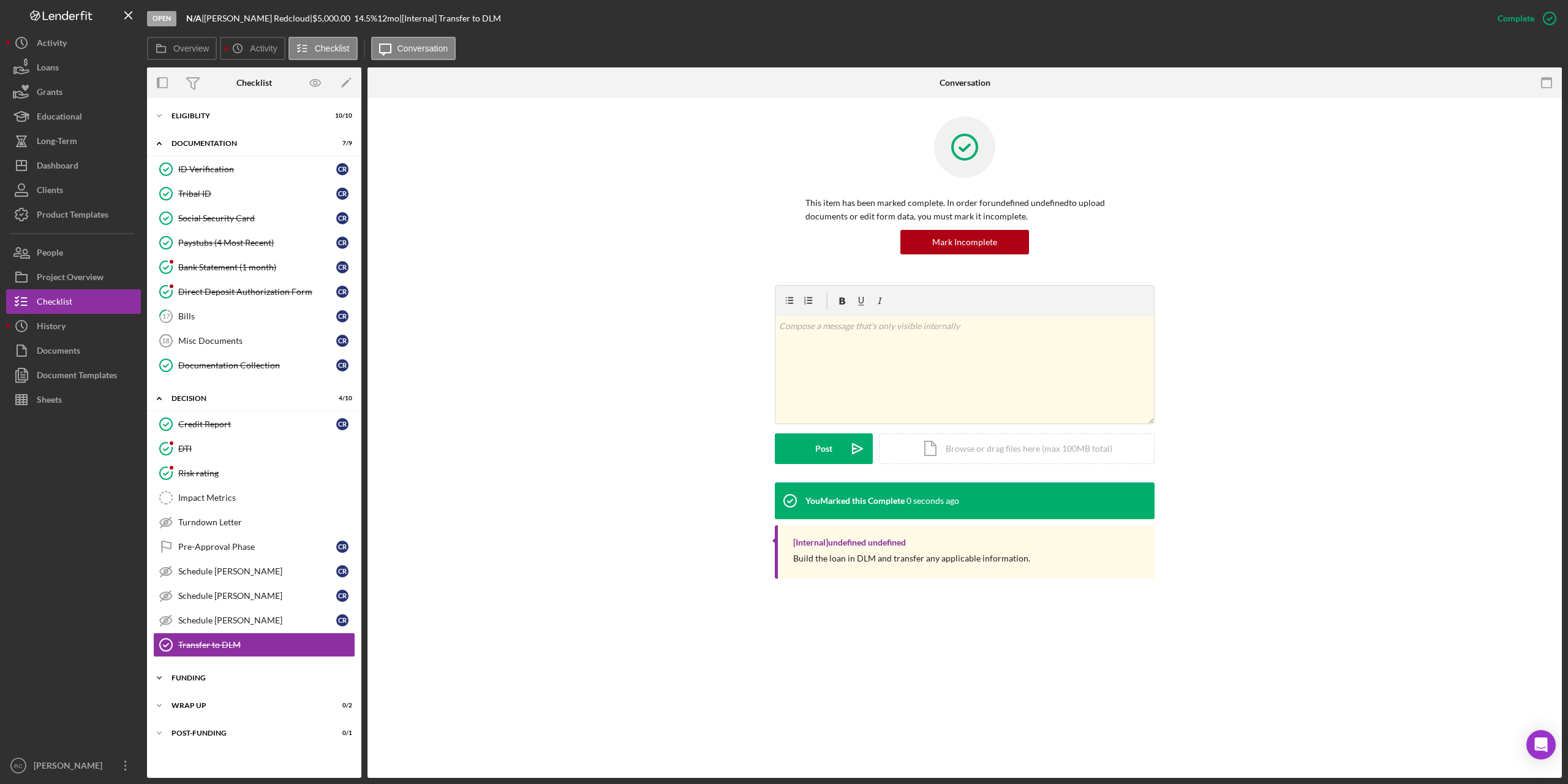
click at [197, 672] on div "Icon/Expander Funding 0 / 4" at bounding box center [254, 677] width 215 height 24
click at [205, 703] on div "Closing Documents" at bounding box center [266, 703] width 177 height 10
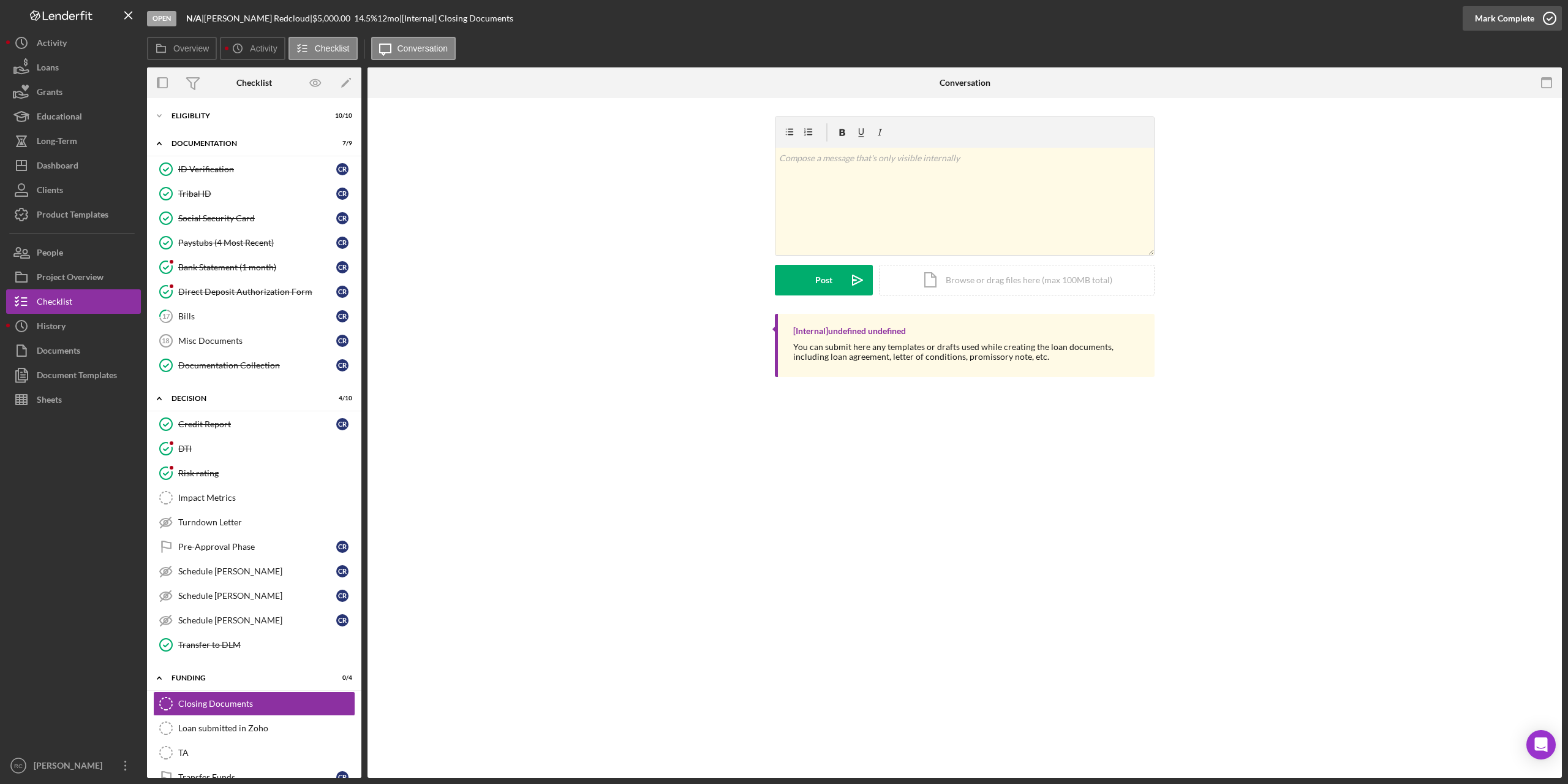
click at [1550, 17] on icon "button" at bounding box center [1550, 18] width 31 height 31
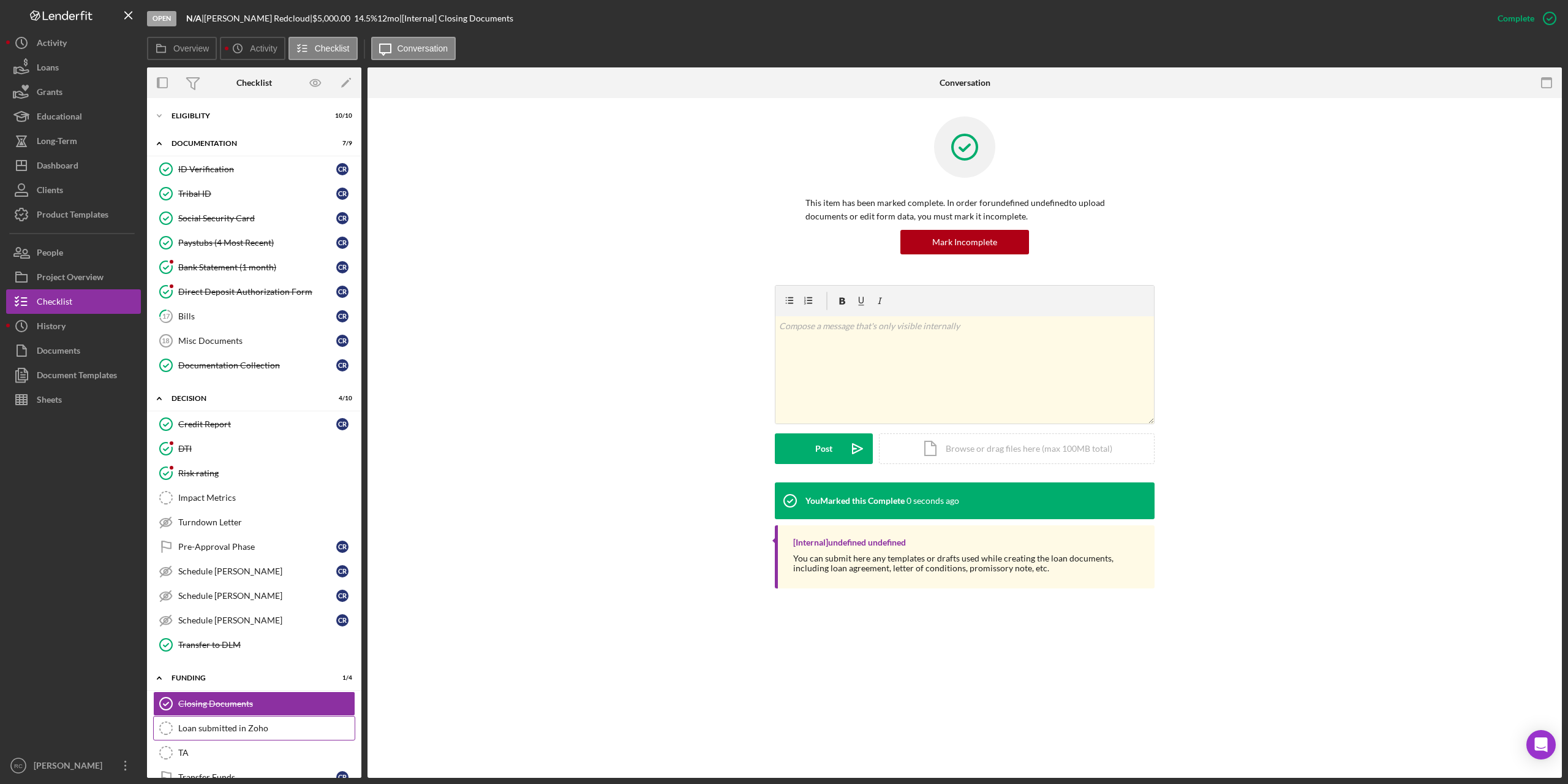
click at [219, 724] on div "Loan submitted in Zoho" at bounding box center [266, 728] width 177 height 10
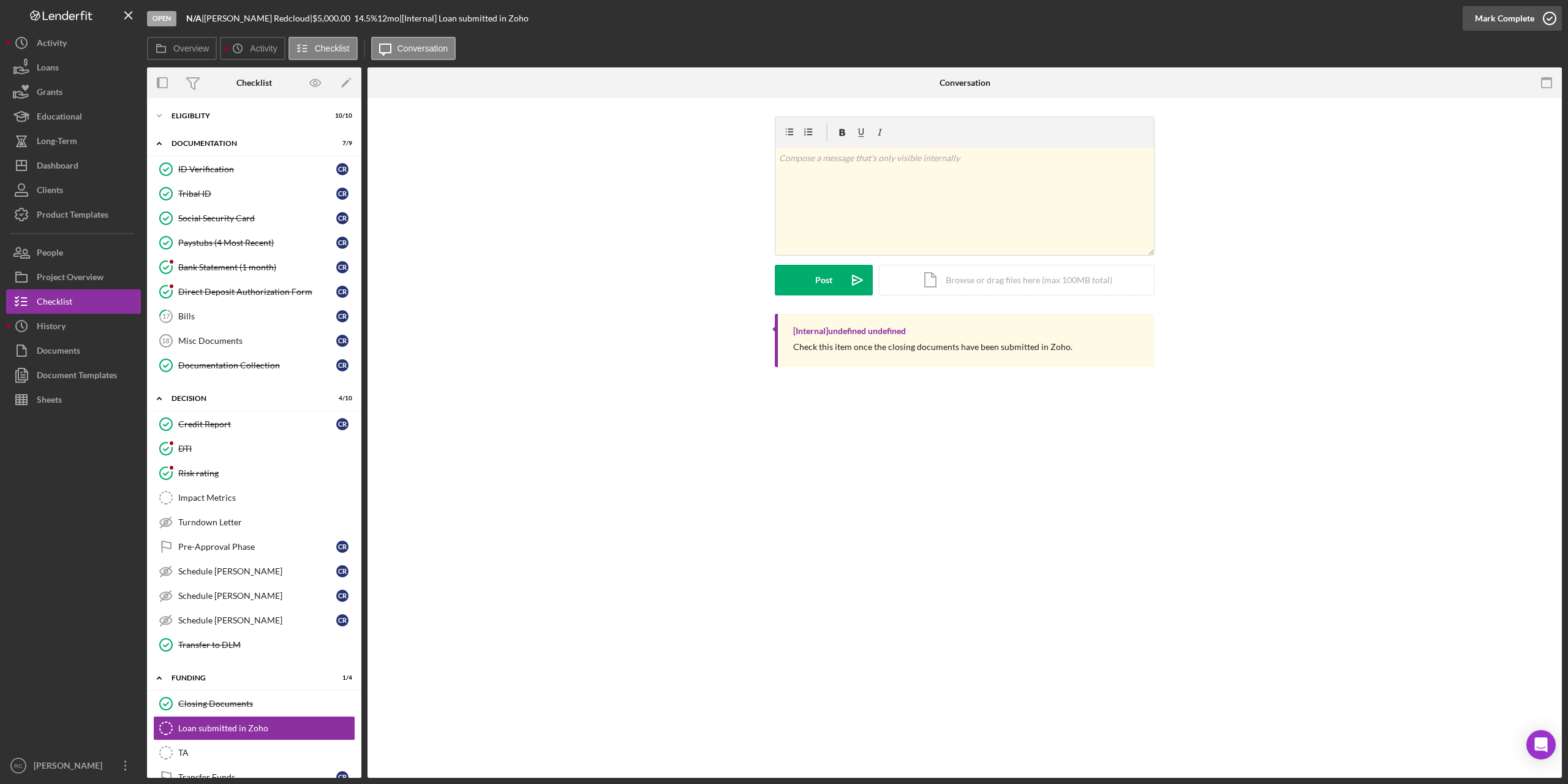
click at [1548, 16] on icon "button" at bounding box center [1550, 18] width 31 height 31
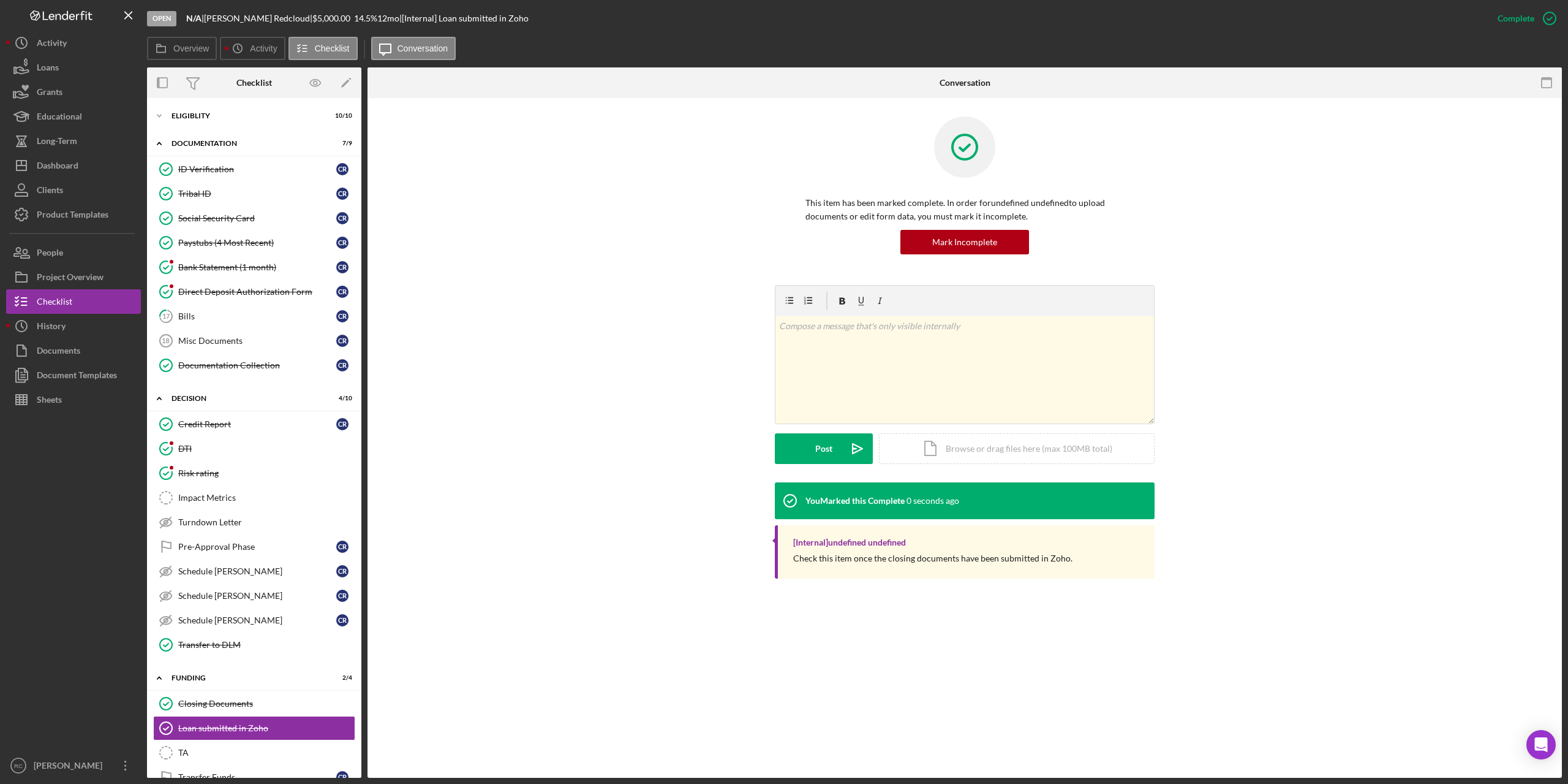
scroll to position [79, 0]
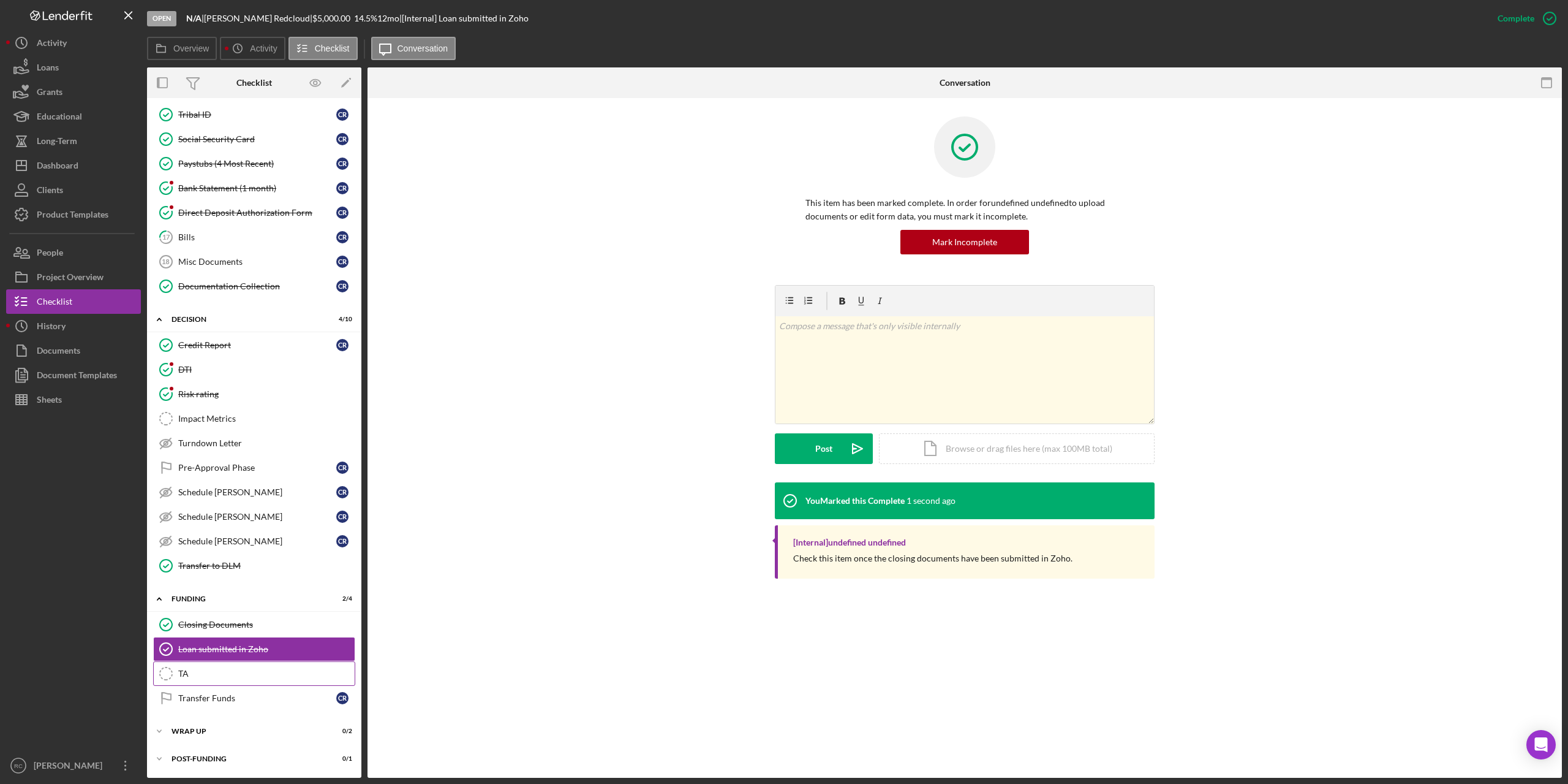
click at [171, 671] on icon "TA" at bounding box center [166, 673] width 31 height 31
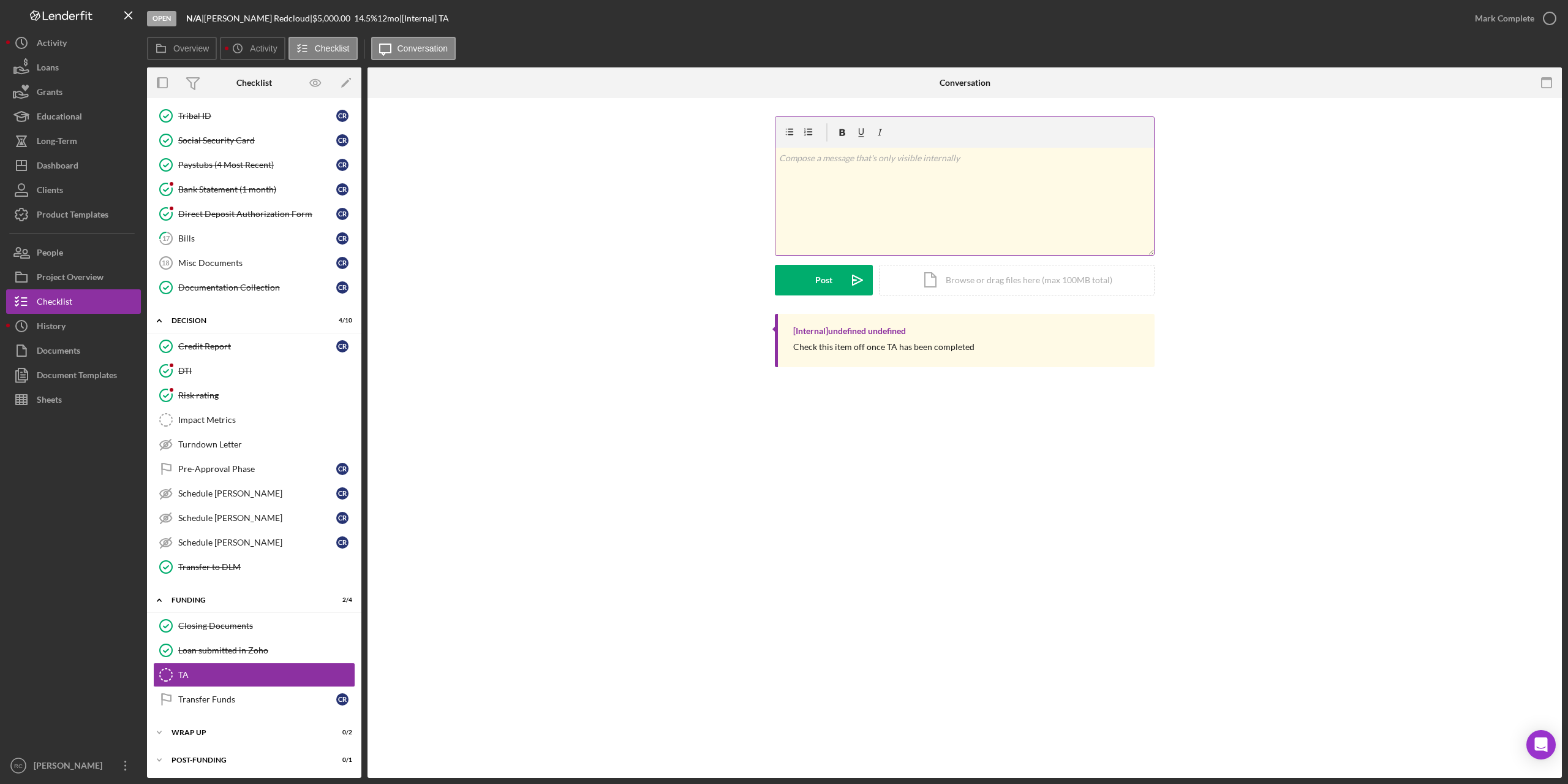
scroll to position [79, 0]
click at [236, 533] on link "Schedule TA-Rita Schedule TA-Rita C R" at bounding box center [254, 540] width 202 height 24
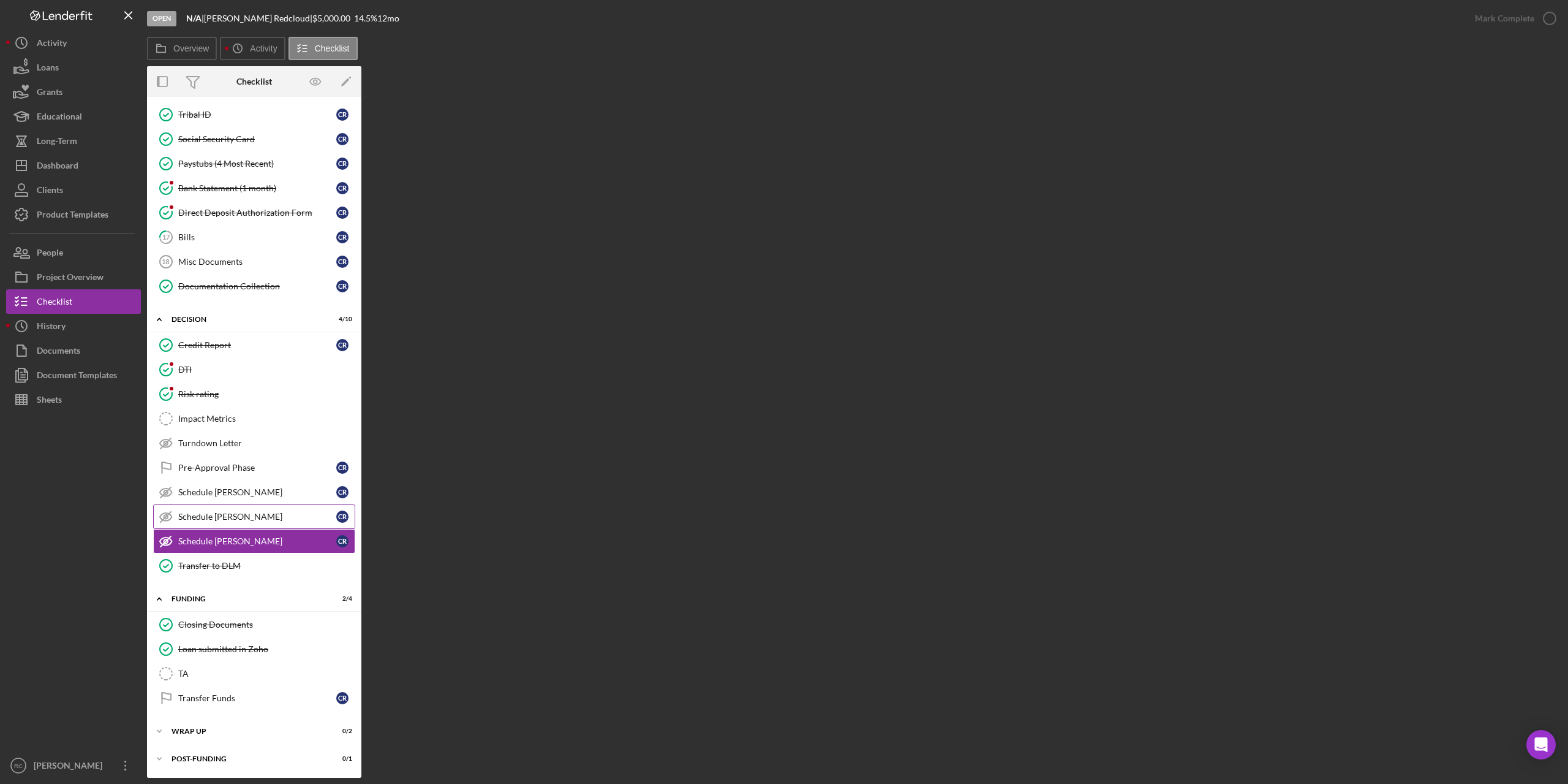
scroll to position [79, 0]
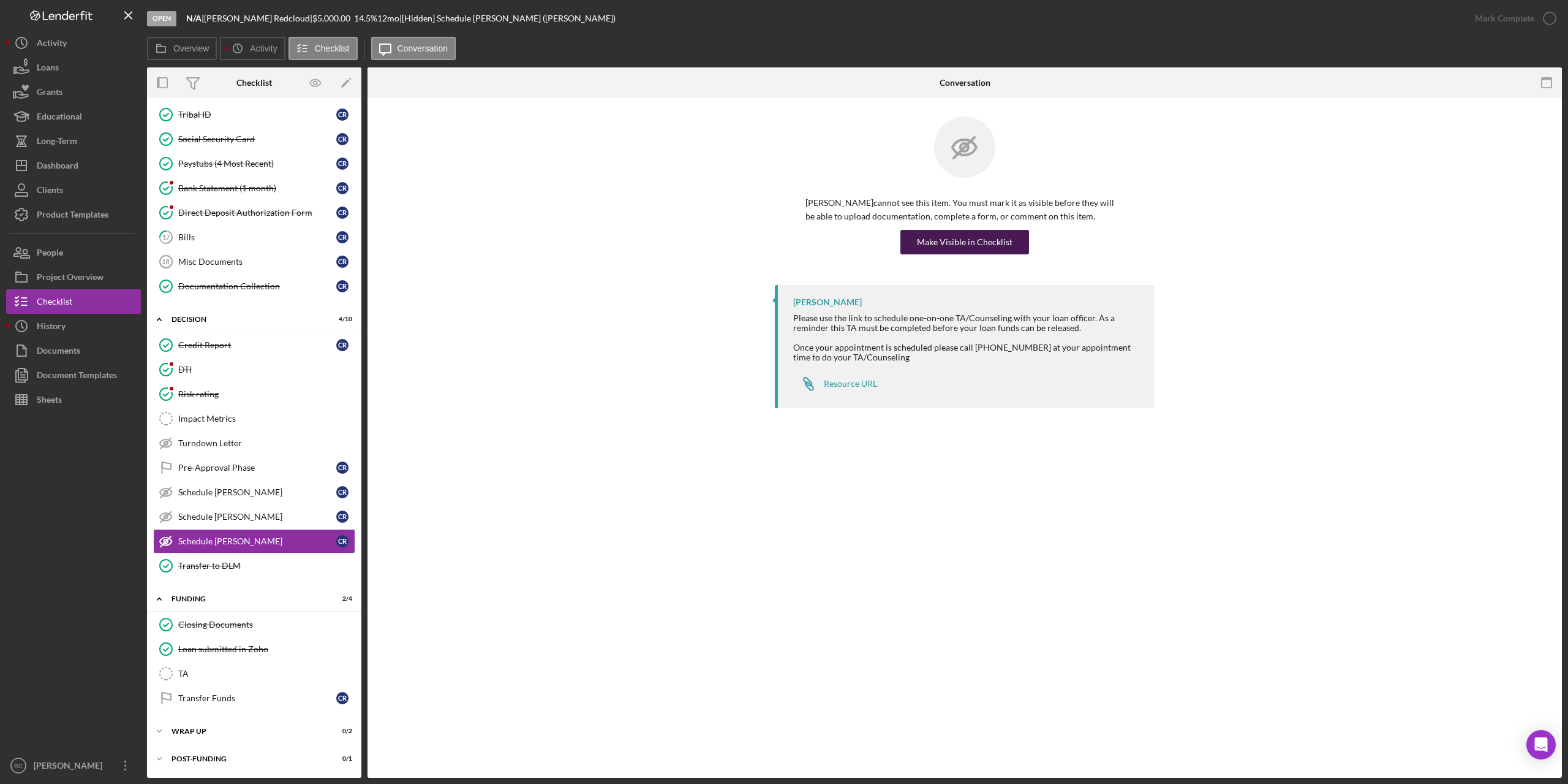
click at [968, 240] on div "Make Visible in Checklist" at bounding box center [965, 242] width 96 height 24
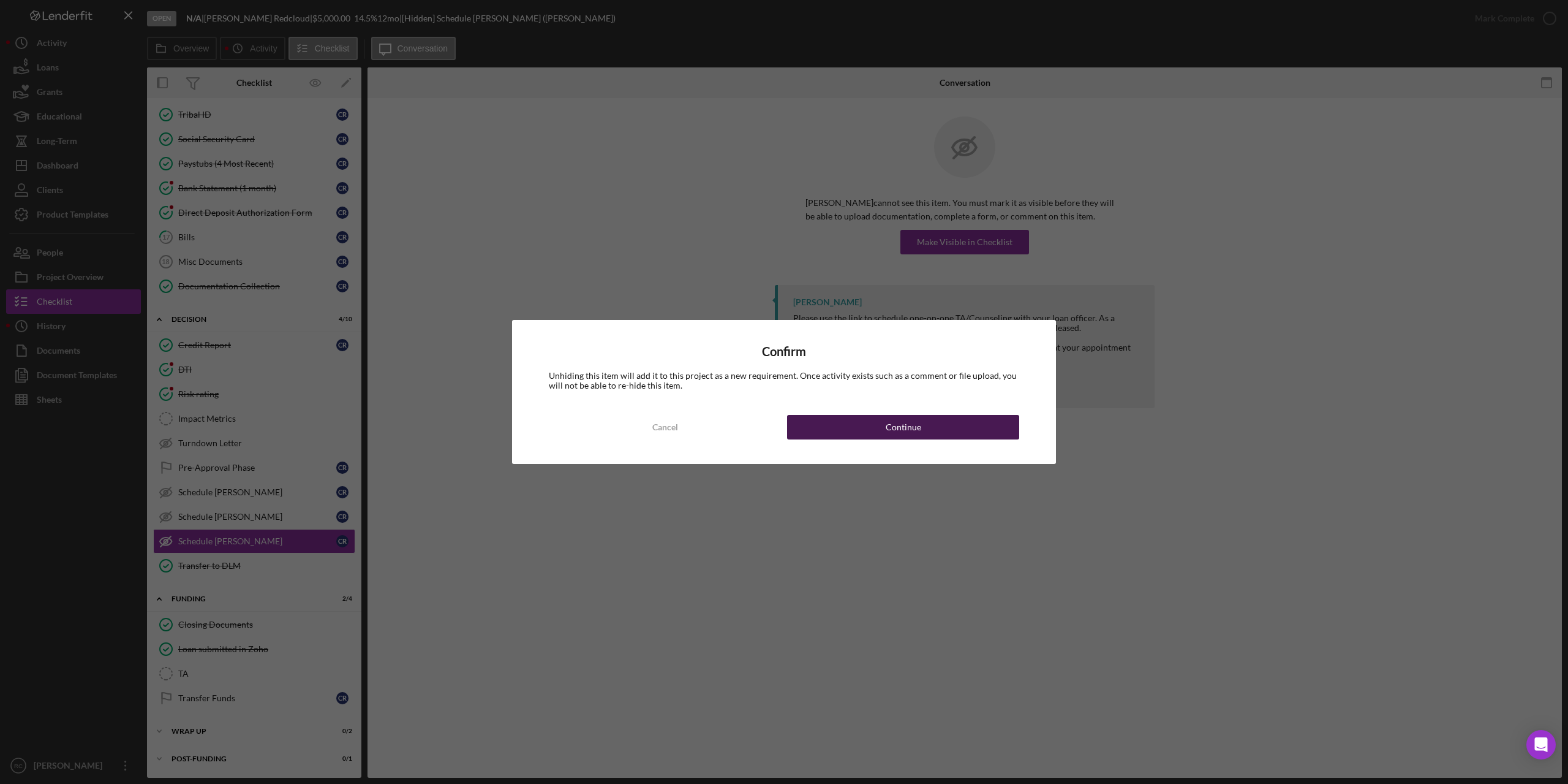
click at [987, 420] on button "Continue" at bounding box center [903, 427] width 232 height 24
click at [986, 420] on button "Continue" at bounding box center [903, 427] width 232 height 24
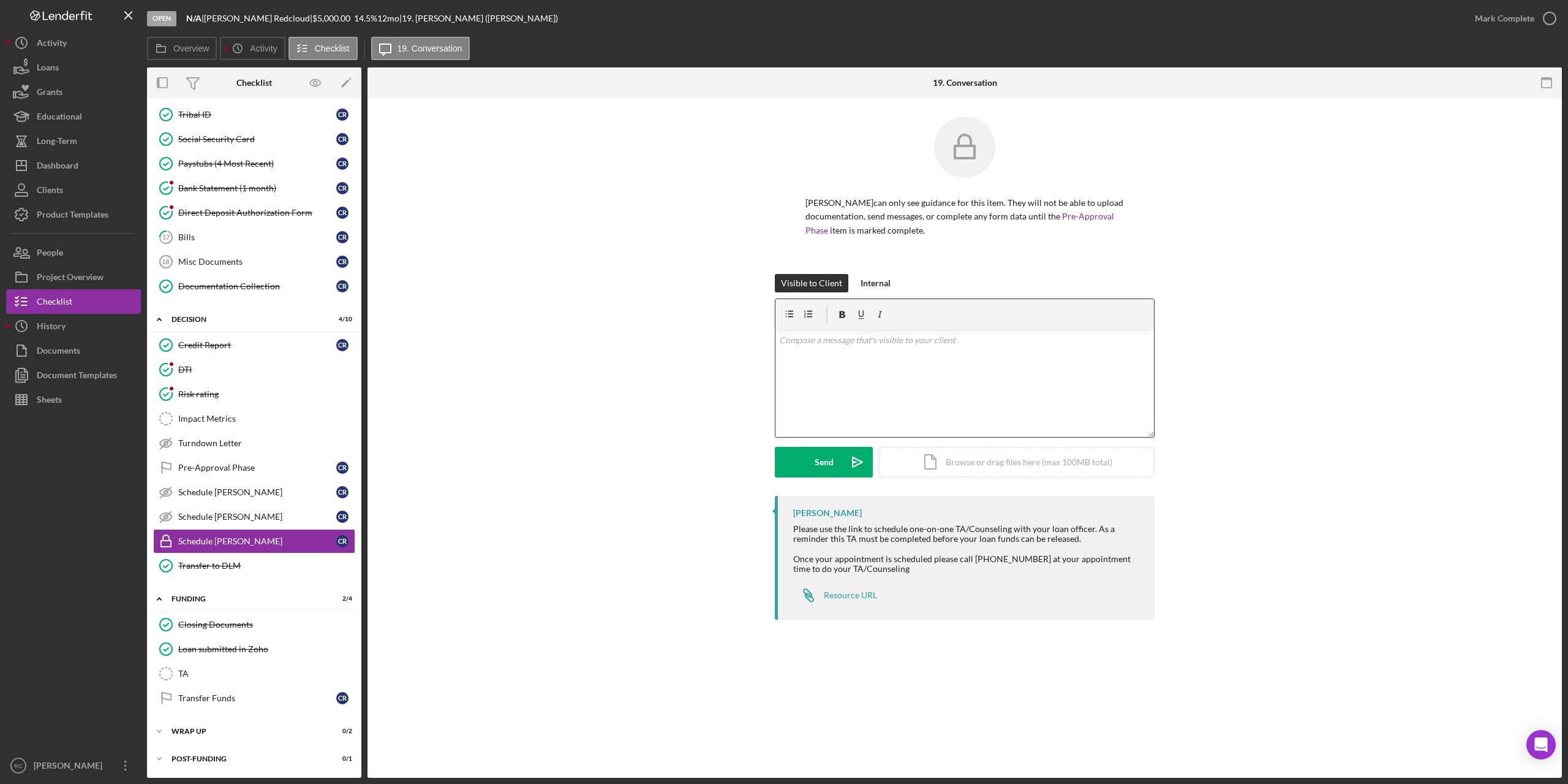
click at [863, 336] on p at bounding box center [965, 340] width 371 height 14
click at [826, 455] on div "Send" at bounding box center [824, 462] width 19 height 31
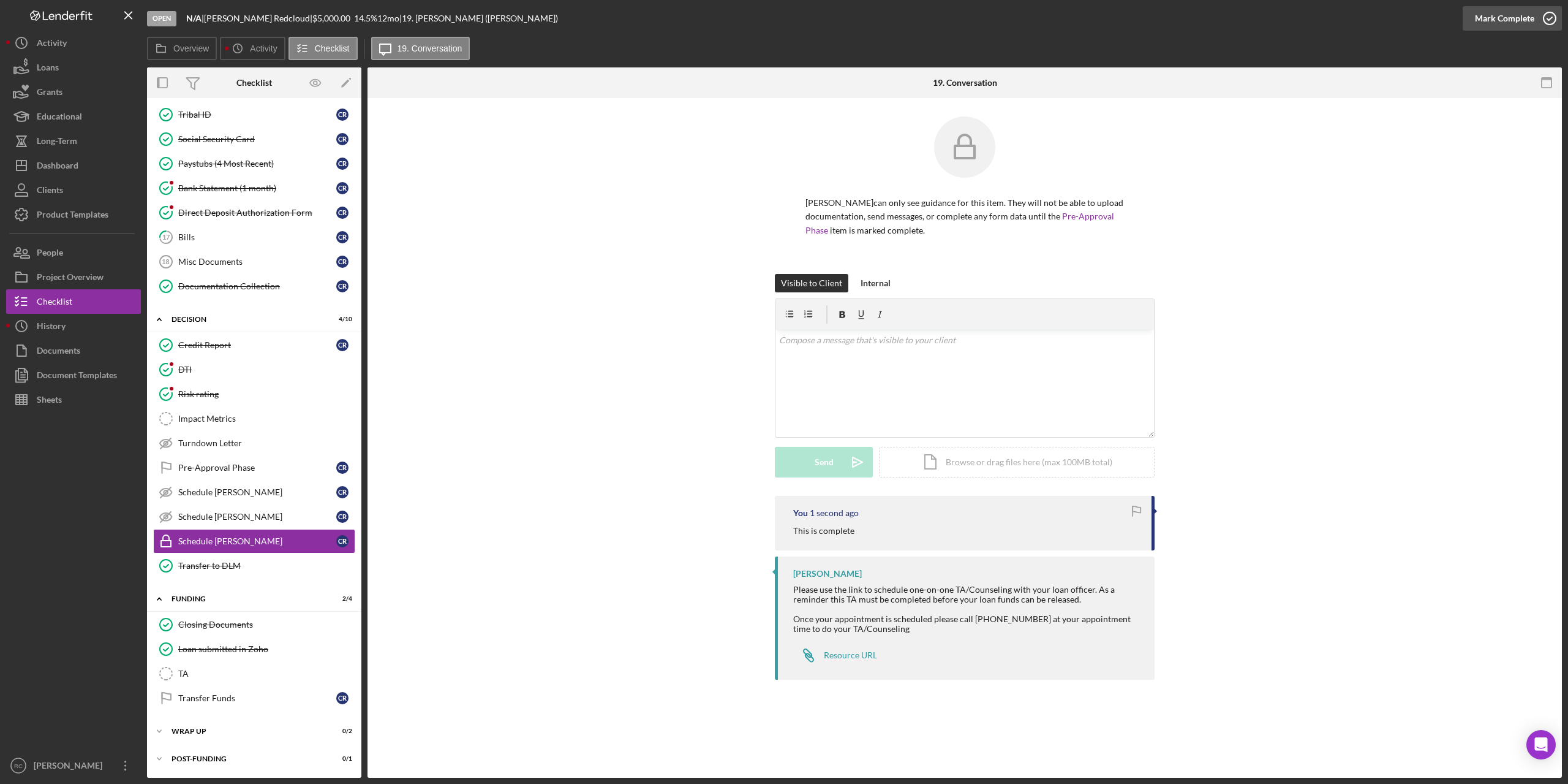
click at [1554, 15] on icon "button" at bounding box center [1550, 18] width 31 height 31
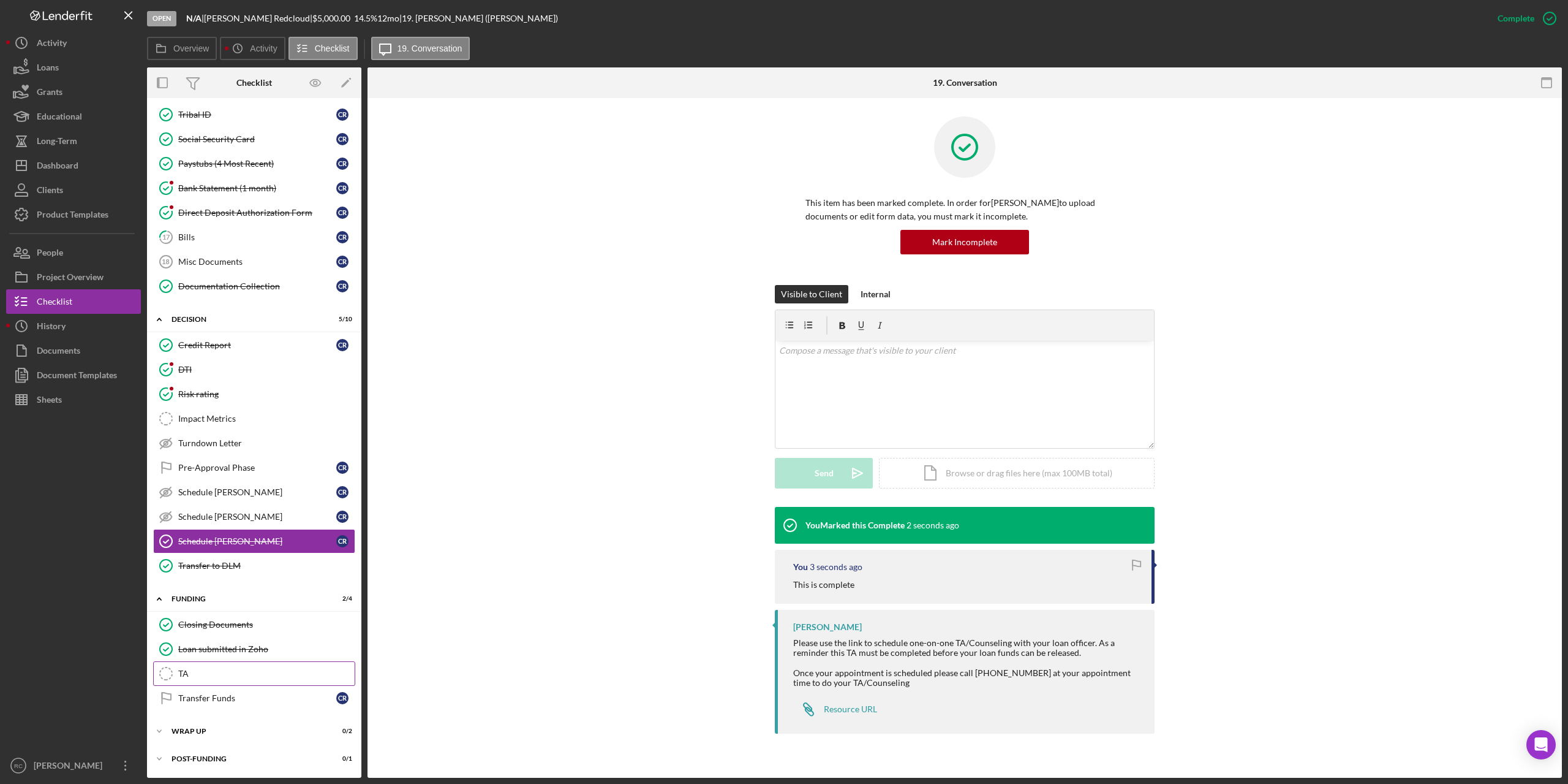
click at [186, 668] on div "TA" at bounding box center [266, 673] width 177 height 10
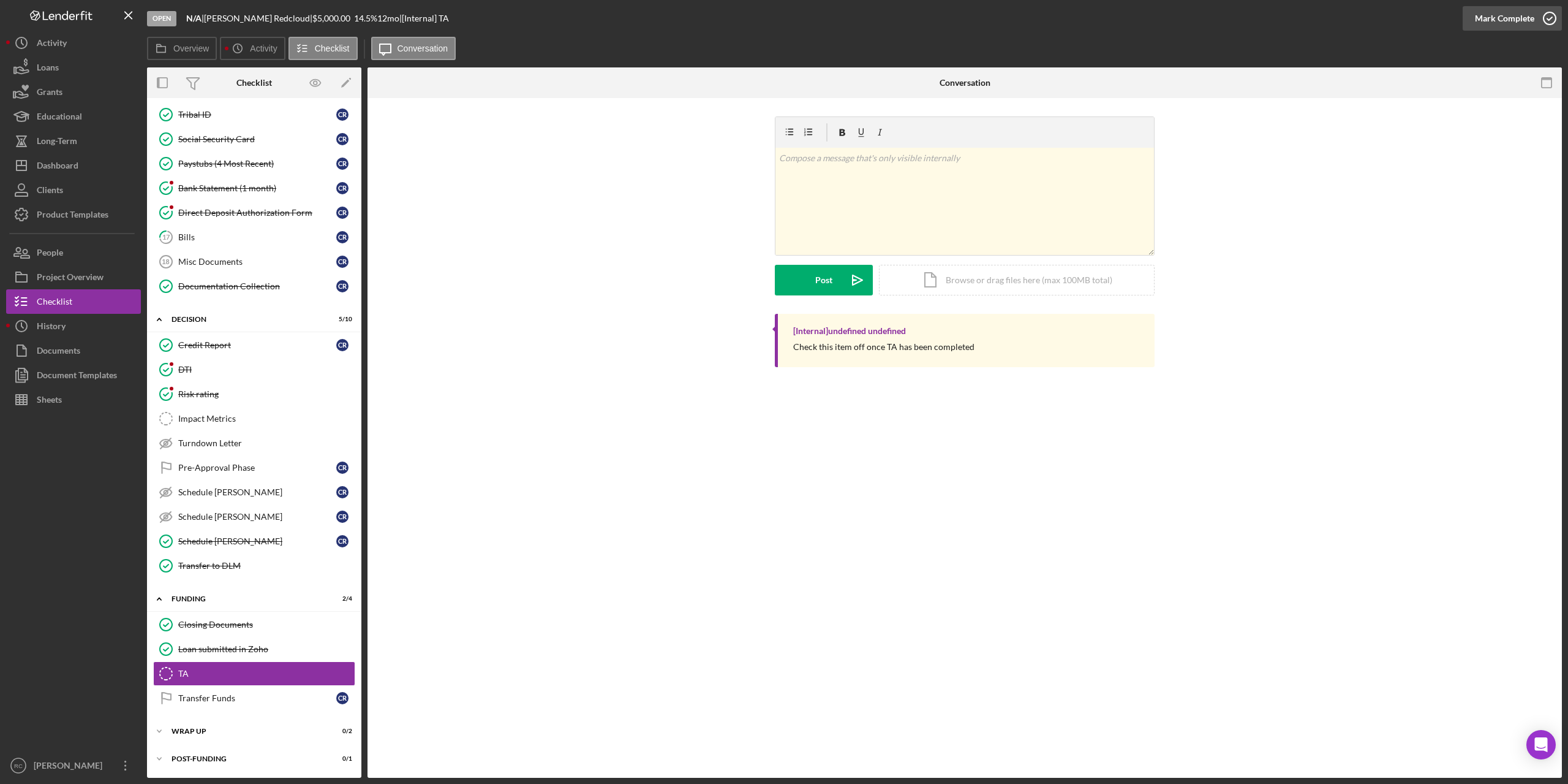
click at [1549, 16] on icon "button" at bounding box center [1550, 18] width 31 height 31
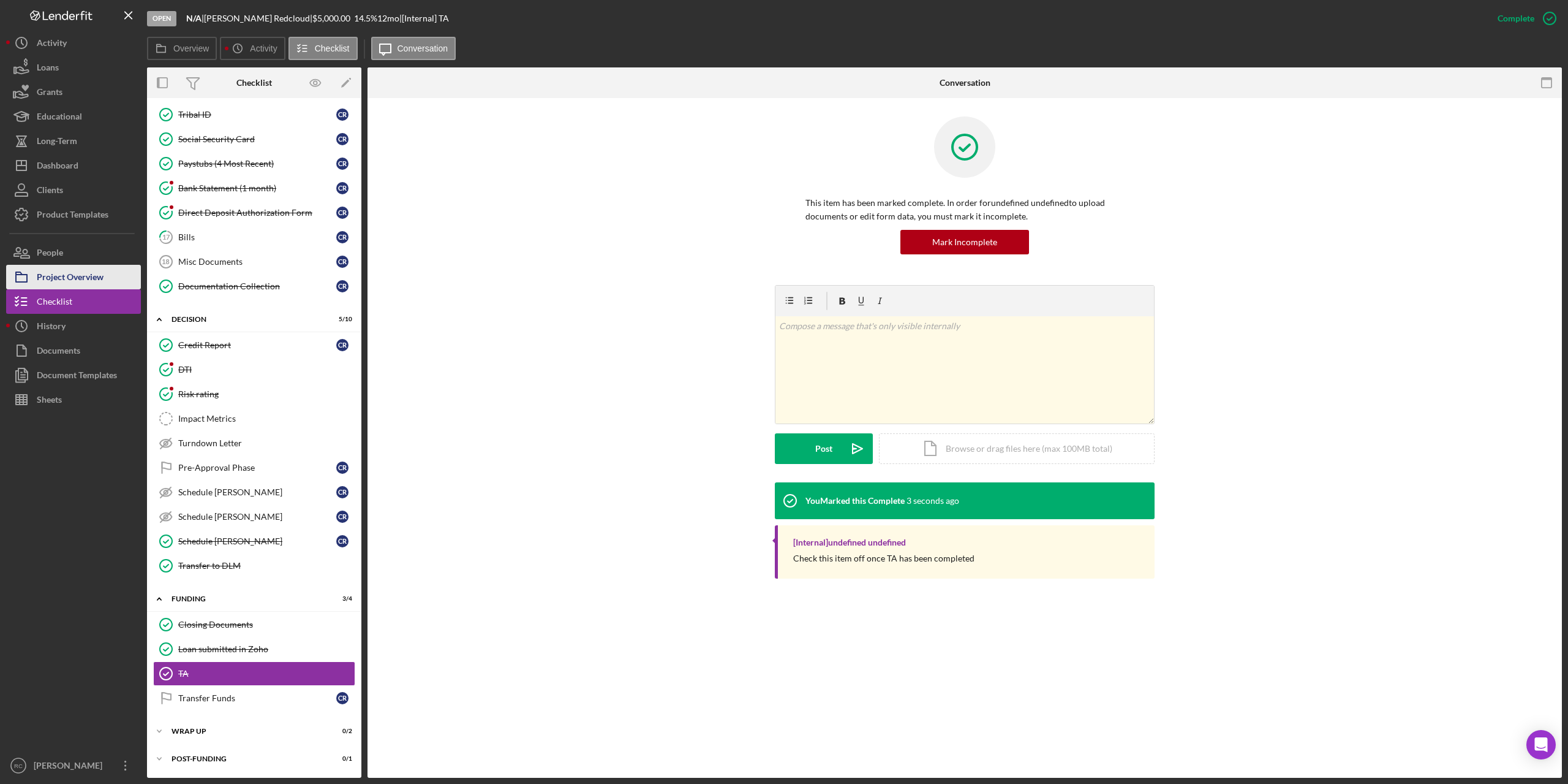
click at [102, 278] on div "Project Overview" at bounding box center [70, 278] width 67 height 28
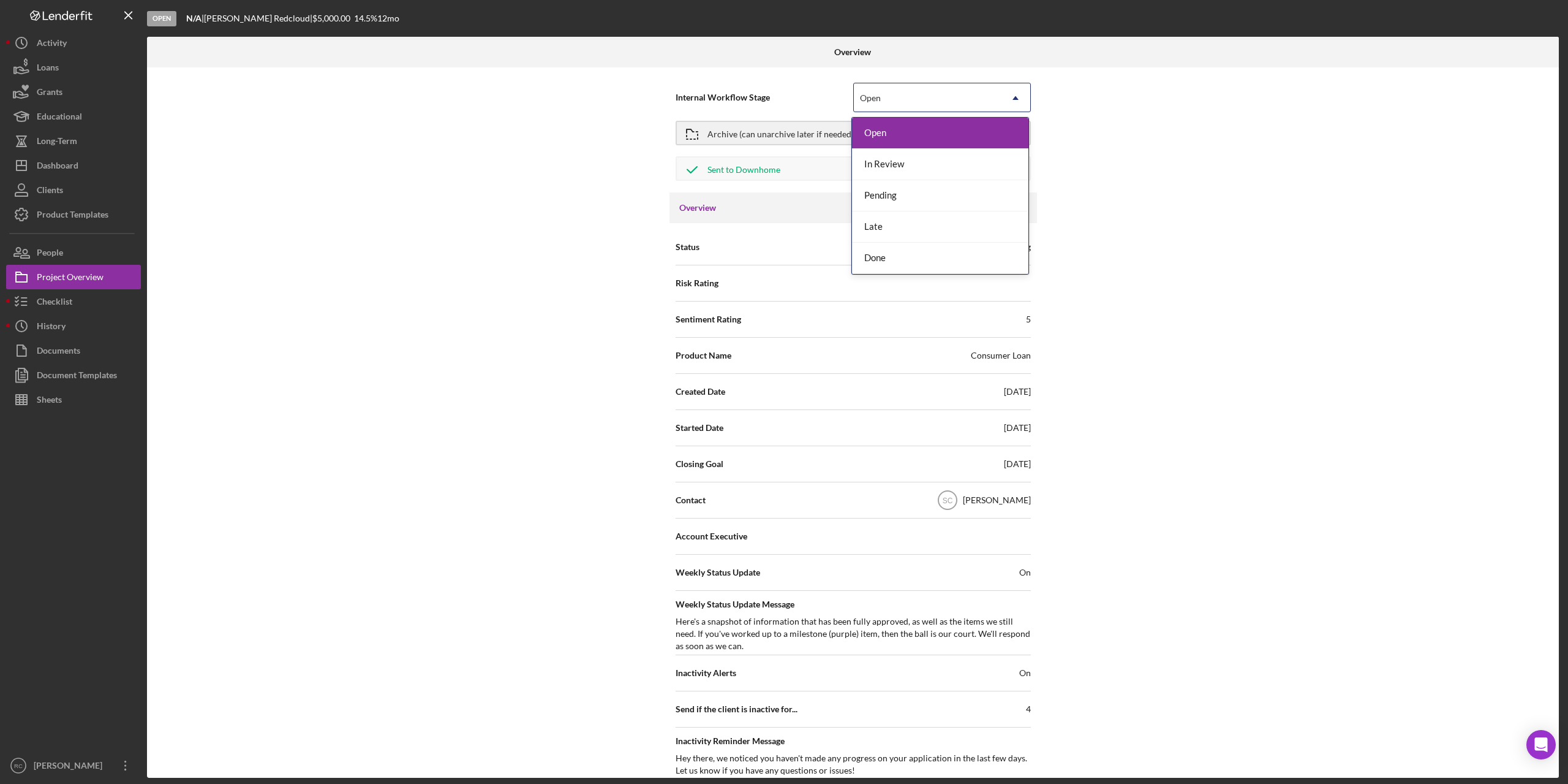
click at [910, 99] on div "Open" at bounding box center [927, 98] width 147 height 28
click at [886, 258] on div "Done" at bounding box center [940, 259] width 177 height 32
click at [818, 133] on div "Archive (can unarchive later if needed)" at bounding box center [780, 133] width 146 height 22
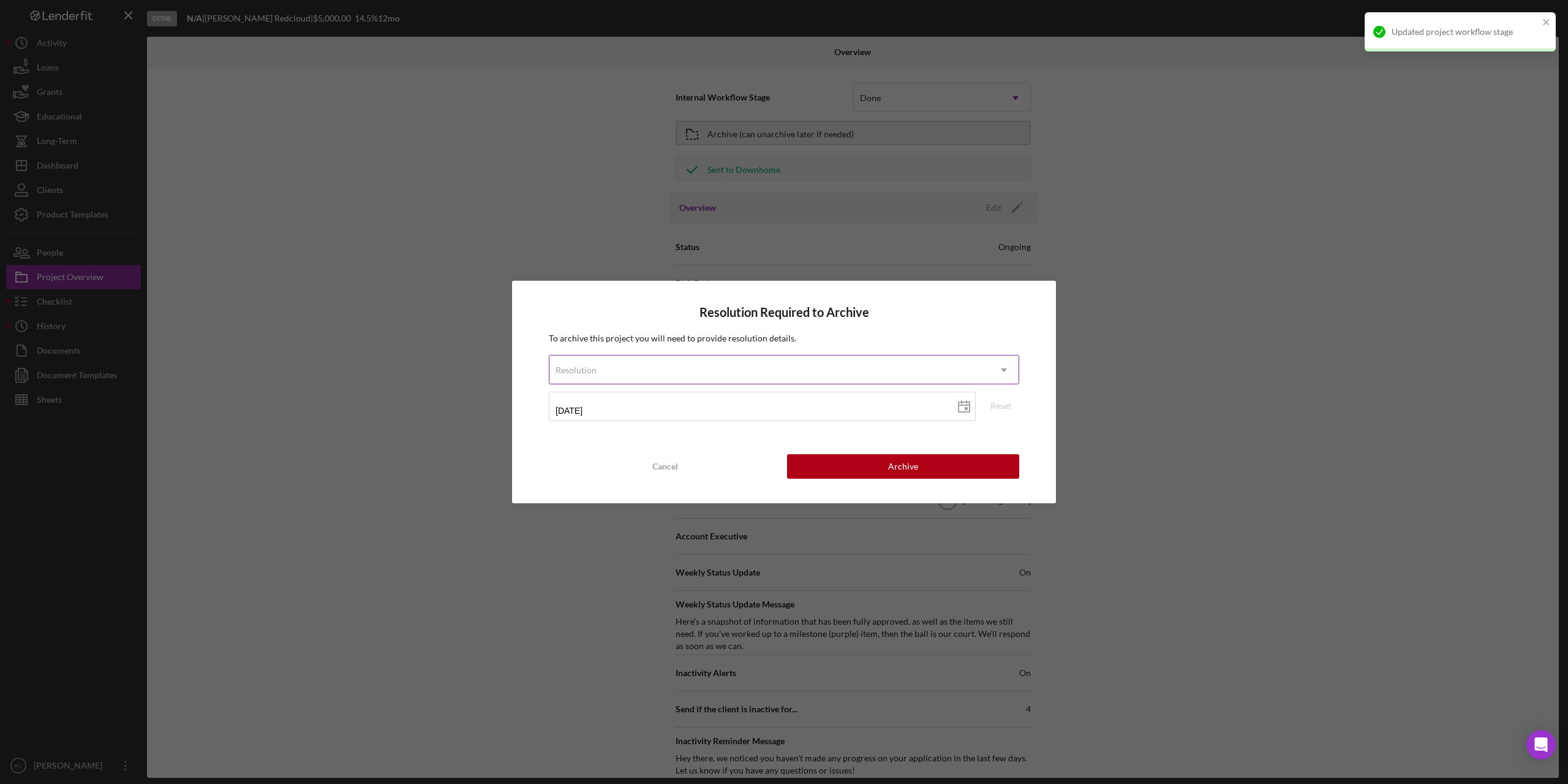
click at [891, 374] on div "Resolution" at bounding box center [769, 370] width 440 height 28
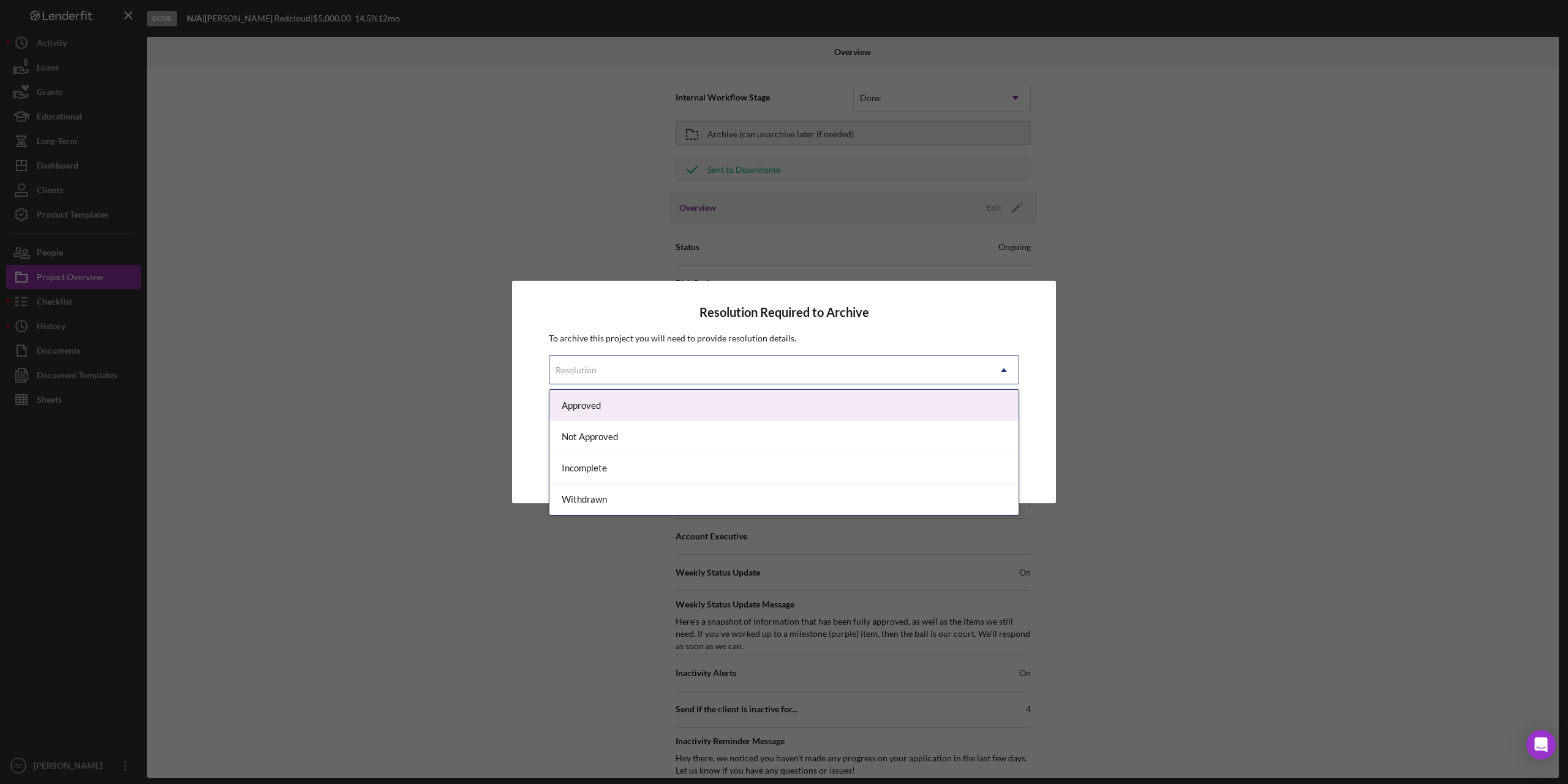
click at [822, 404] on div "Approved" at bounding box center [784, 406] width 469 height 32
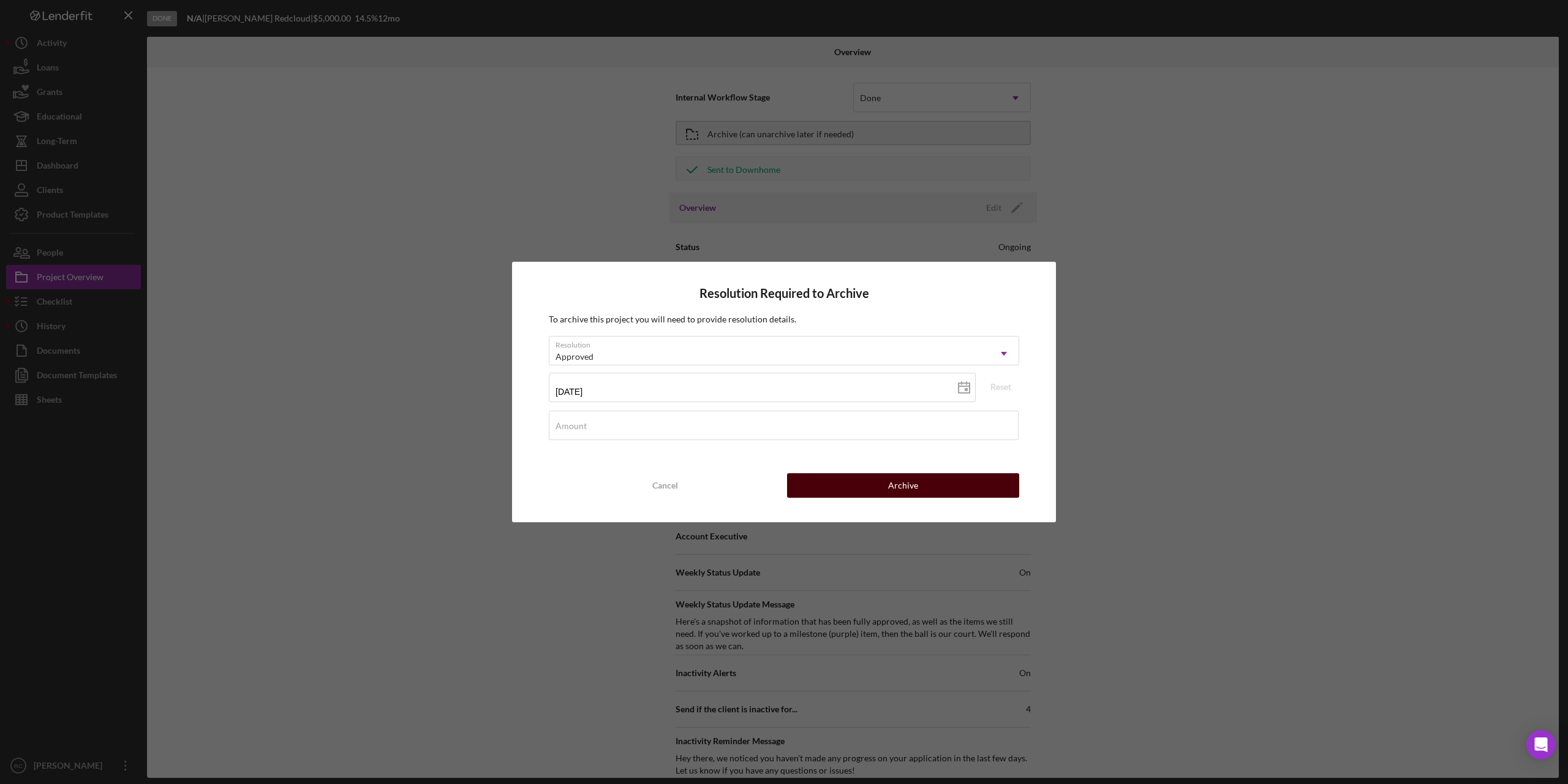
click at [890, 478] on div "Archive" at bounding box center [903, 485] width 30 height 24
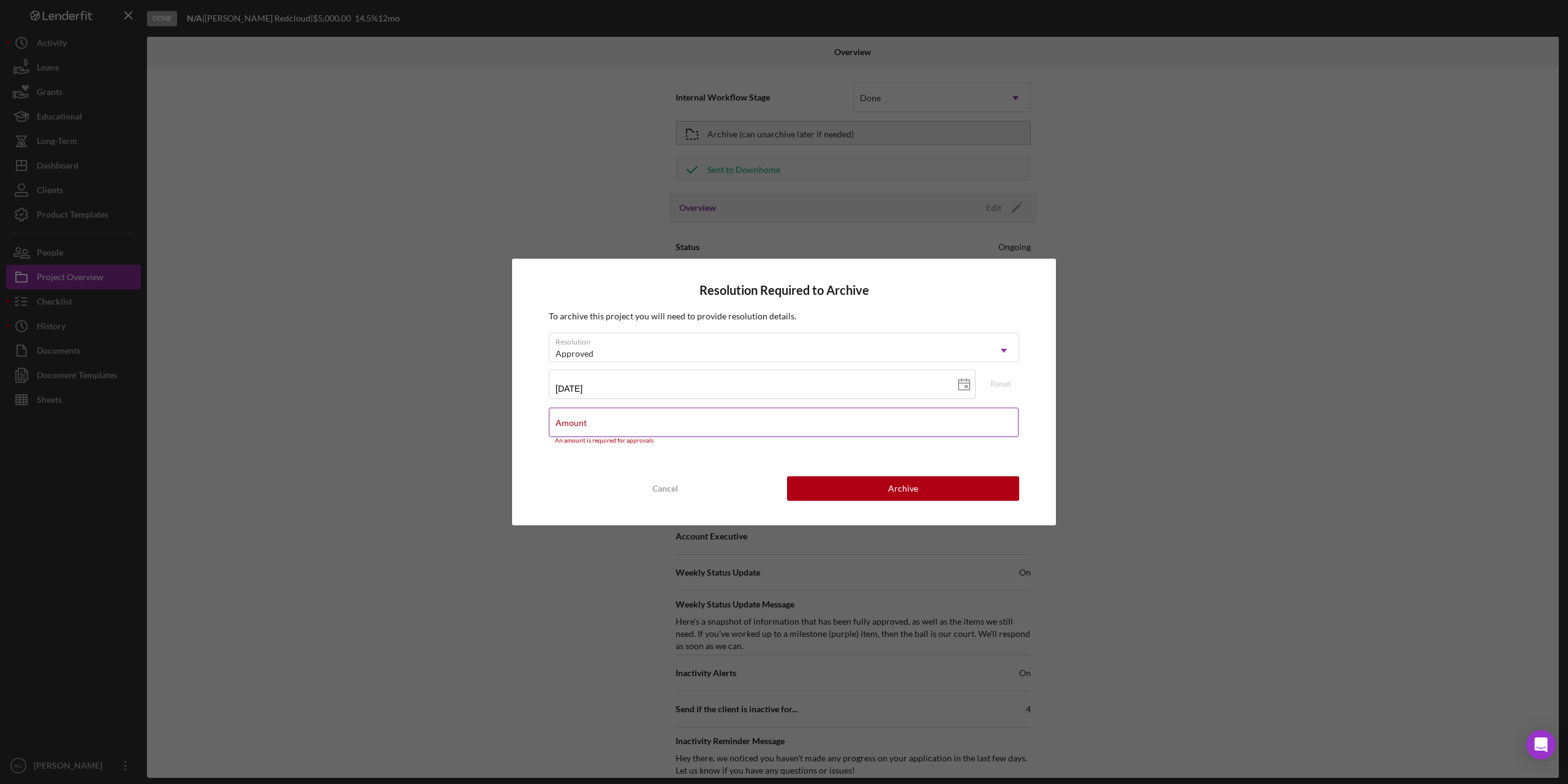
click at [743, 420] on div "Amount An amount is required for approvals" at bounding box center [784, 426] width 471 height 37
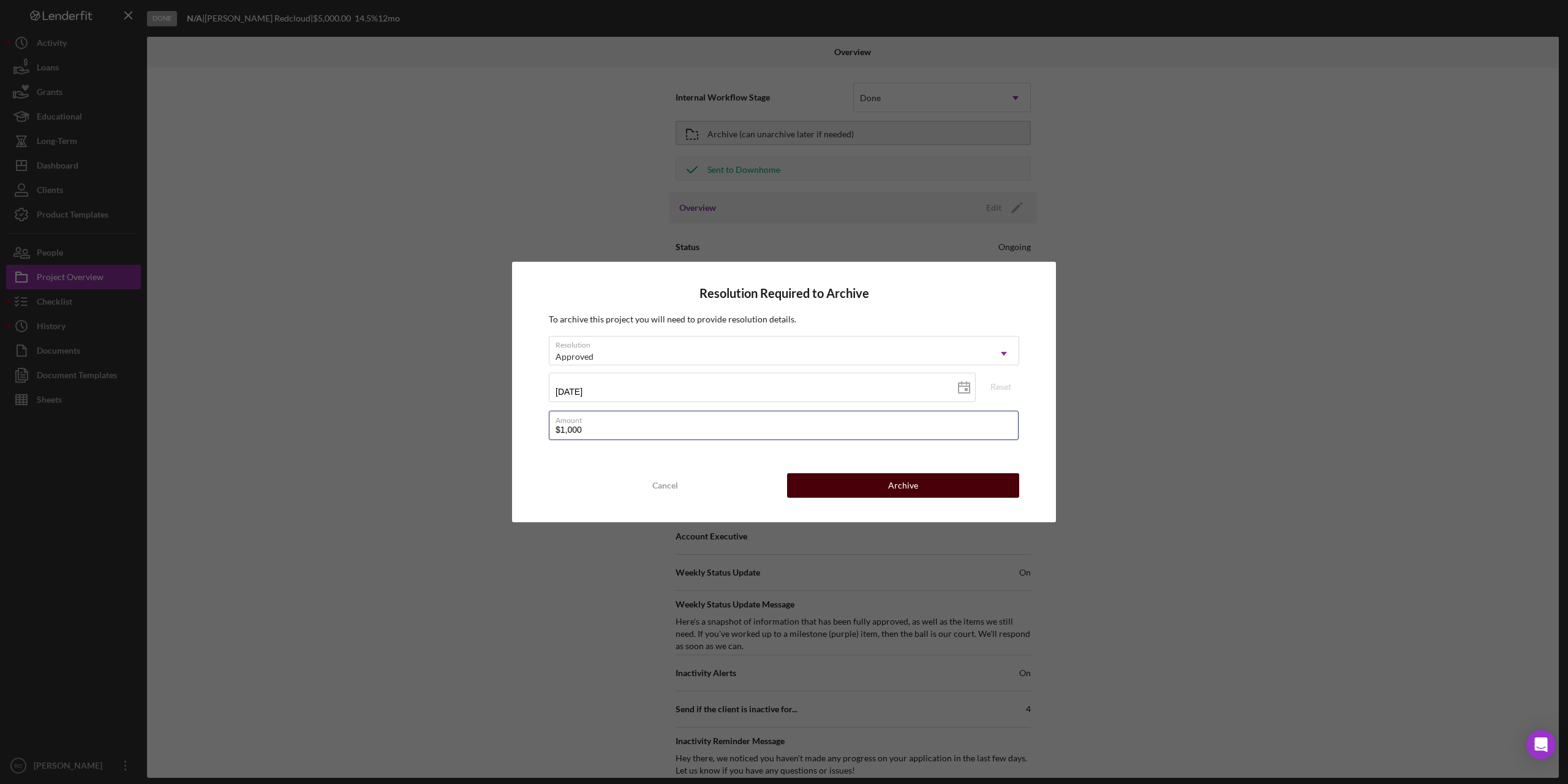
type input "$1,000"
click at [920, 488] on button "Archive" at bounding box center [903, 485] width 232 height 24
